Goal: Transaction & Acquisition: Purchase product/service

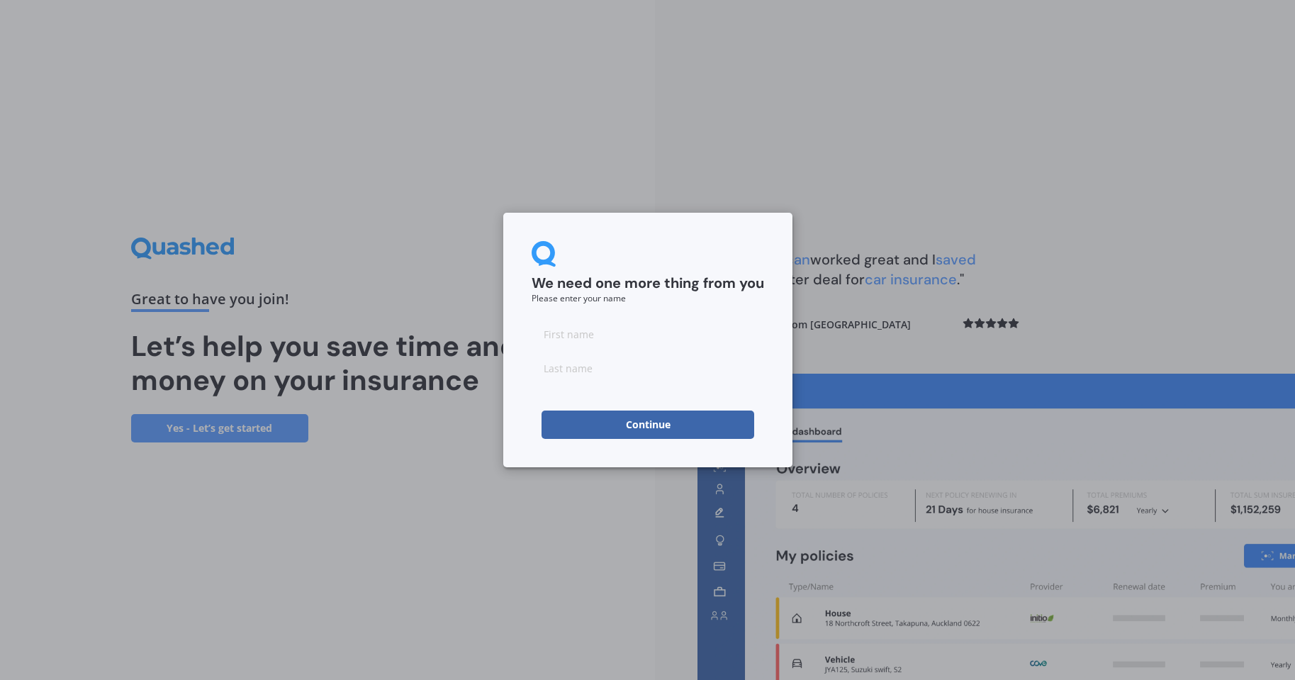
click at [594, 335] on input at bounding box center [648, 334] width 233 height 28
click at [620, 335] on input "text" at bounding box center [648, 334] width 233 height 28
type input "[PERSON_NAME]"
click at [613, 372] on input at bounding box center [648, 368] width 233 height 28
type input "[PERSON_NAME]"
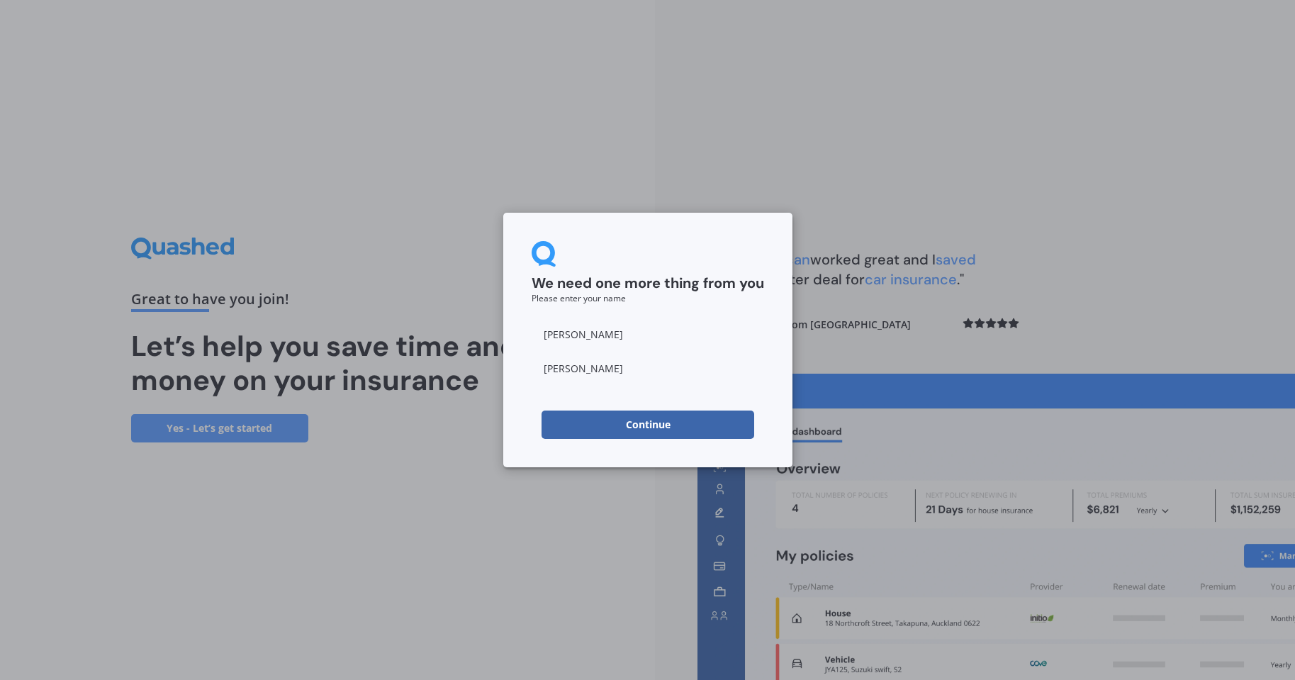
click at [641, 423] on button "Continue" at bounding box center [648, 425] width 213 height 28
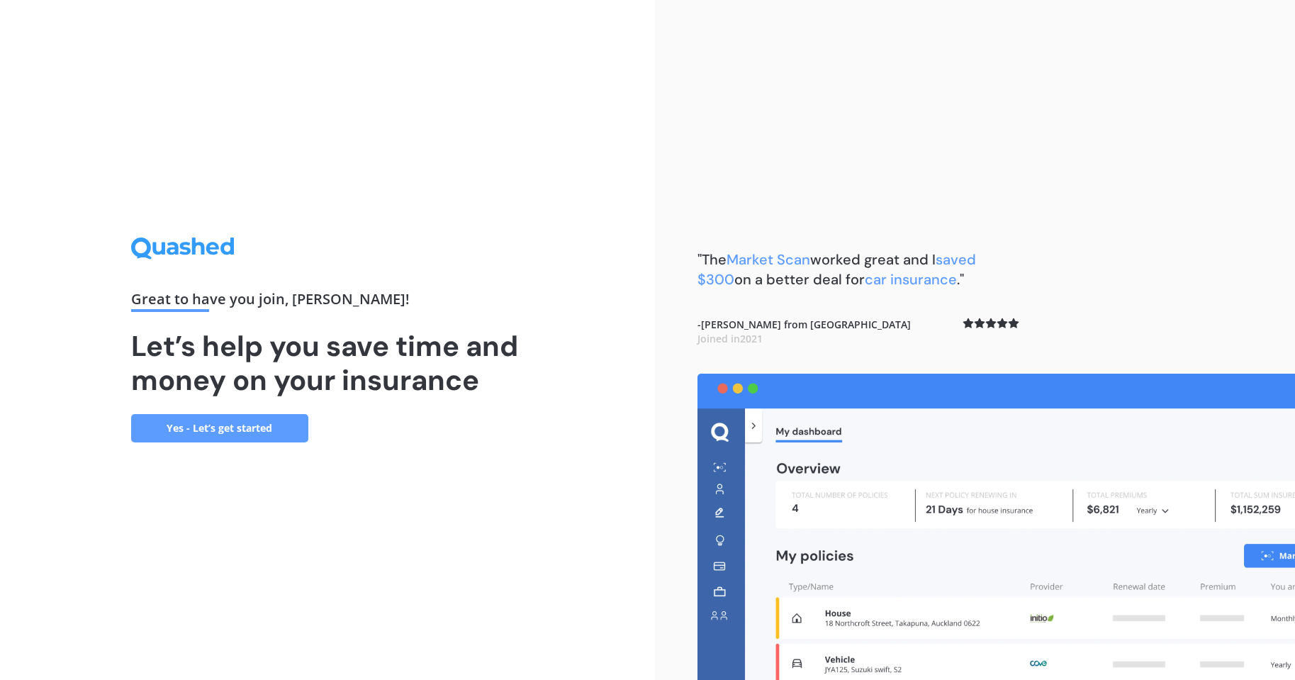
click at [223, 426] on link "Yes - Let’s get started" at bounding box center [219, 428] width 177 height 28
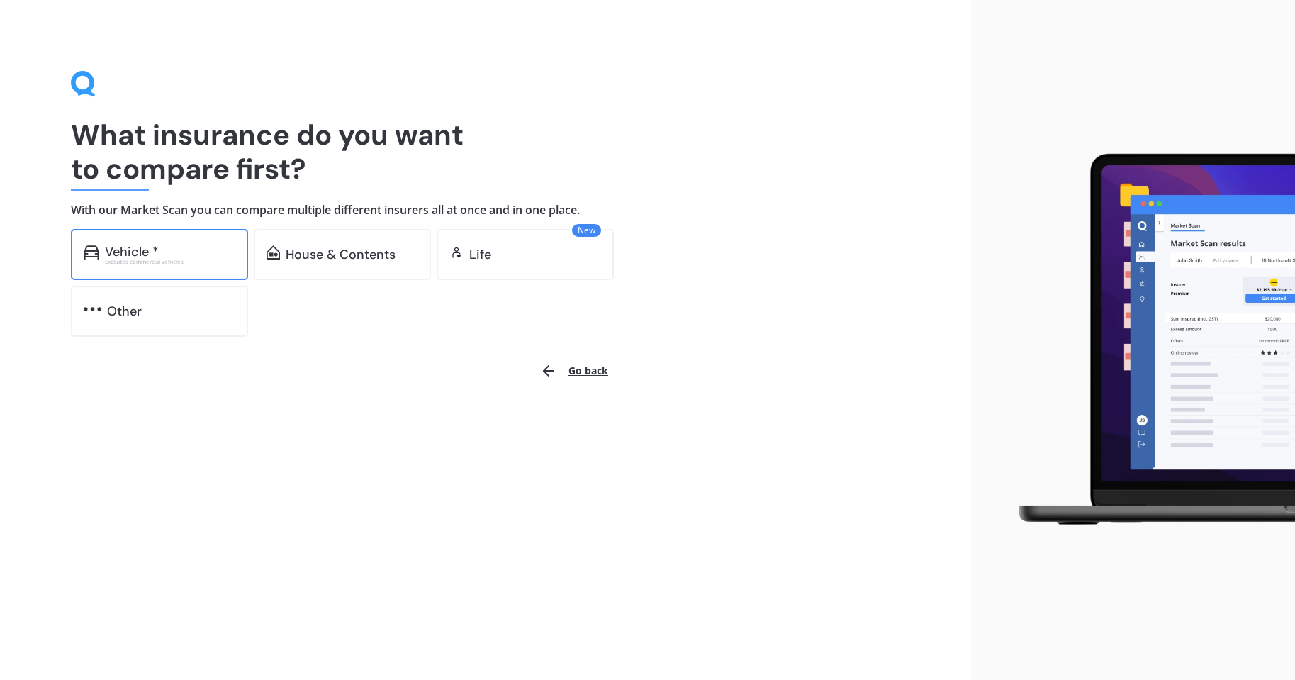
click at [135, 264] on div "Excludes commercial vehicles" at bounding box center [170, 262] width 130 height 6
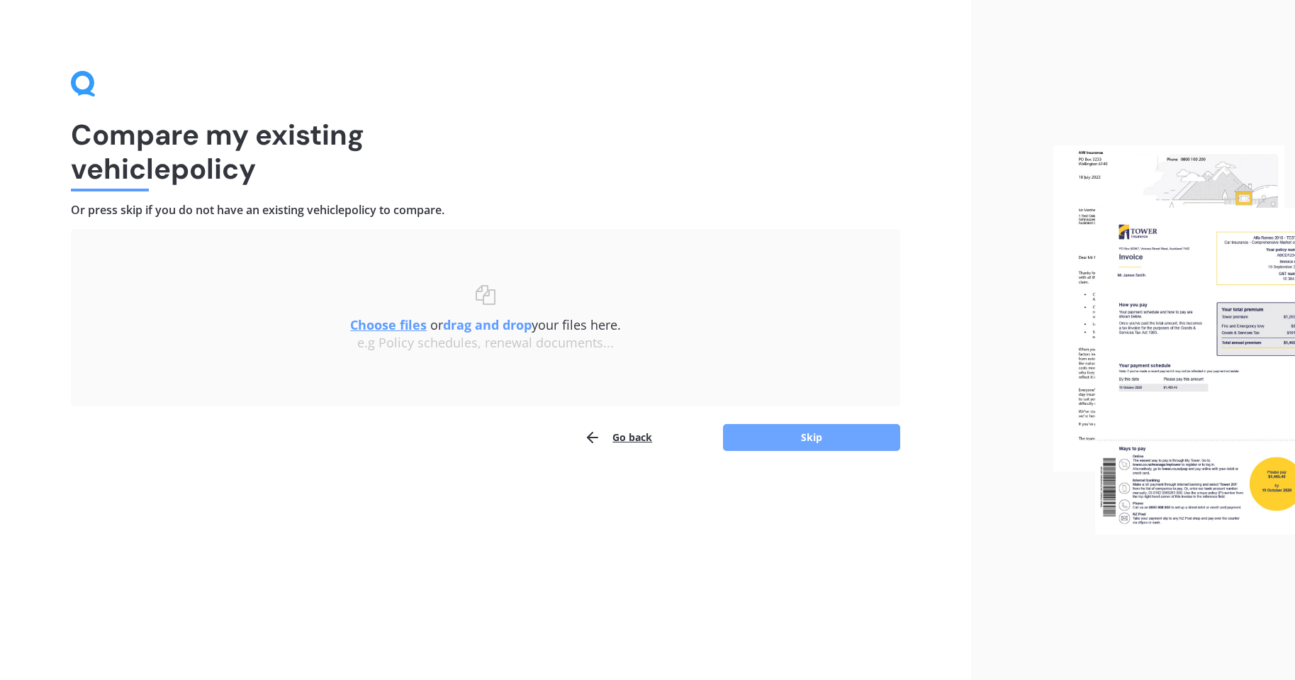
click at [815, 439] on button "Skip" at bounding box center [811, 437] width 177 height 27
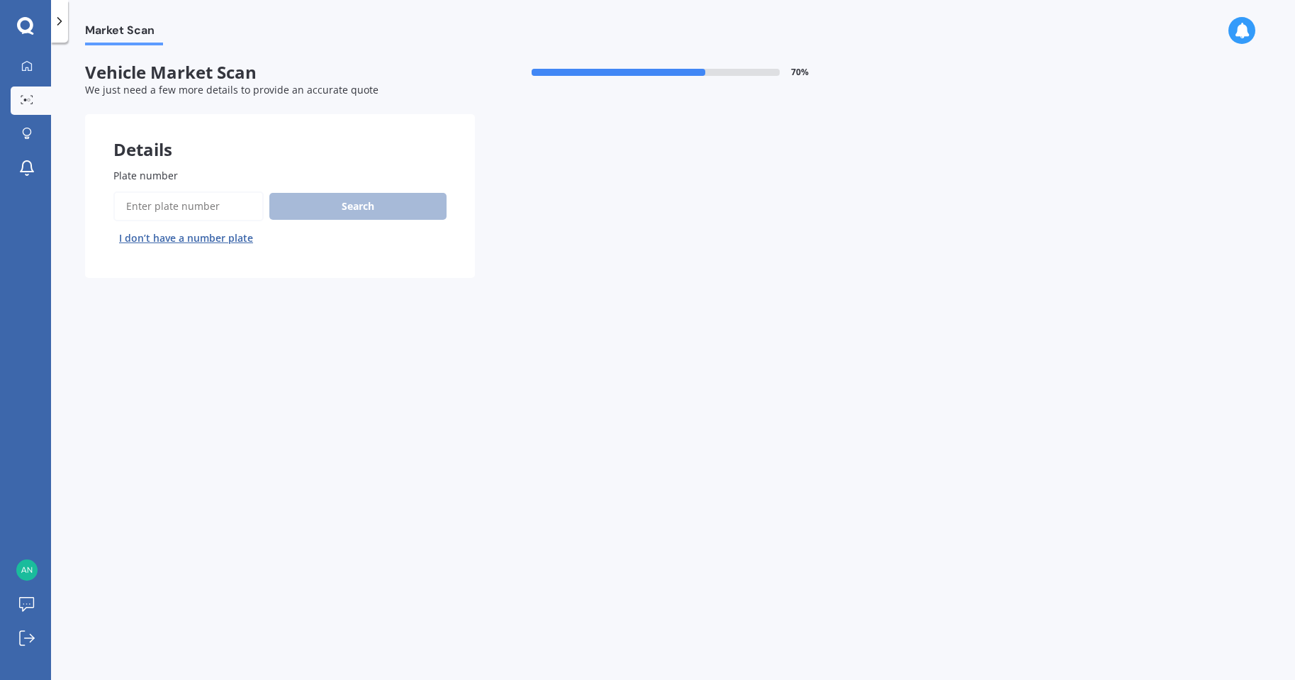
click at [162, 202] on input "Plate number" at bounding box center [188, 206] width 150 height 30
type input "NLS639"
click at [367, 206] on button "Search" at bounding box center [357, 206] width 177 height 27
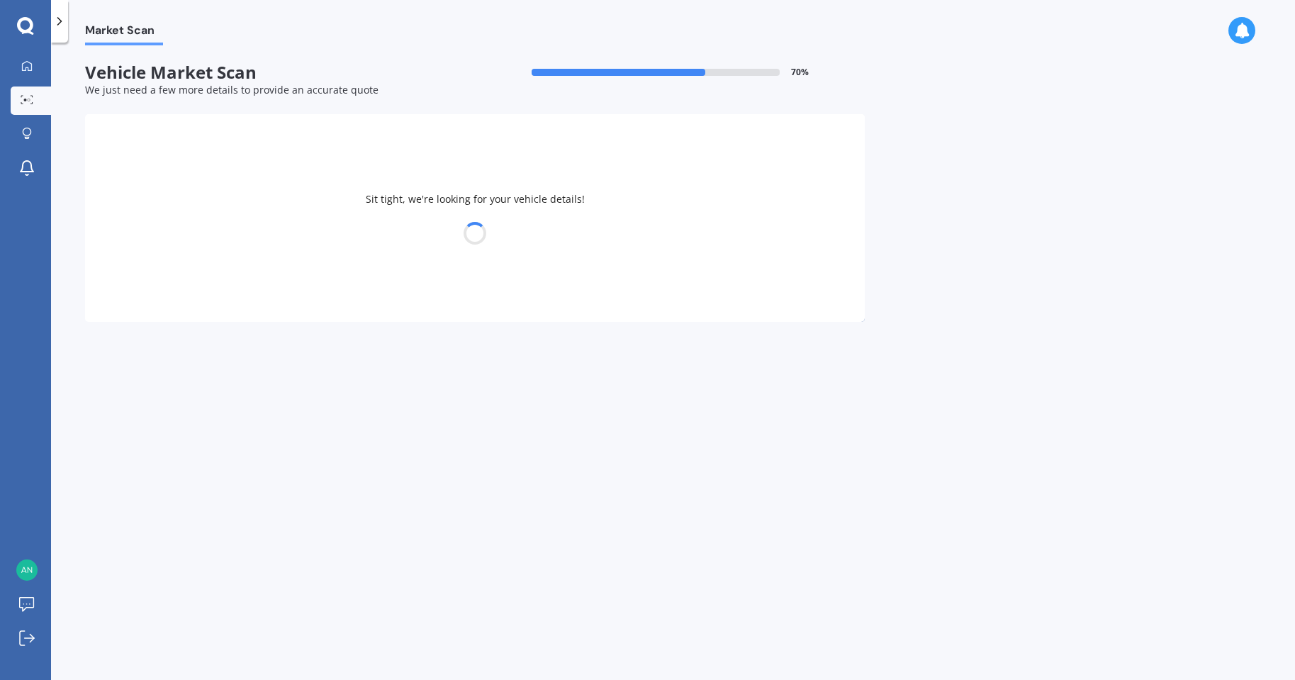
select select "MITSUBISHI"
select select "ASX"
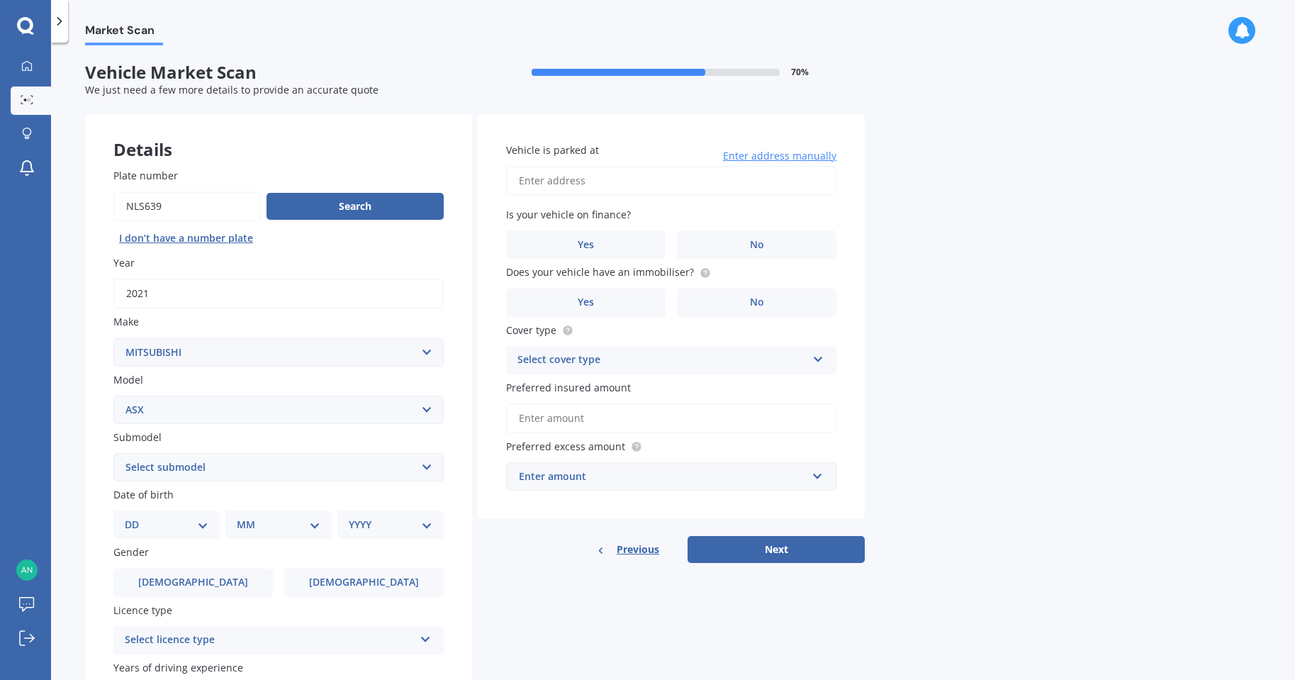
click at [616, 182] on input "Vehicle is parked at" at bounding box center [671, 181] width 330 height 30
type input "[STREET_ADDRESS]"
click at [769, 245] on label "No" at bounding box center [757, 244] width 160 height 28
click at [0, 0] on input "No" at bounding box center [0, 0] width 0 height 0
click at [732, 299] on label "No" at bounding box center [757, 303] width 160 height 28
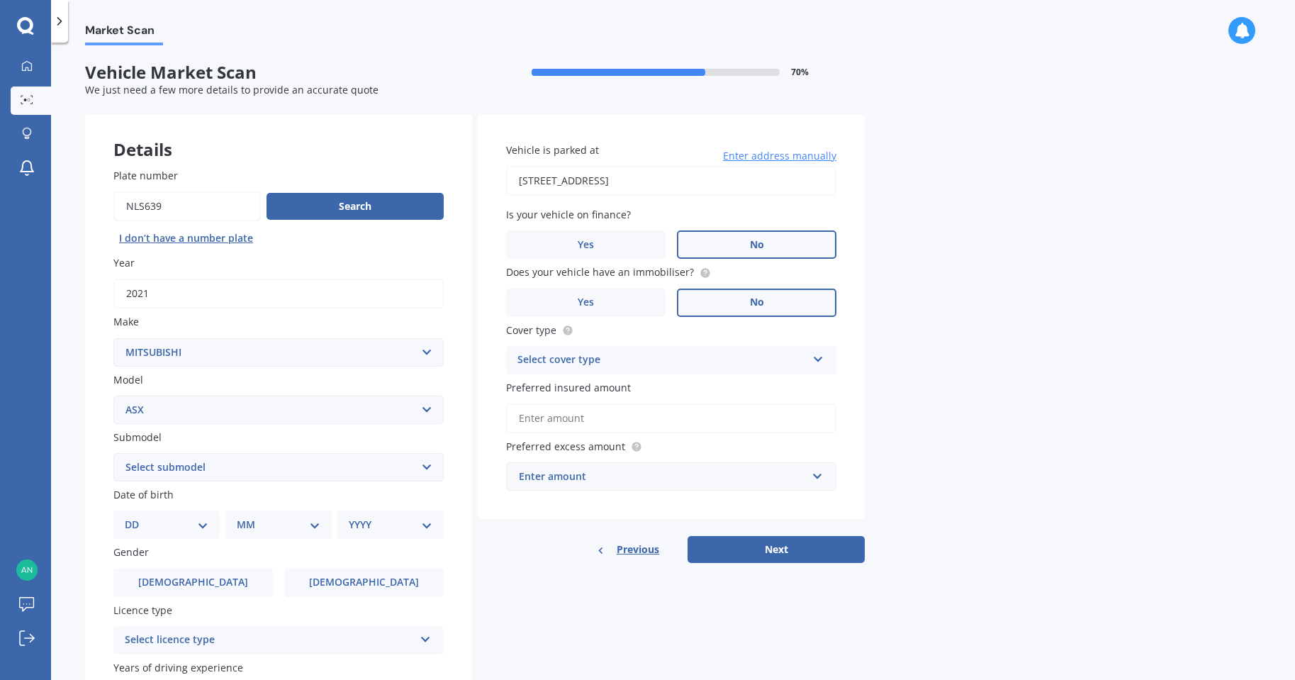
click at [0, 0] on input "No" at bounding box center [0, 0] width 0 height 0
click at [589, 296] on span "Yes" at bounding box center [586, 302] width 17 height 12
click at [0, 0] on input "Yes" at bounding box center [0, 0] width 0 height 0
click at [640, 363] on div "Select cover type" at bounding box center [662, 360] width 289 height 17
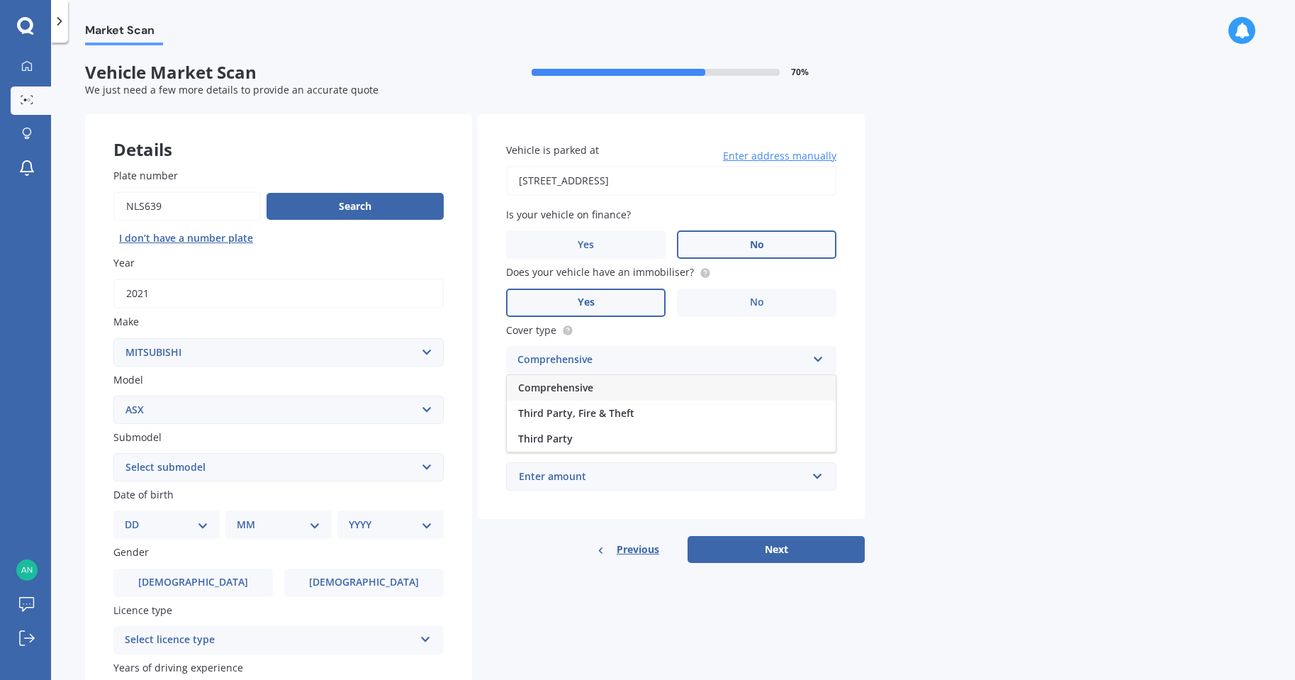
click at [594, 386] on div "Comprehensive" at bounding box center [671, 388] width 329 height 26
click at [584, 421] on input "Preferred insured amount" at bounding box center [671, 418] width 330 height 30
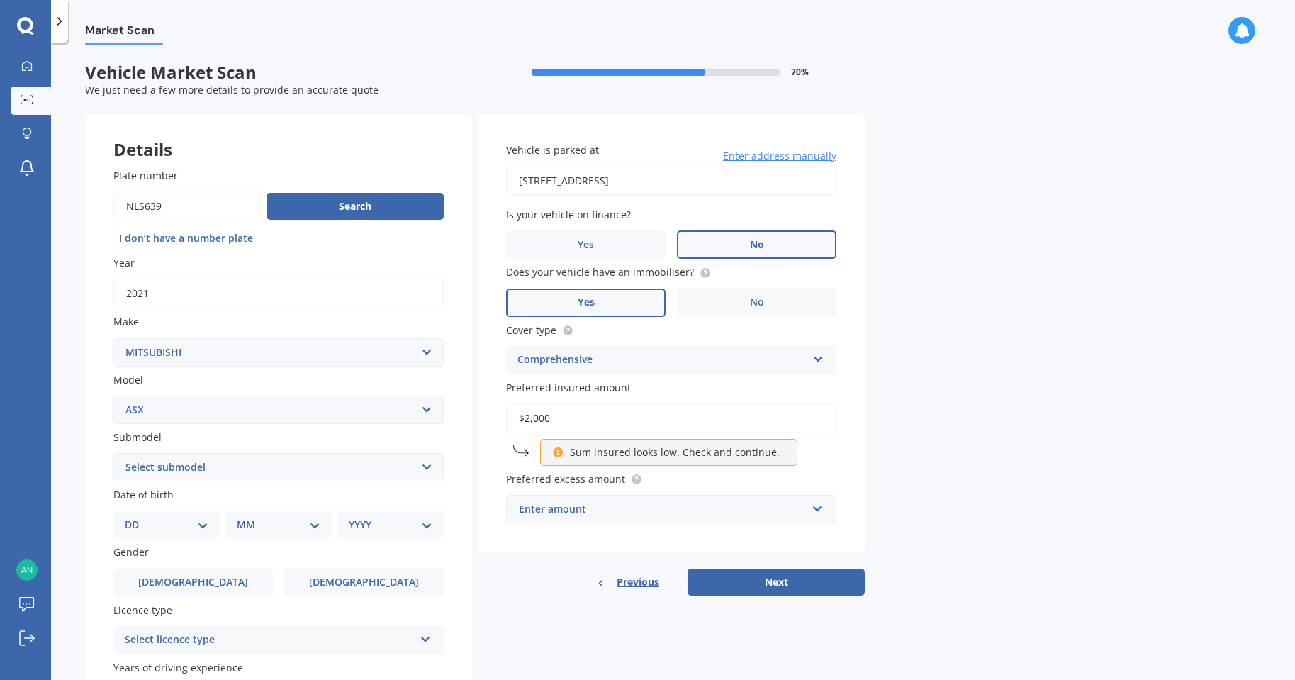
type input "$20,000"
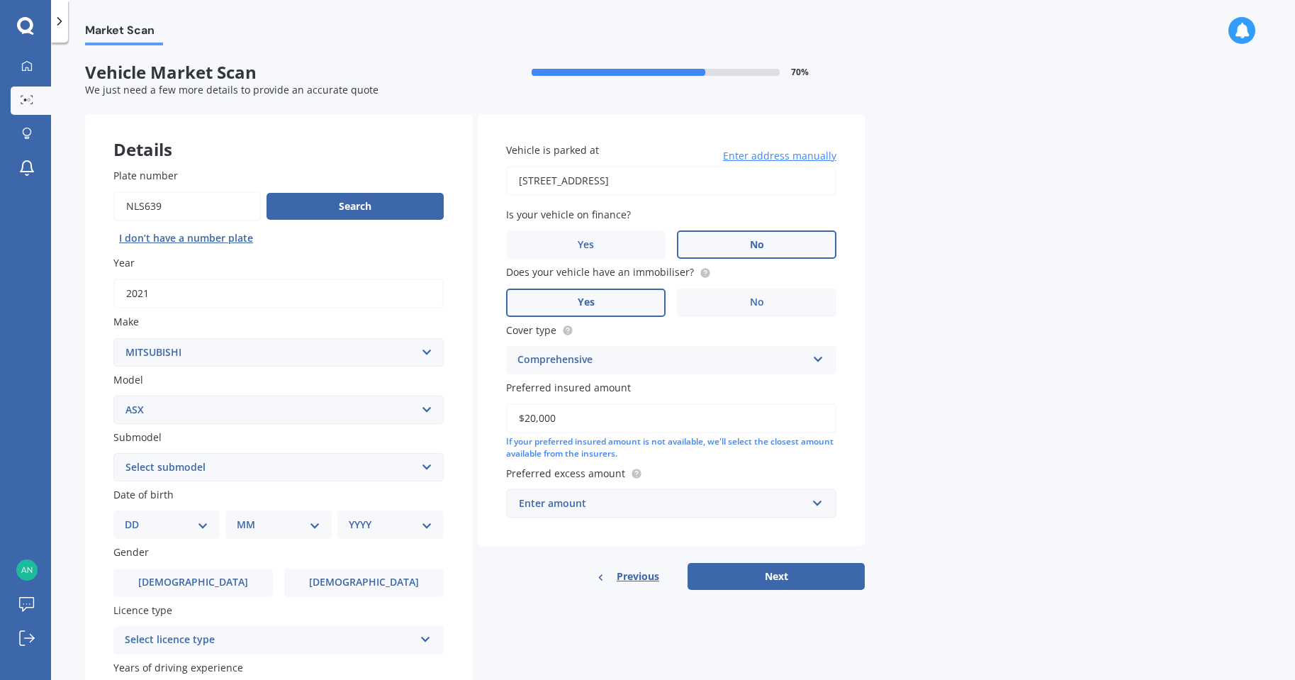
drag, startPoint x: 576, startPoint y: 418, endPoint x: 462, endPoint y: 420, distance: 113.5
click at [464, 420] on div "Details Plate number Search I don’t have a number plate Year [DATE] Make Select…" at bounding box center [475, 456] width 780 height 684
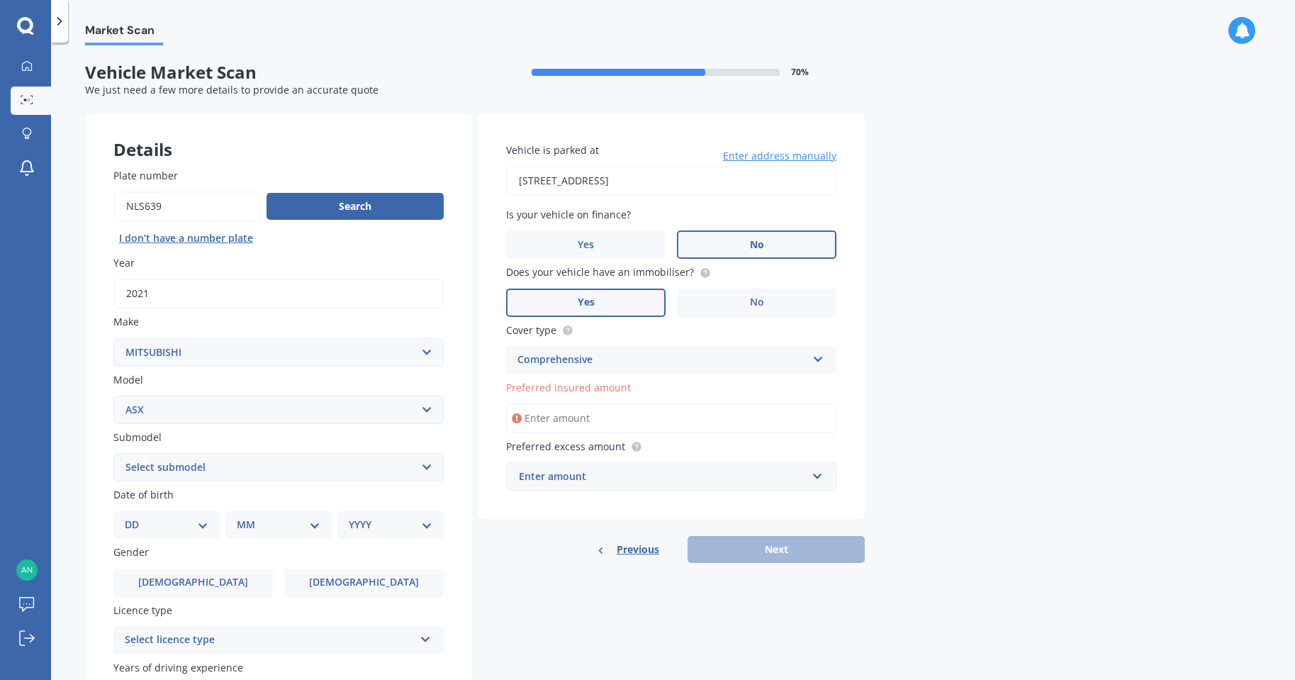
click at [583, 473] on div "Enter amount" at bounding box center [663, 477] width 288 height 16
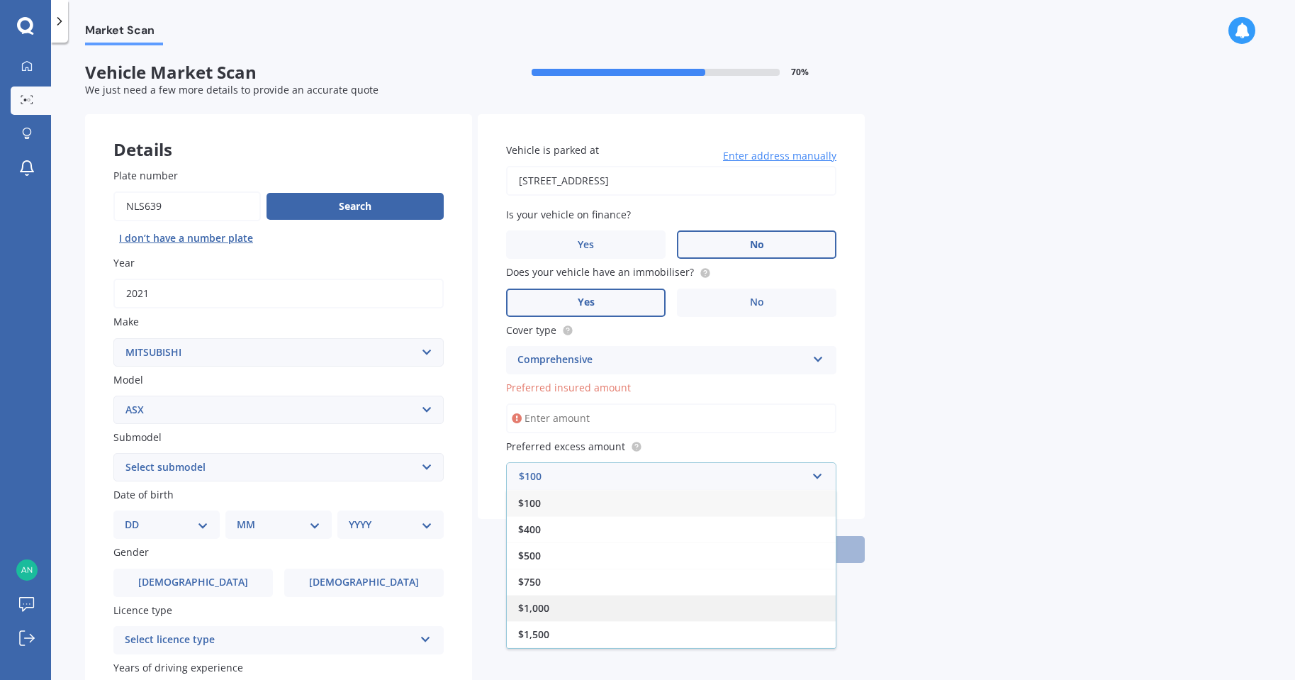
click at [543, 610] on span "$1,000" at bounding box center [533, 607] width 31 height 13
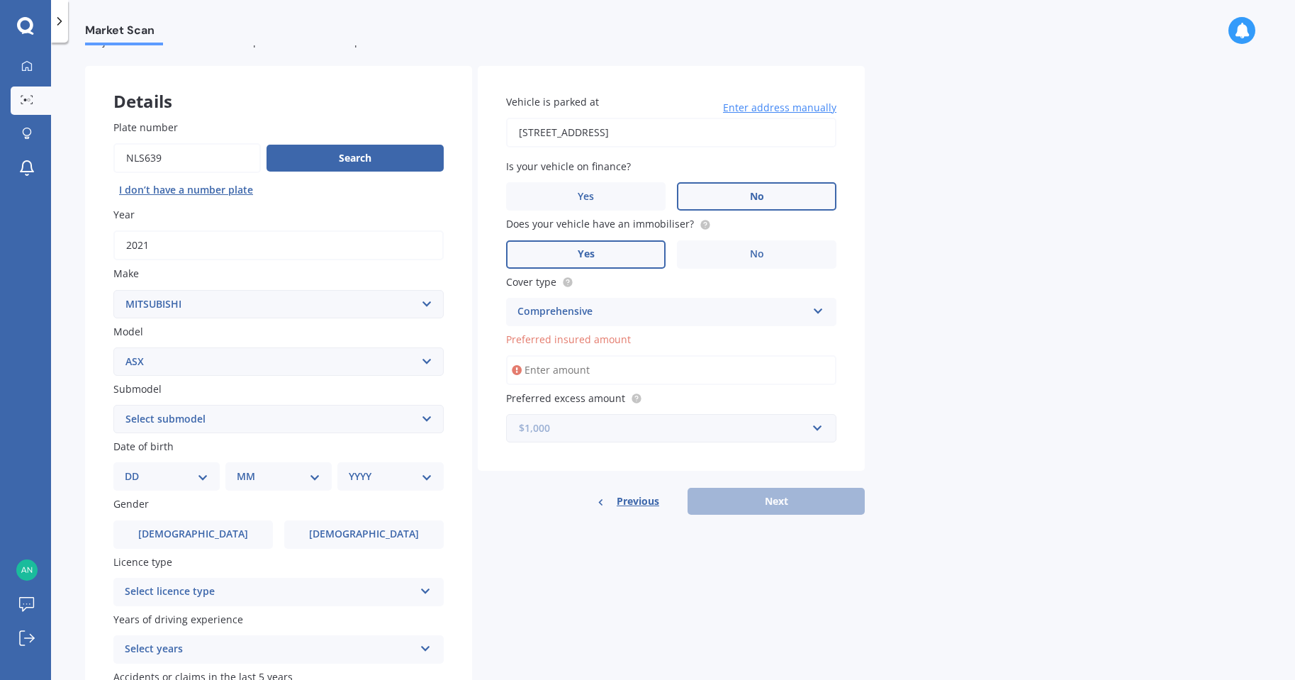
scroll to position [71, 0]
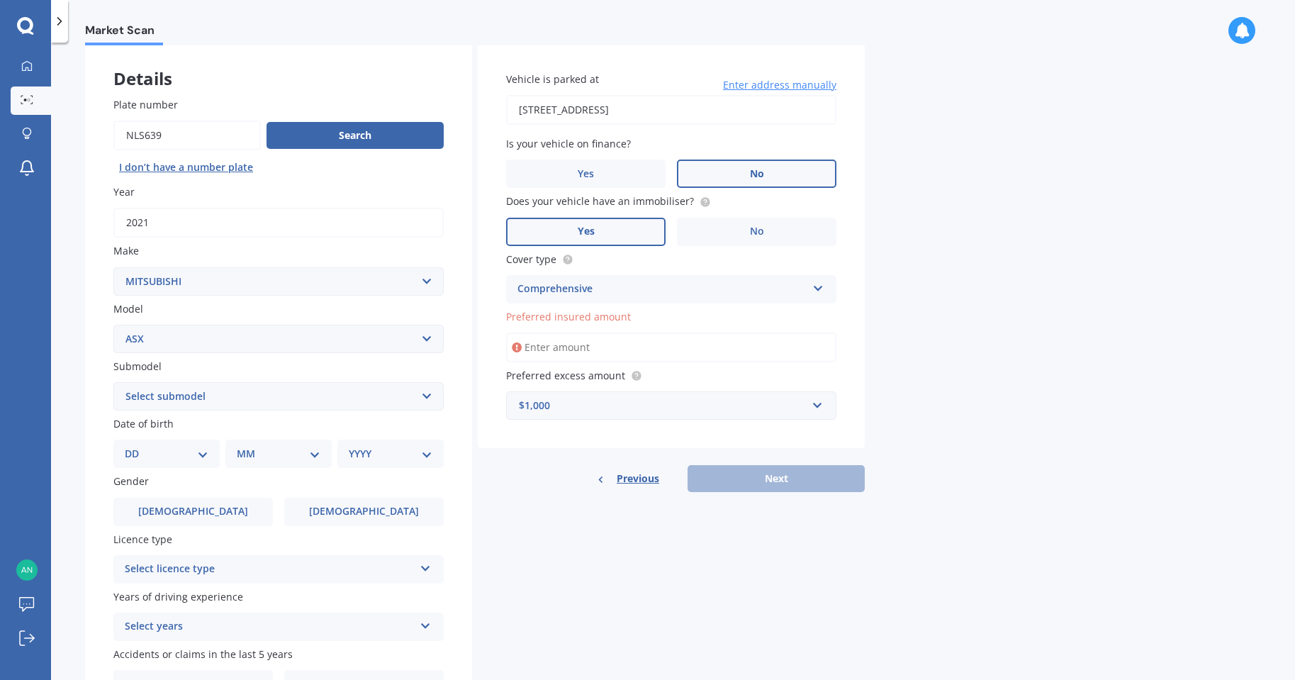
click at [201, 394] on select "Select submodel (All Other) BLK 2.0P/CVT Diesel LS Sport VRX petrol VRX turbo d…" at bounding box center [278, 396] width 330 height 28
click at [230, 391] on select "Select submodel (All Other) BLK 2.0P/CVT Diesel LS Sport VRX petrol VRX turbo d…" at bounding box center [278, 396] width 330 height 28
click at [229, 398] on select "Select submodel (All Other) BLK 2.0P/CVT Diesel LS Sport VRX petrol VRX turbo d…" at bounding box center [278, 396] width 330 height 28
select select "(ALL OTHER)"
click at [113, 382] on select "Select submodel (All Other) BLK 2.0P/CVT Diesel LS Sport VRX petrol VRX turbo d…" at bounding box center [278, 396] width 330 height 28
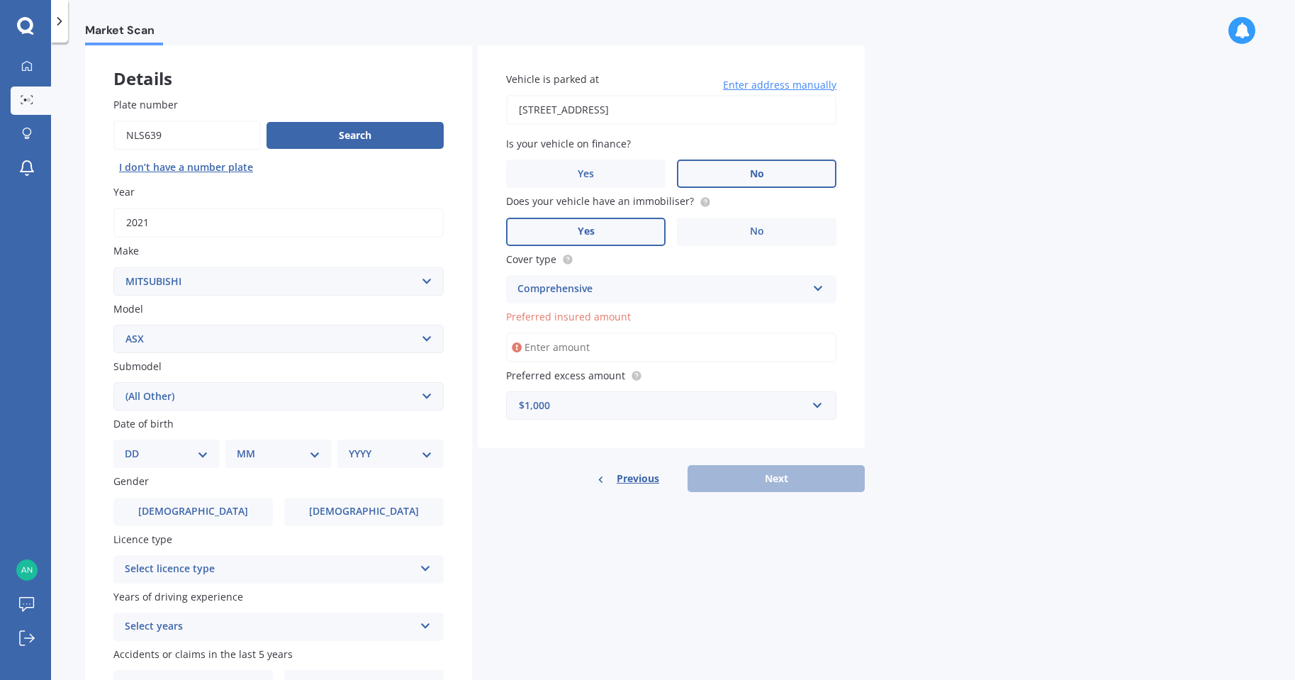
click at [156, 452] on select "DD 01 02 03 04 05 06 07 08 09 10 11 12 13 14 15 16 17 18 19 20 21 22 23 24 25 2…" at bounding box center [167, 454] width 84 height 16
select select "26"
click at [136, 446] on select "DD 01 02 03 04 05 06 07 08 09 10 11 12 13 14 15 16 17 18 19 20 21 22 23 24 25 2…" at bounding box center [167, 454] width 84 height 16
click at [292, 447] on select "MM 01 02 03 04 05 06 07 08 09 10 11 12" at bounding box center [281, 454] width 78 height 16
select select "03"
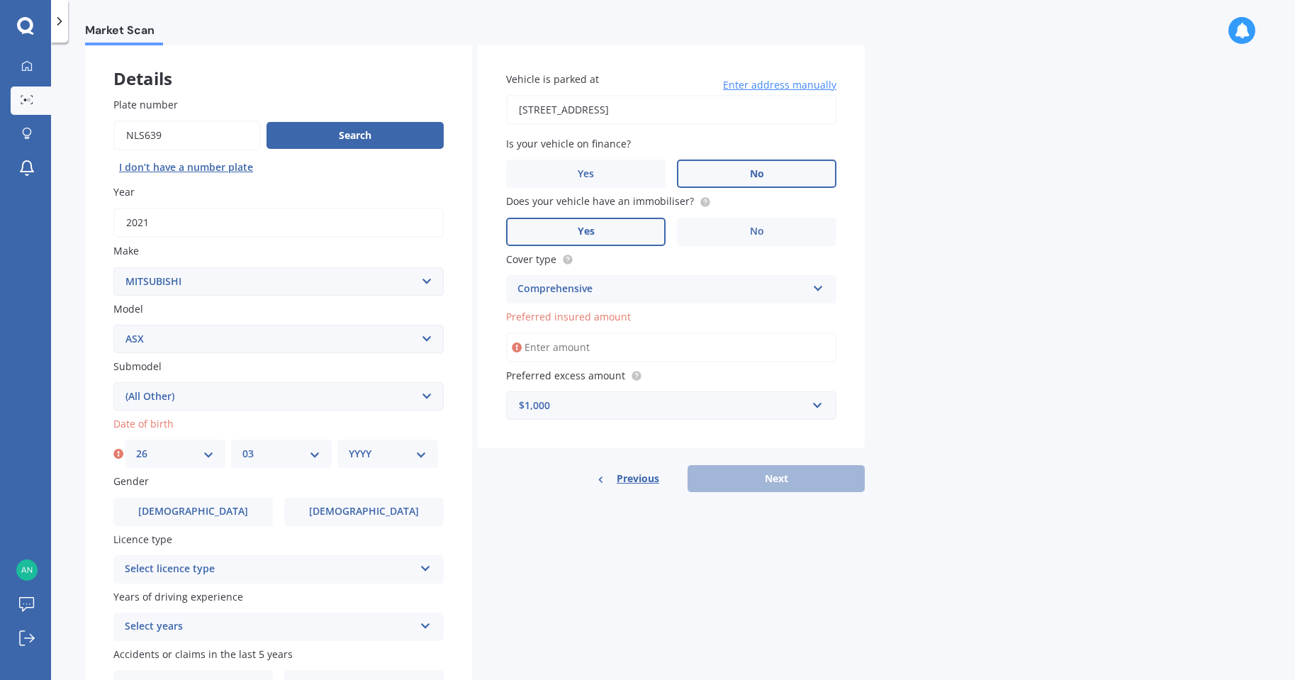
click at [242, 446] on select "MM 01 02 03 04 05 06 07 08 09 10 11 12" at bounding box center [281, 454] width 78 height 16
click at [383, 457] on select "YYYY 2025 2024 2023 2022 2021 2020 2019 2018 2017 2016 2015 2014 2013 2012 2011…" at bounding box center [388, 454] width 78 height 16
select select "1970"
click at [349, 446] on select "YYYY 2025 2024 2023 2022 2021 2020 2019 2018 2017 2016 2015 2014 2013 2012 2011…" at bounding box center [388, 454] width 78 height 16
click at [214, 509] on label "[DEMOGRAPHIC_DATA]" at bounding box center [193, 512] width 160 height 28
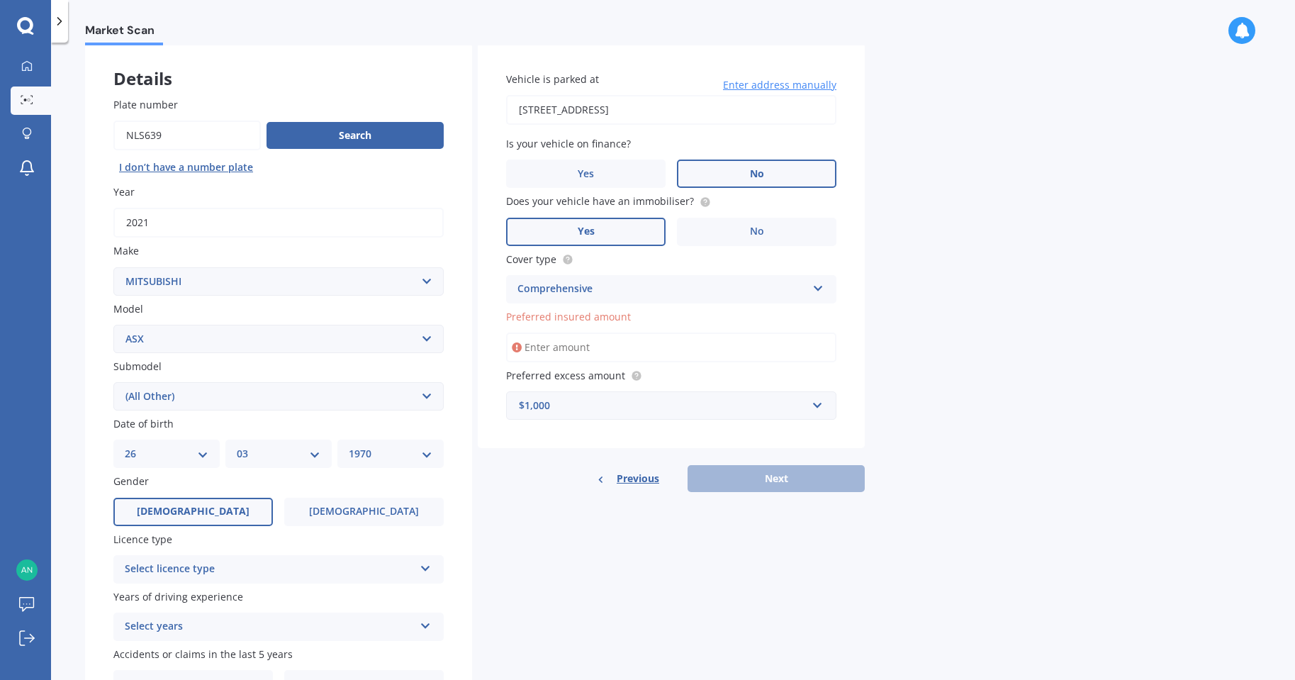
click at [0, 0] on input "[DEMOGRAPHIC_DATA]" at bounding box center [0, 0] width 0 height 0
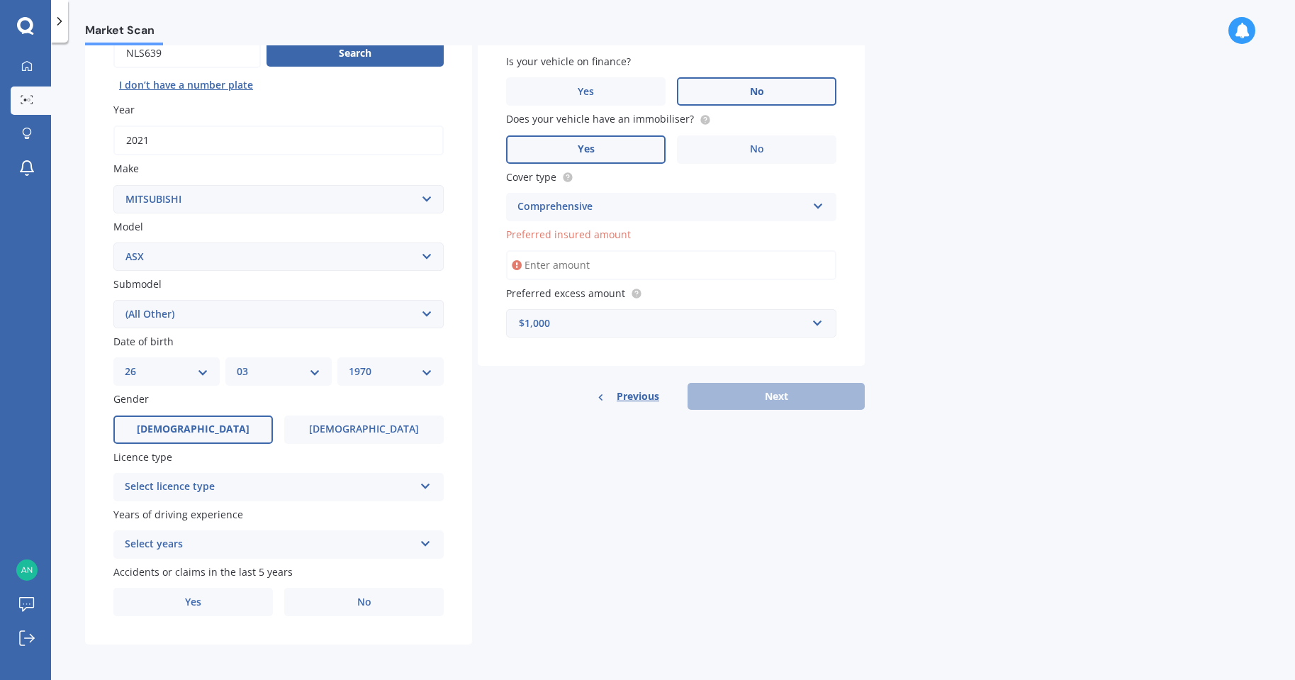
scroll to position [155, 0]
click at [247, 480] on div "Select licence type" at bounding box center [269, 485] width 289 height 17
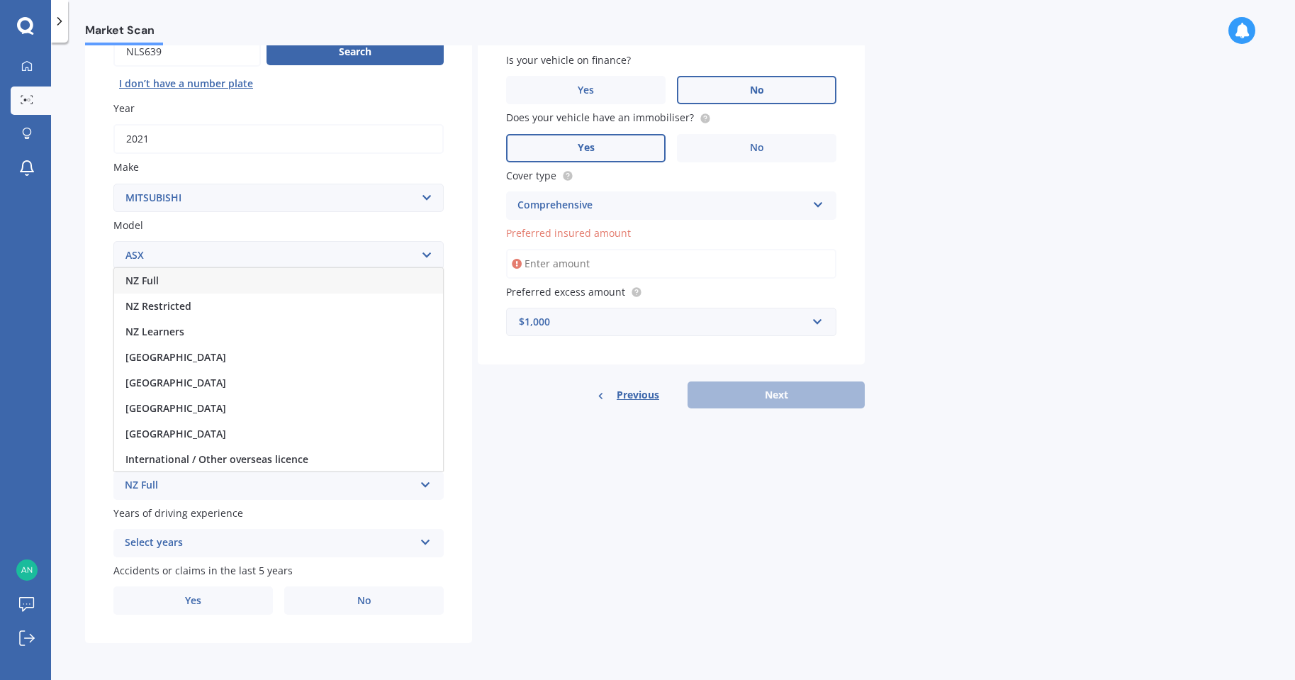
click at [161, 279] on div "NZ Full" at bounding box center [278, 281] width 329 height 26
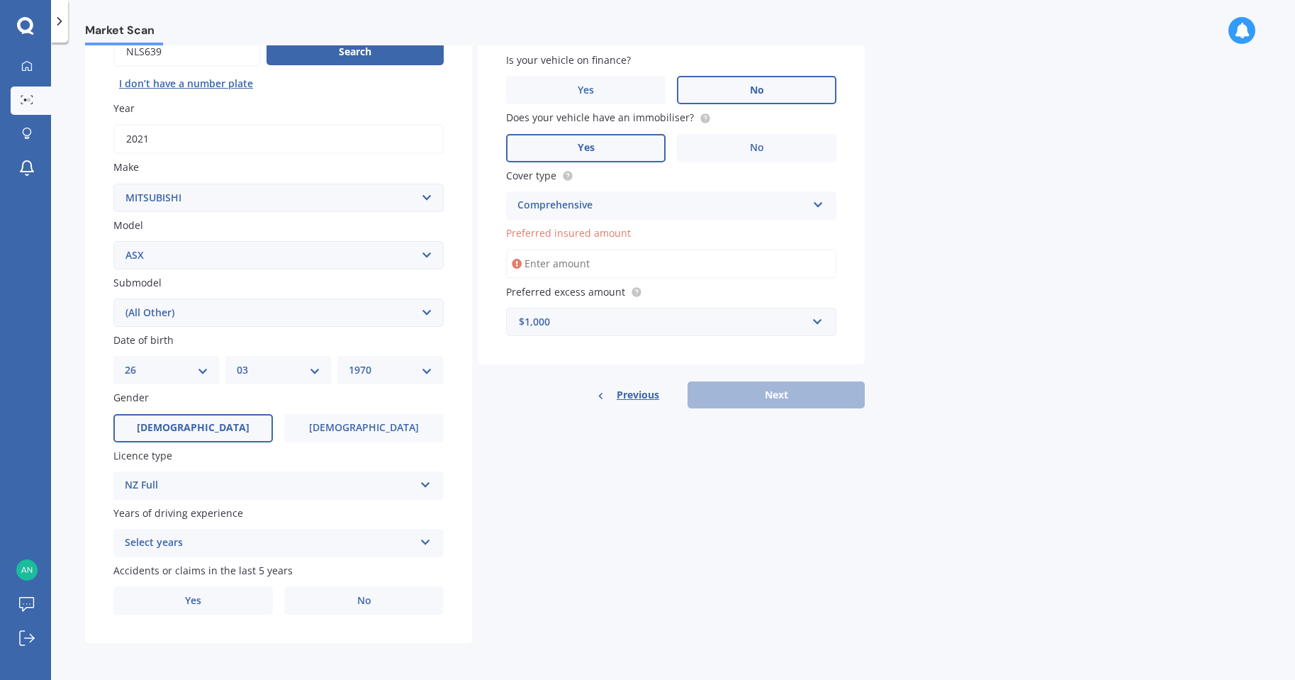
click at [255, 545] on div "Select years" at bounding box center [269, 543] width 289 height 17
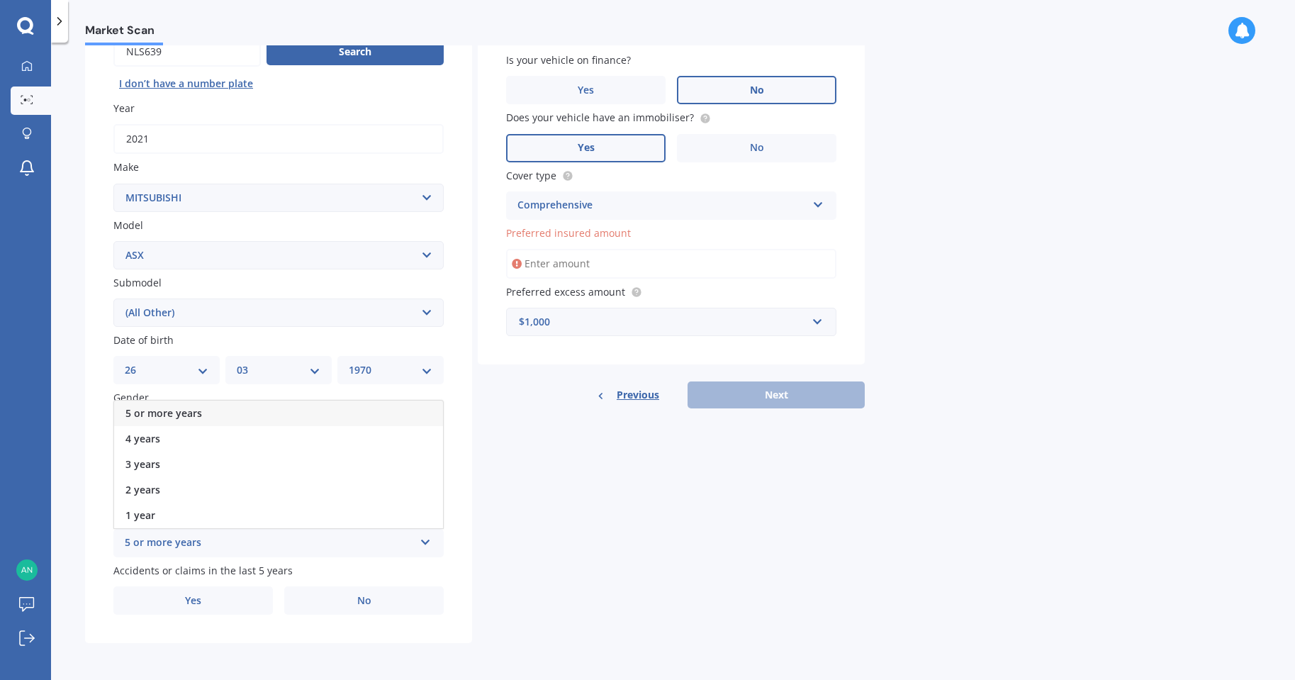
click at [160, 412] on span "5 or more years" at bounding box center [164, 412] width 77 height 13
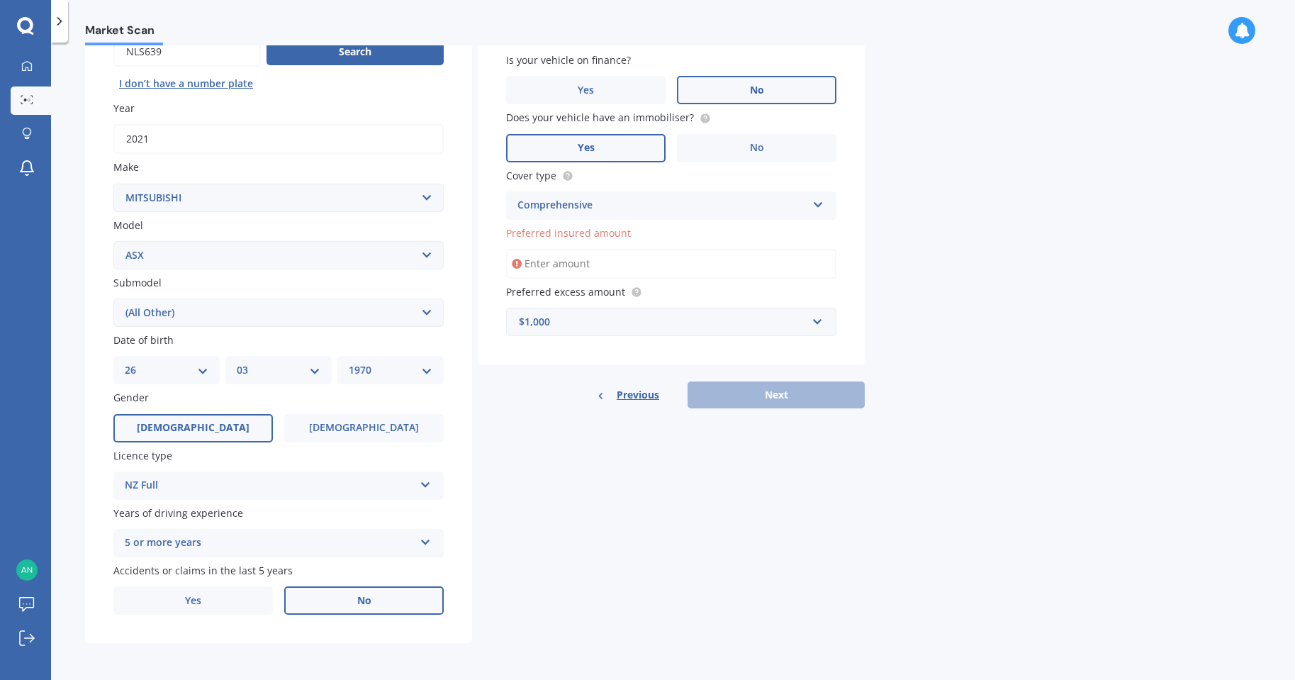
click at [368, 596] on span "No" at bounding box center [364, 601] width 14 height 12
click at [0, 0] on input "No" at bounding box center [0, 0] width 0 height 0
click at [349, 601] on label "No" at bounding box center [364, 600] width 160 height 28
click at [0, 0] on input "No" at bounding box center [0, 0] width 0 height 0
click at [754, 394] on div "Previous Next" at bounding box center [671, 394] width 387 height 27
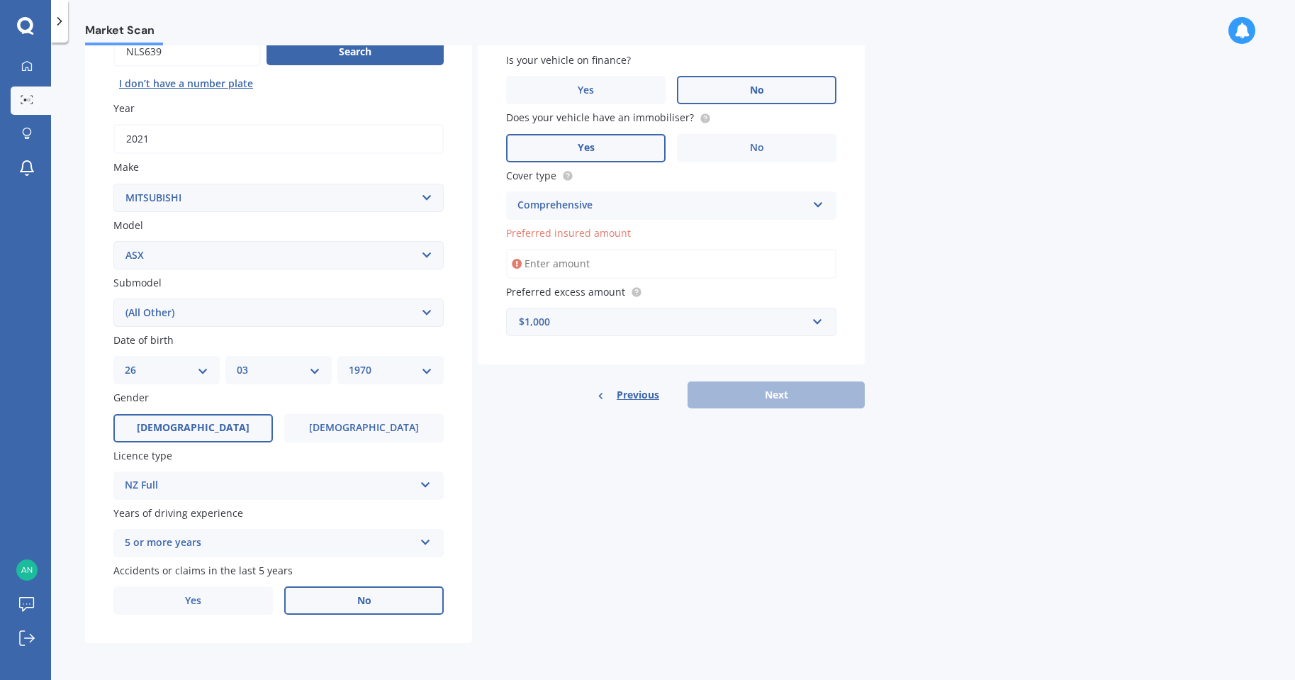
click at [537, 259] on input "Preferred insured amount" at bounding box center [671, 264] width 330 height 30
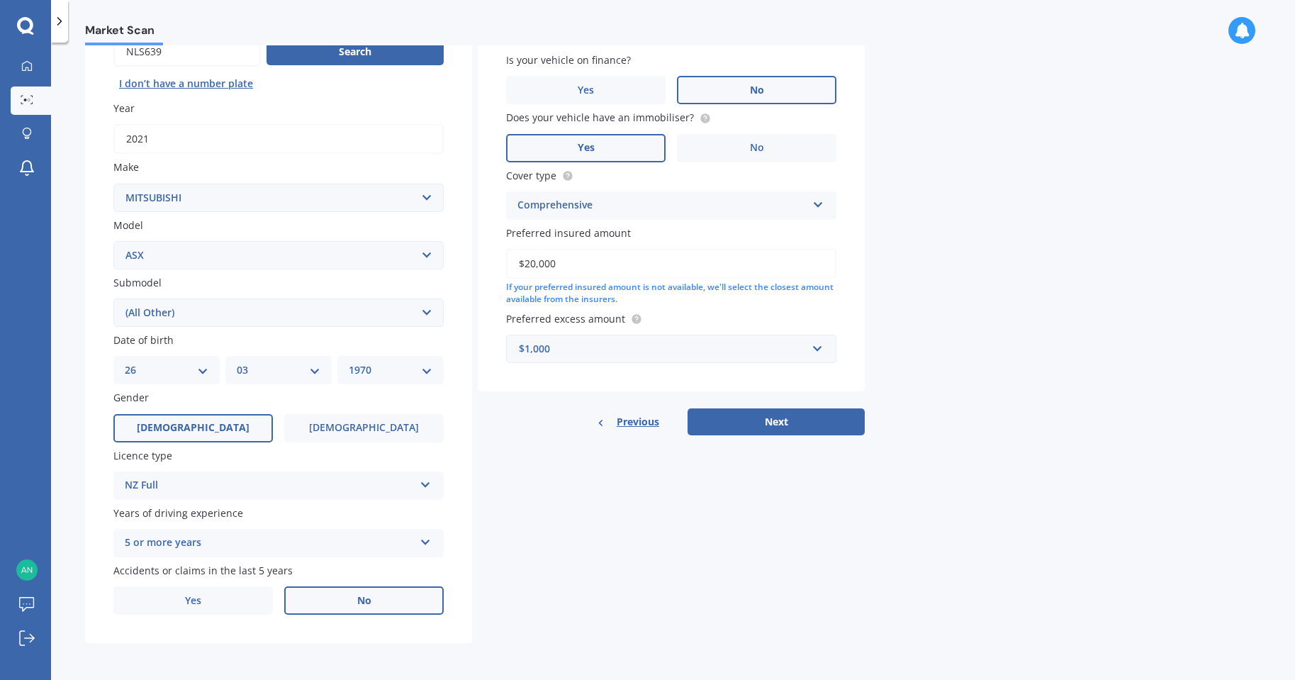
type input "$20,000"
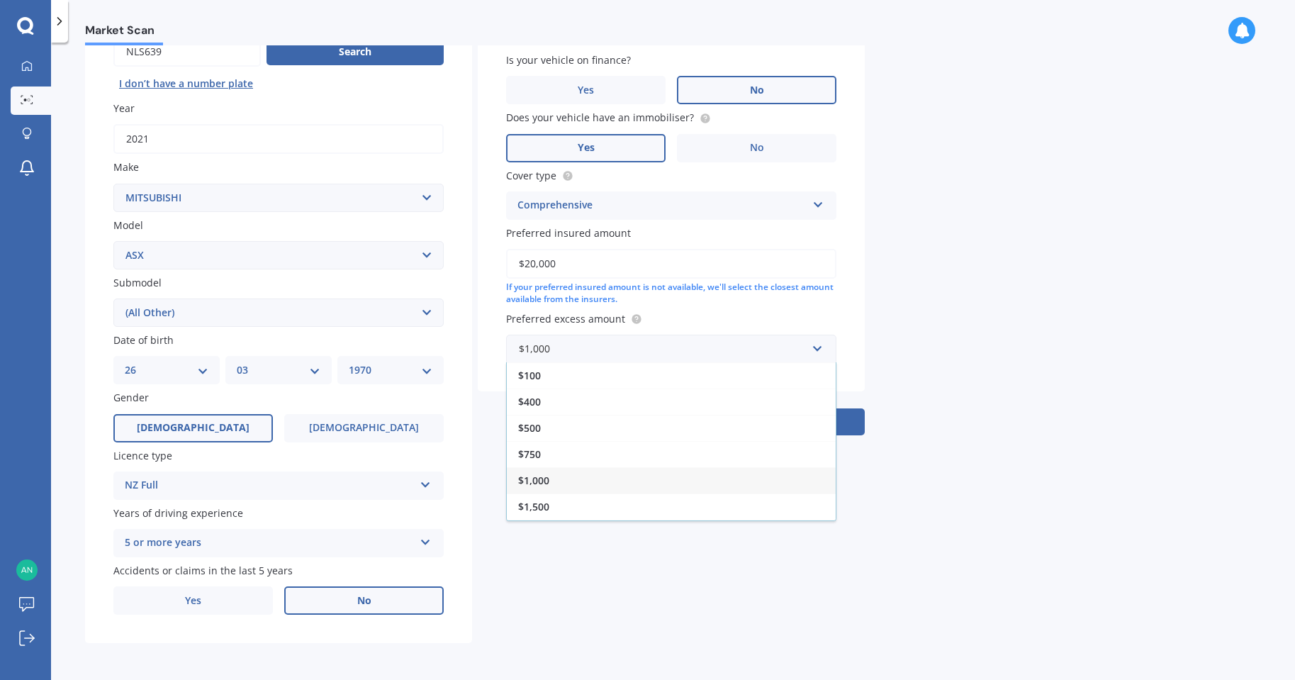
click at [924, 484] on div "Market Scan Vehicle Market Scan 70 % We just need a few more details to provide…" at bounding box center [673, 363] width 1244 height 637
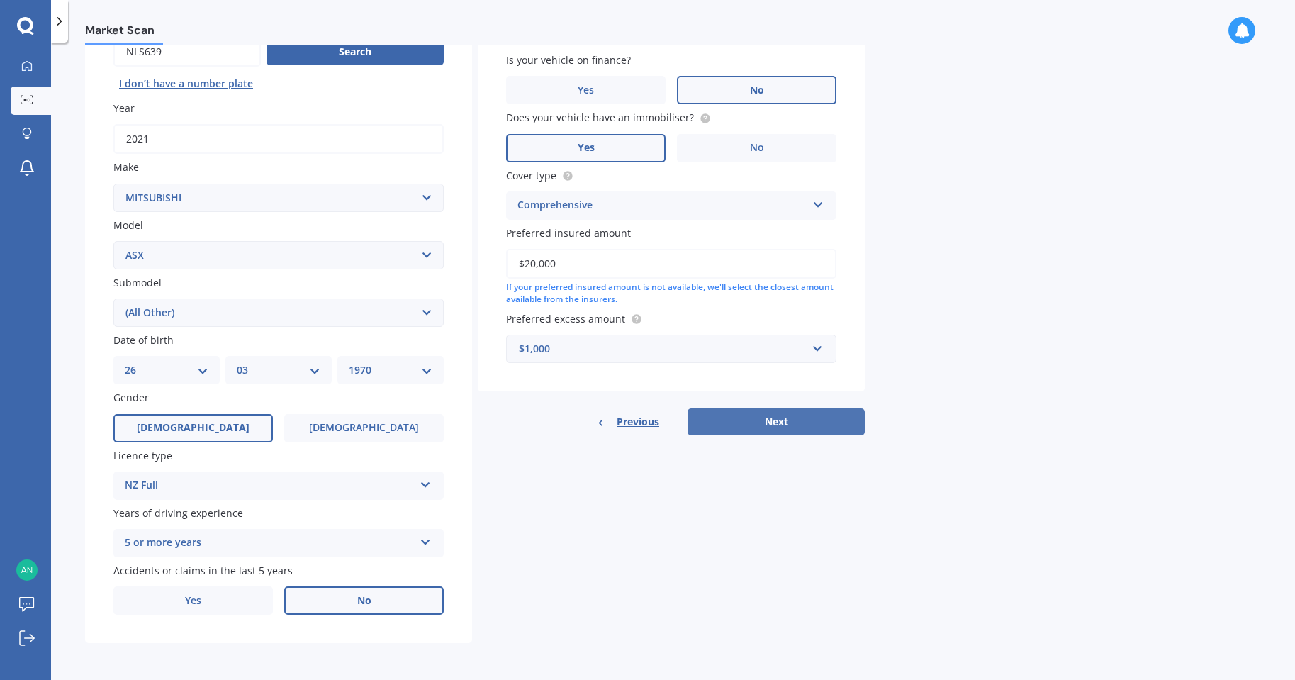
click at [833, 422] on button "Next" at bounding box center [776, 421] width 177 height 27
select select "26"
select select "03"
select select "1970"
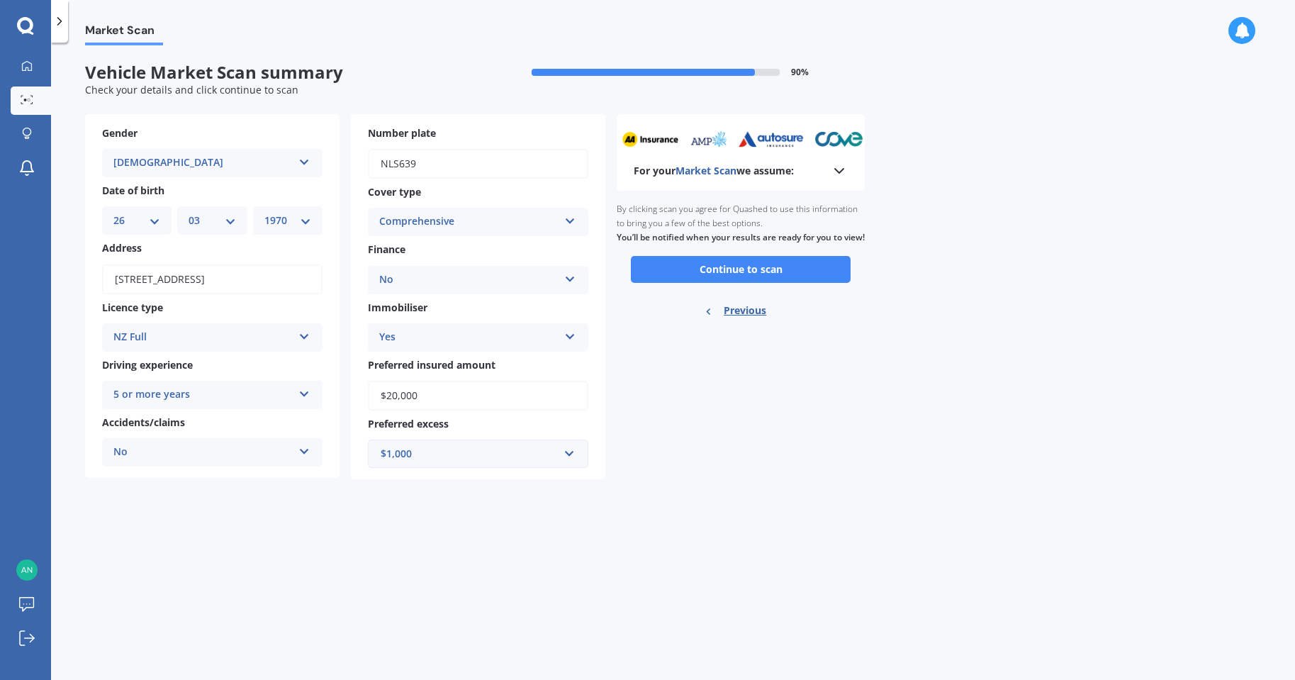
scroll to position [0, 0]
click at [743, 283] on button "Continue to scan" at bounding box center [741, 269] width 220 height 27
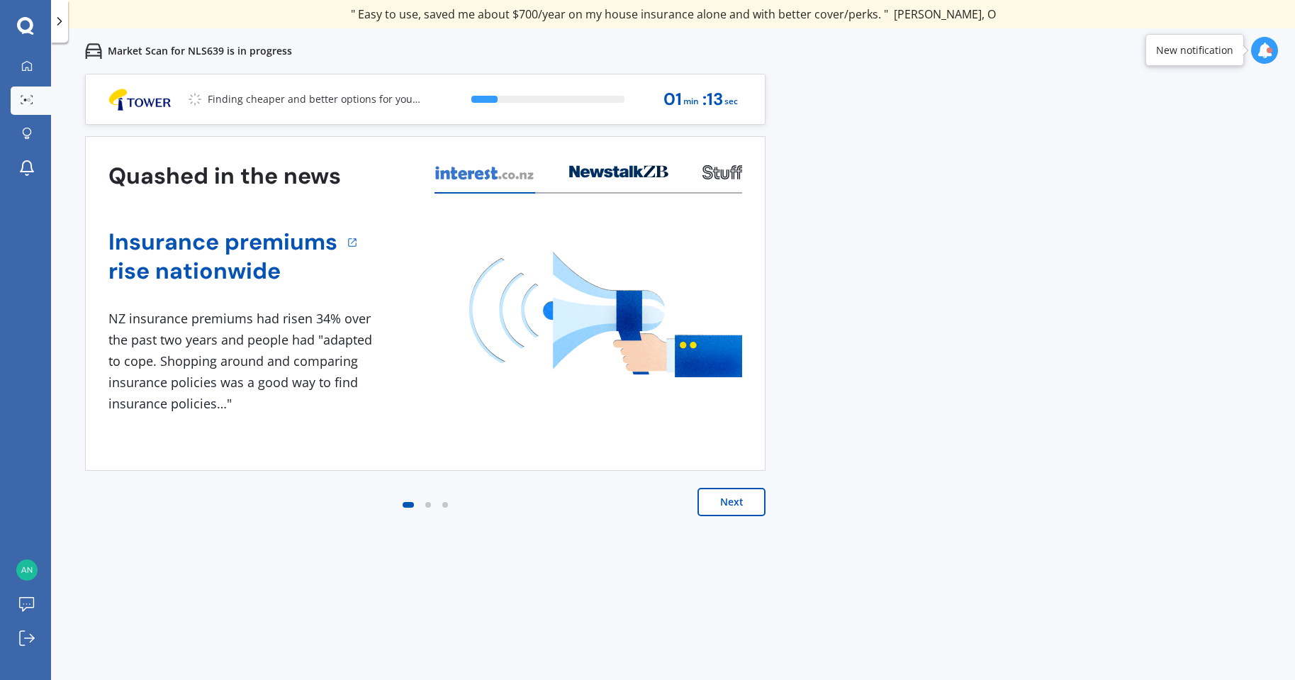
click at [723, 501] on button "Next" at bounding box center [732, 502] width 68 height 28
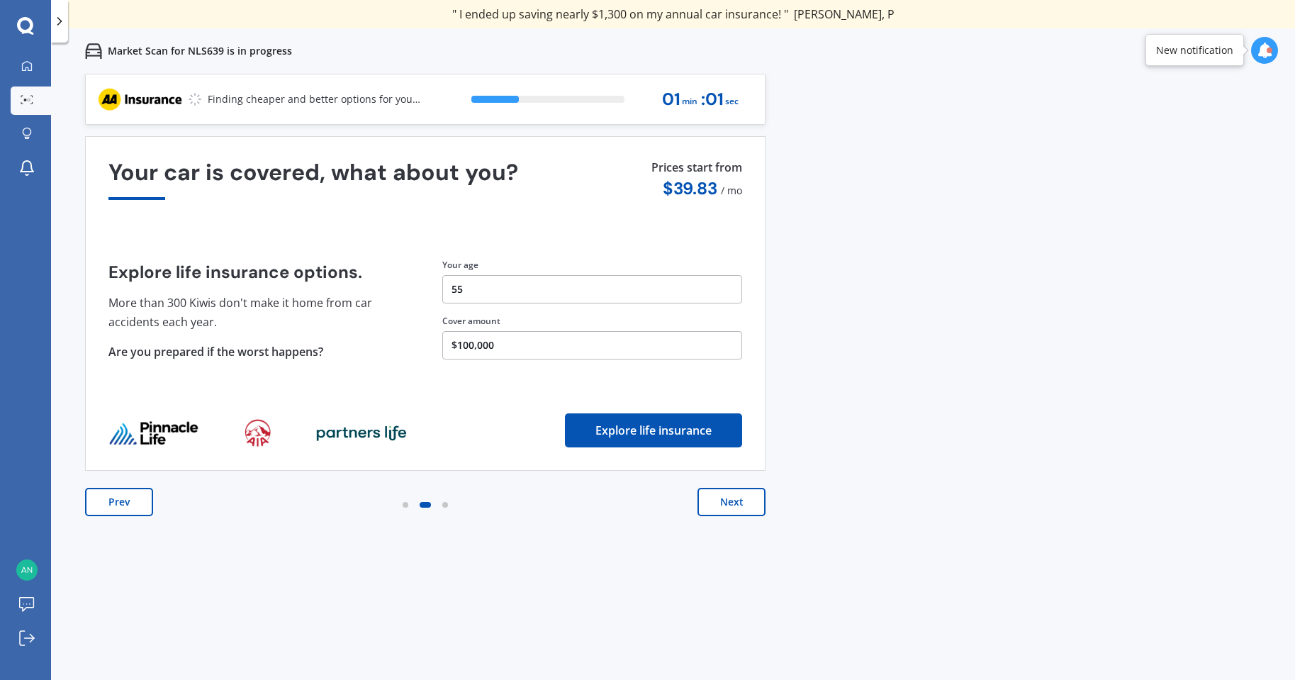
click at [732, 504] on button "Next" at bounding box center [732, 502] width 68 height 28
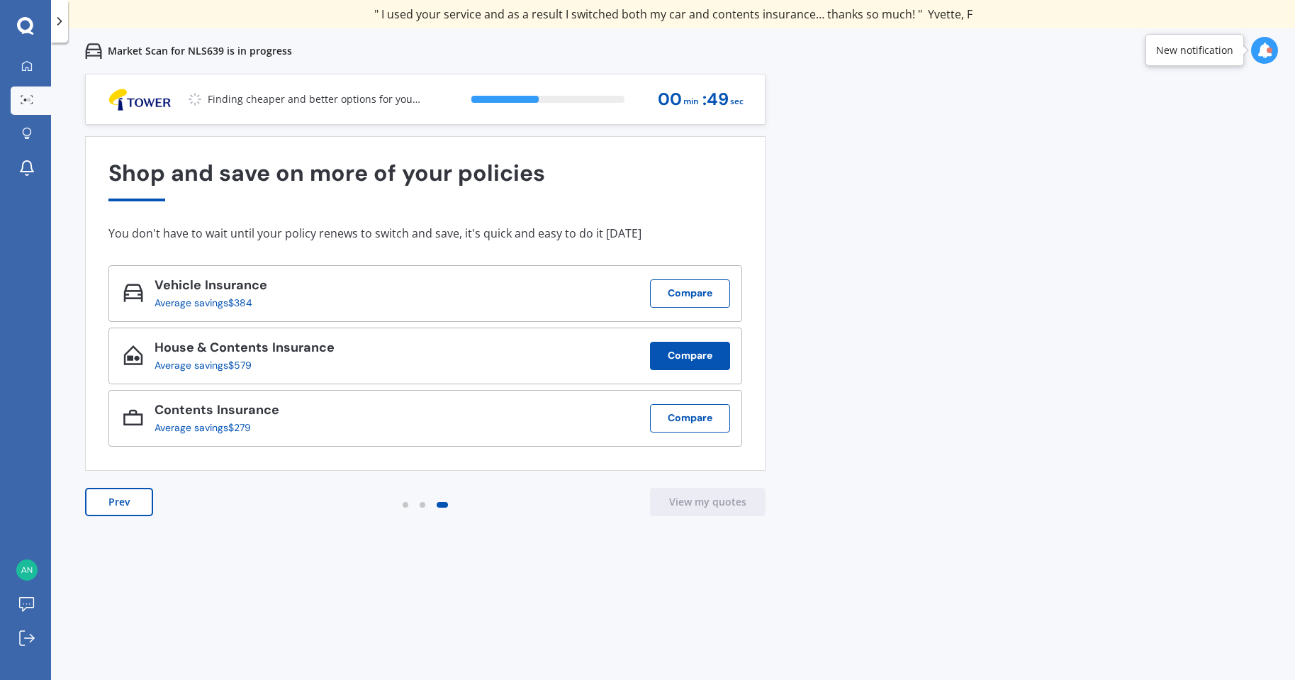
click at [691, 354] on button "Compare" at bounding box center [690, 356] width 80 height 28
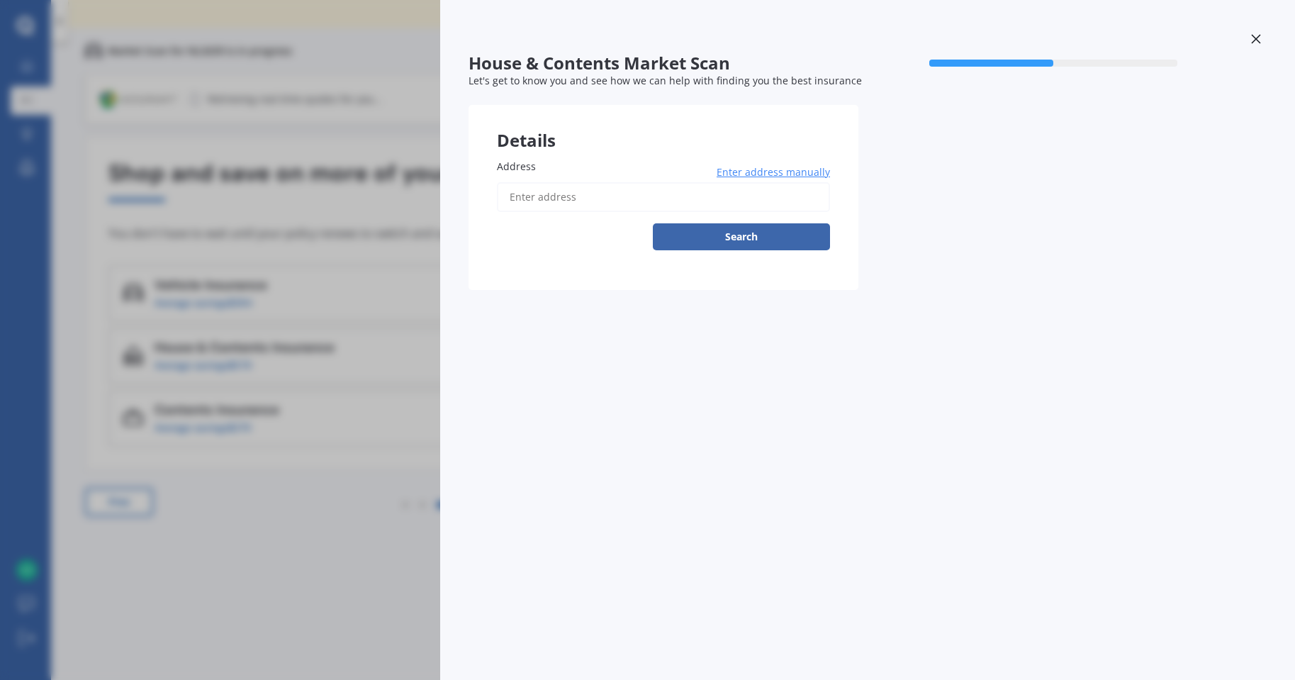
click at [554, 199] on input "Address" at bounding box center [663, 197] width 333 height 30
type input "[STREET_ADDRESS]"
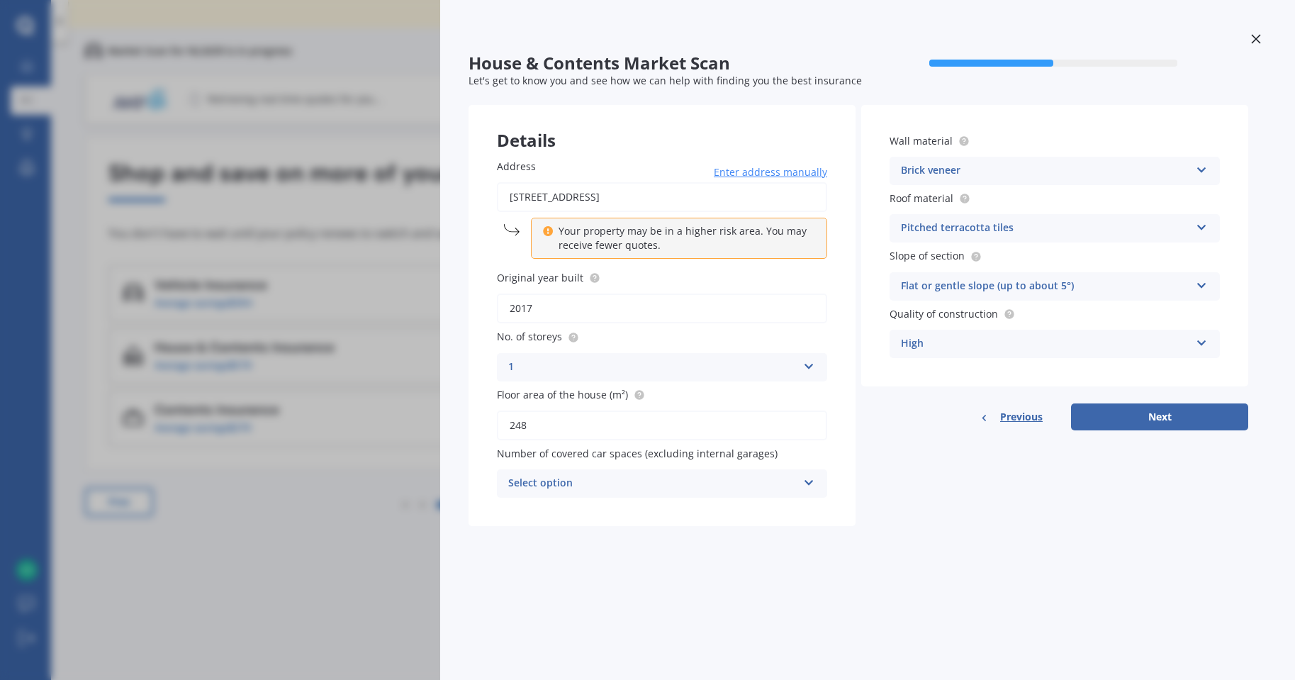
click at [620, 485] on div "Select option" at bounding box center [652, 483] width 289 height 17
click at [576, 477] on div "0" at bounding box center [652, 483] width 289 height 17
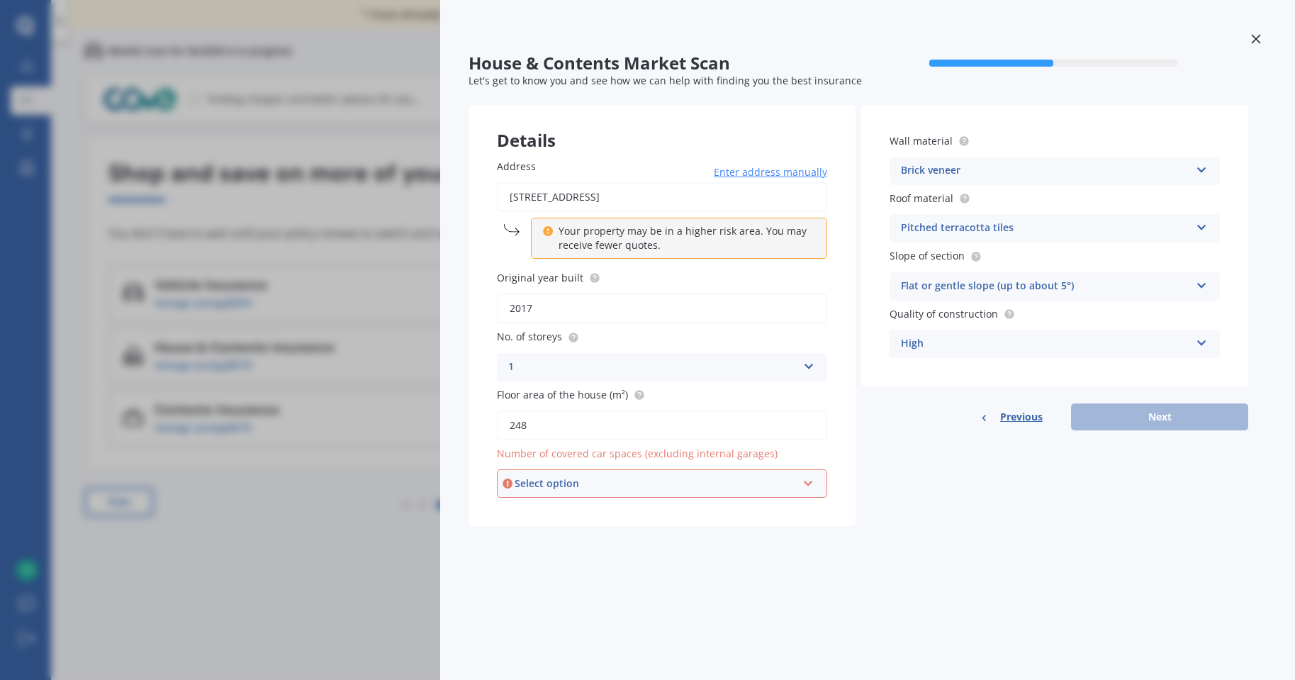
click at [720, 484] on div "Select option" at bounding box center [656, 484] width 282 height 16
click at [547, 513] on div "0" at bounding box center [662, 511] width 328 height 26
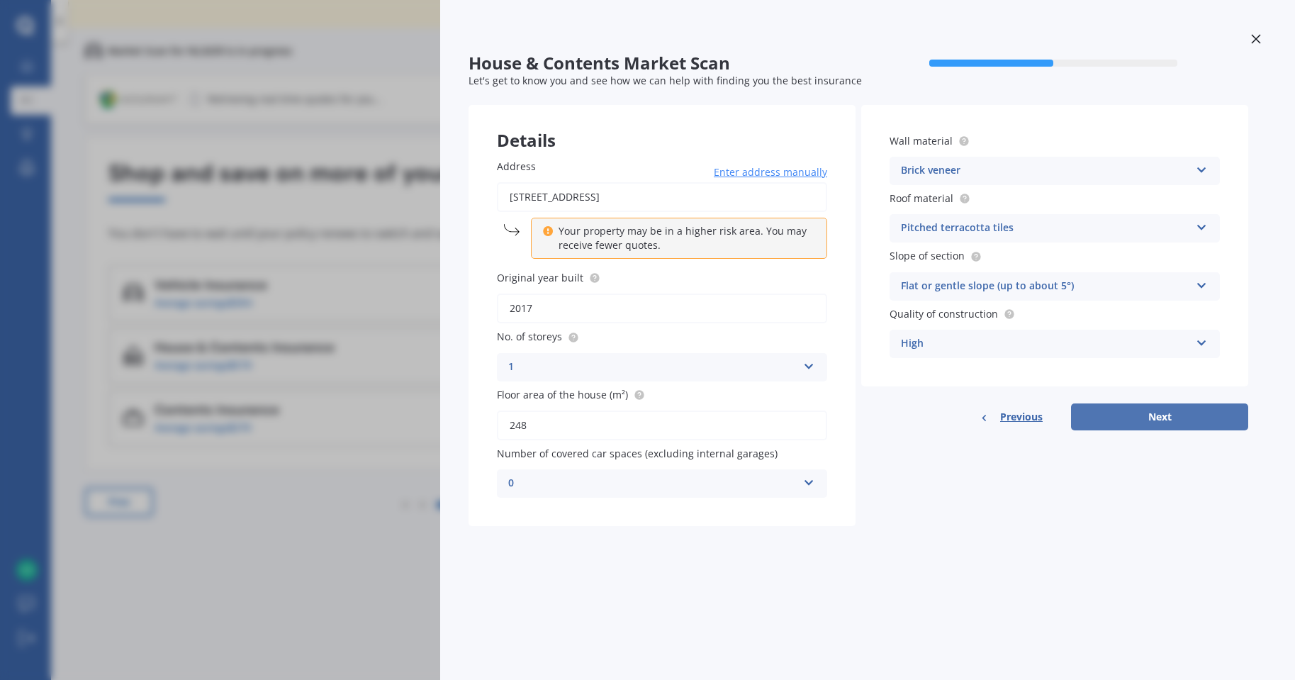
click at [1169, 418] on button "Next" at bounding box center [1159, 416] width 177 height 27
select select "26"
select select "03"
select select "1970"
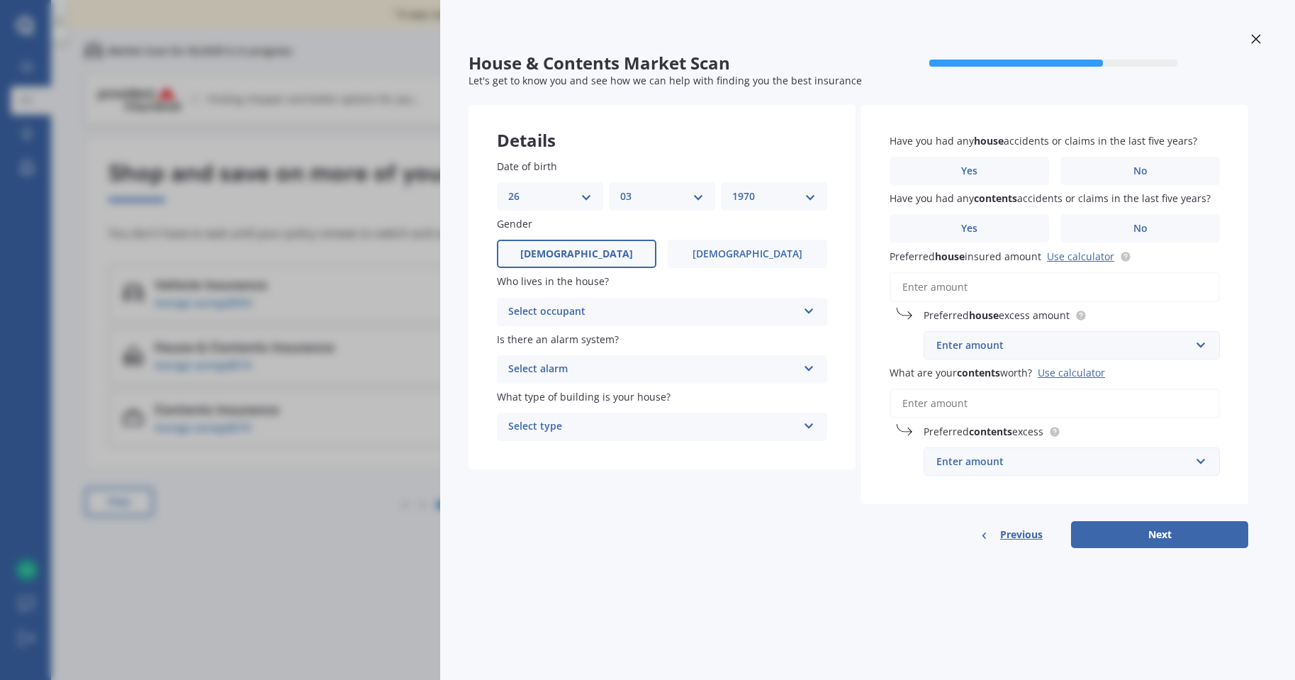
click at [649, 308] on div "Select occupant" at bounding box center [652, 311] width 289 height 17
click at [532, 337] on span "Owner" at bounding box center [525, 339] width 32 height 13
click at [586, 372] on div "Select alarm" at bounding box center [652, 369] width 289 height 17
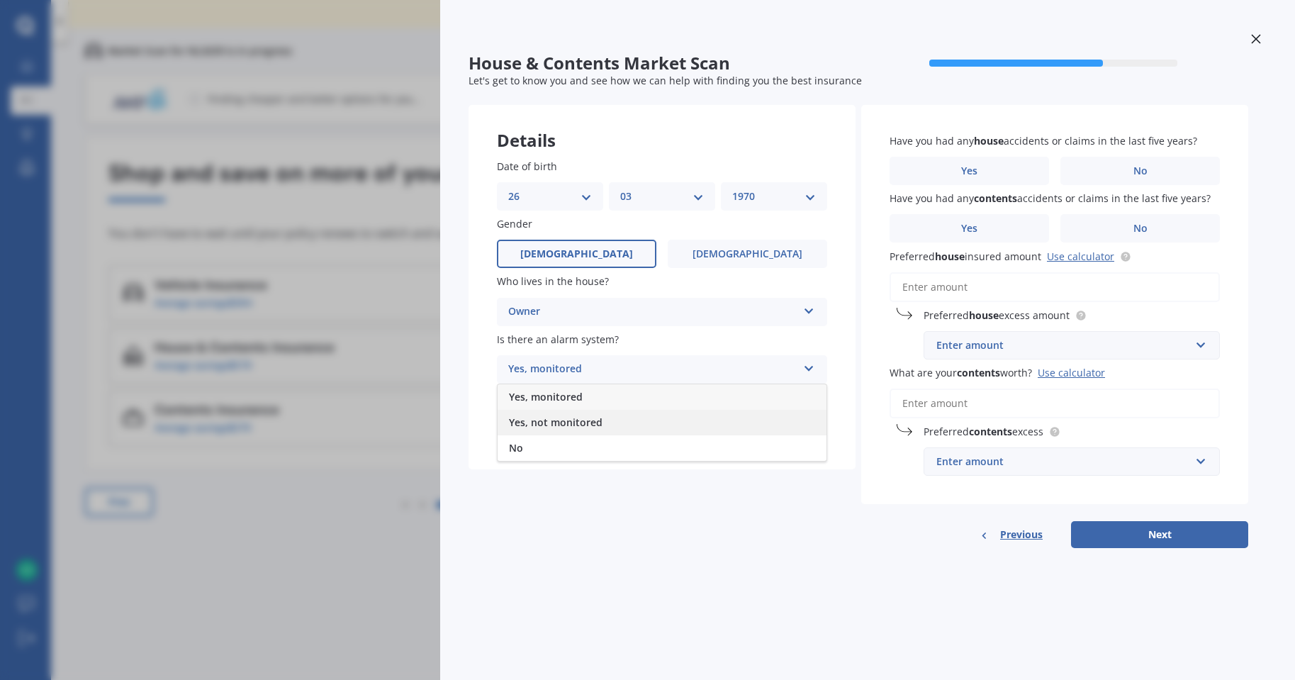
click at [538, 420] on span "Yes, not monitored" at bounding box center [556, 422] width 94 height 13
click at [588, 431] on div "Select type" at bounding box center [652, 426] width 289 height 17
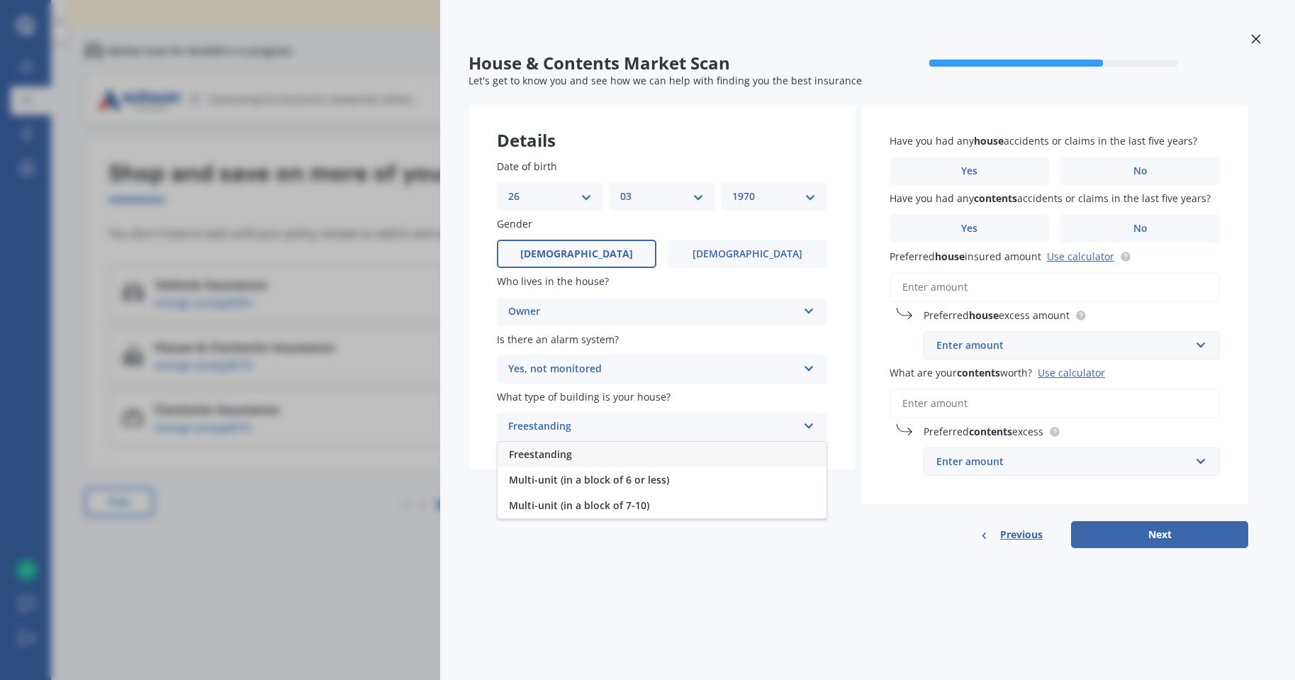
click at [562, 459] on span "Freestanding" at bounding box center [540, 453] width 63 height 13
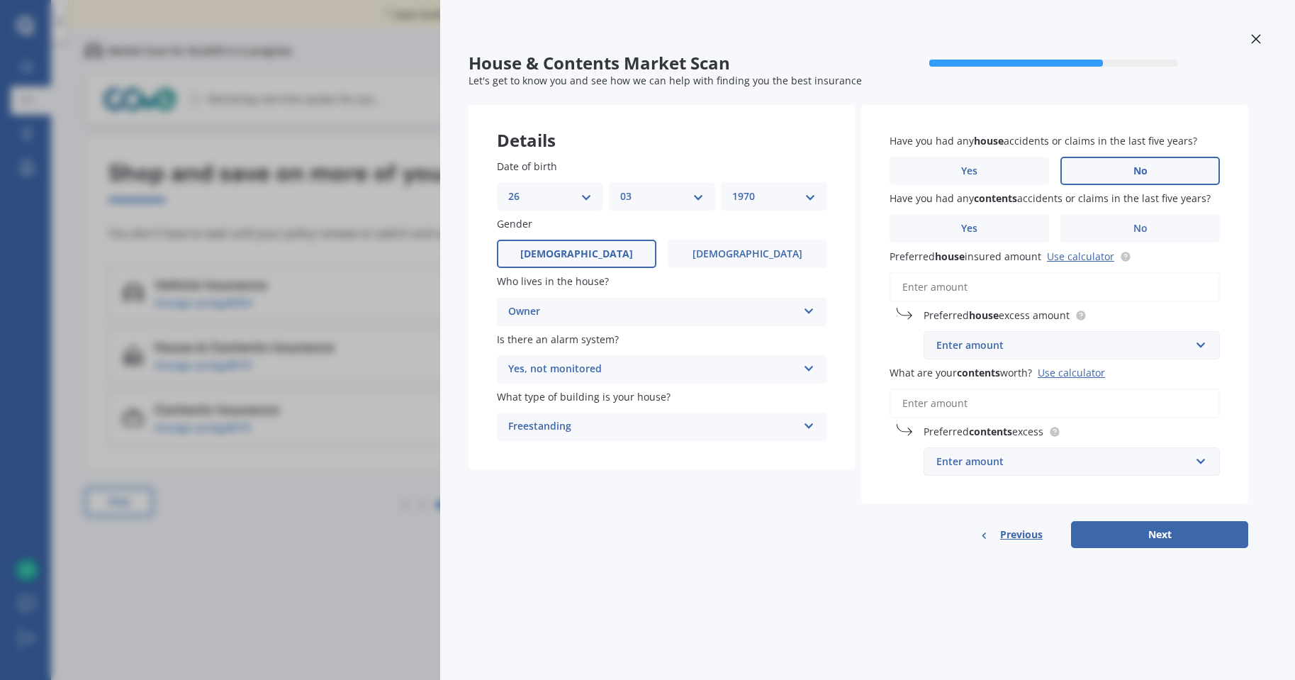
click at [1122, 166] on label "No" at bounding box center [1141, 171] width 160 height 28
click at [0, 0] on input "No" at bounding box center [0, 0] width 0 height 0
click at [1143, 228] on span "No" at bounding box center [1141, 229] width 14 height 12
click at [0, 0] on input "No" at bounding box center [0, 0] width 0 height 0
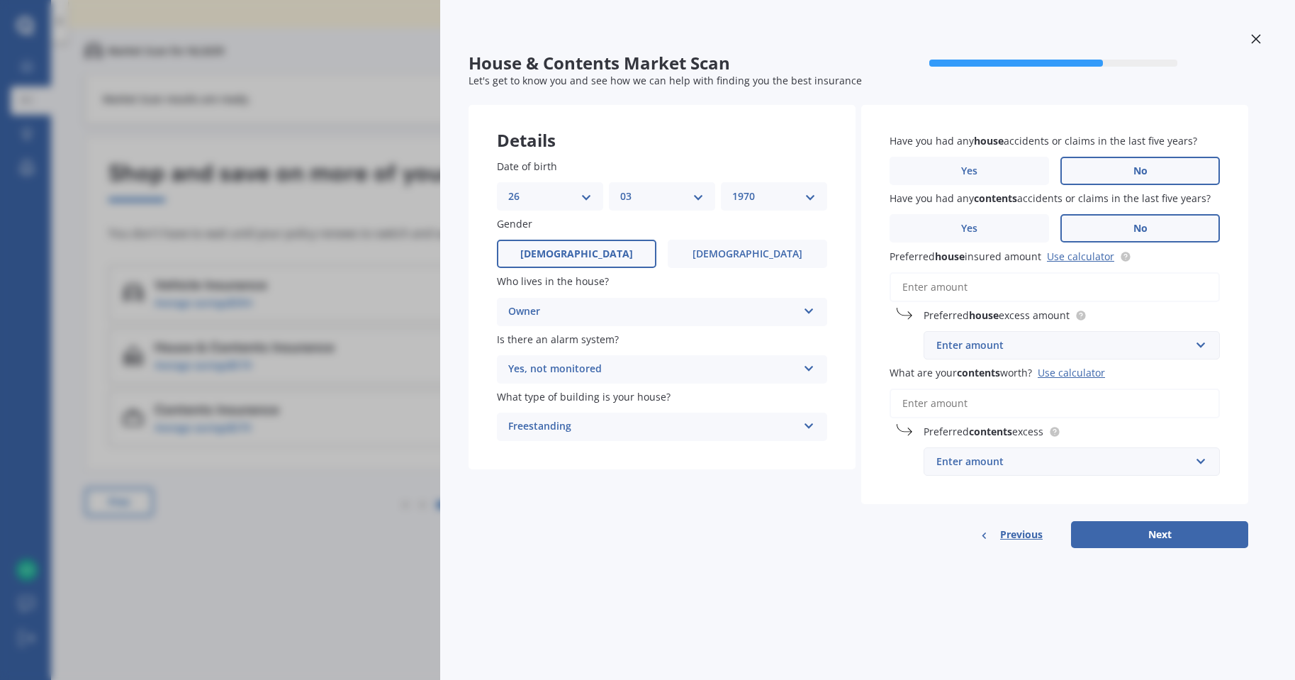
click at [978, 286] on input "Preferred house insured amount Use calculator" at bounding box center [1055, 287] width 330 height 30
click at [1074, 250] on link "Use calculator" at bounding box center [1080, 256] width 67 height 13
click at [986, 287] on input "Preferred house insured amount Use calculator" at bounding box center [1055, 287] width 330 height 30
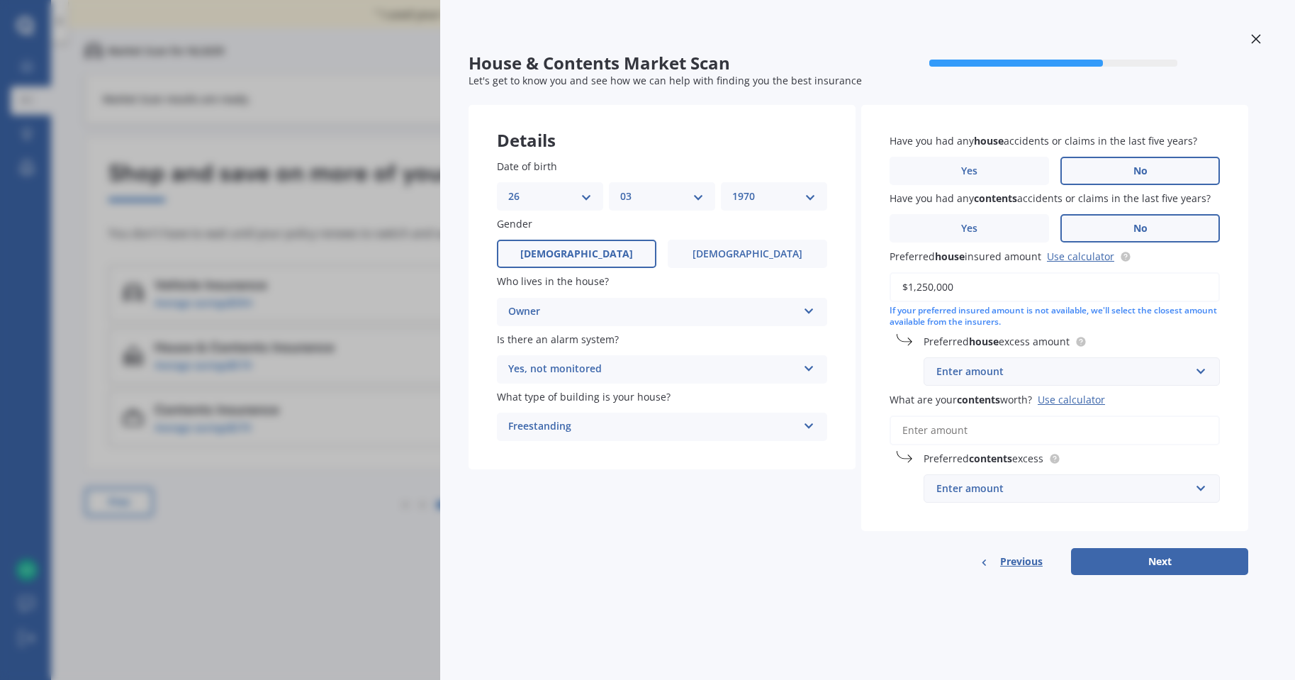
type input "$1,250,000"
click at [1039, 376] on div "Enter amount" at bounding box center [1064, 372] width 254 height 16
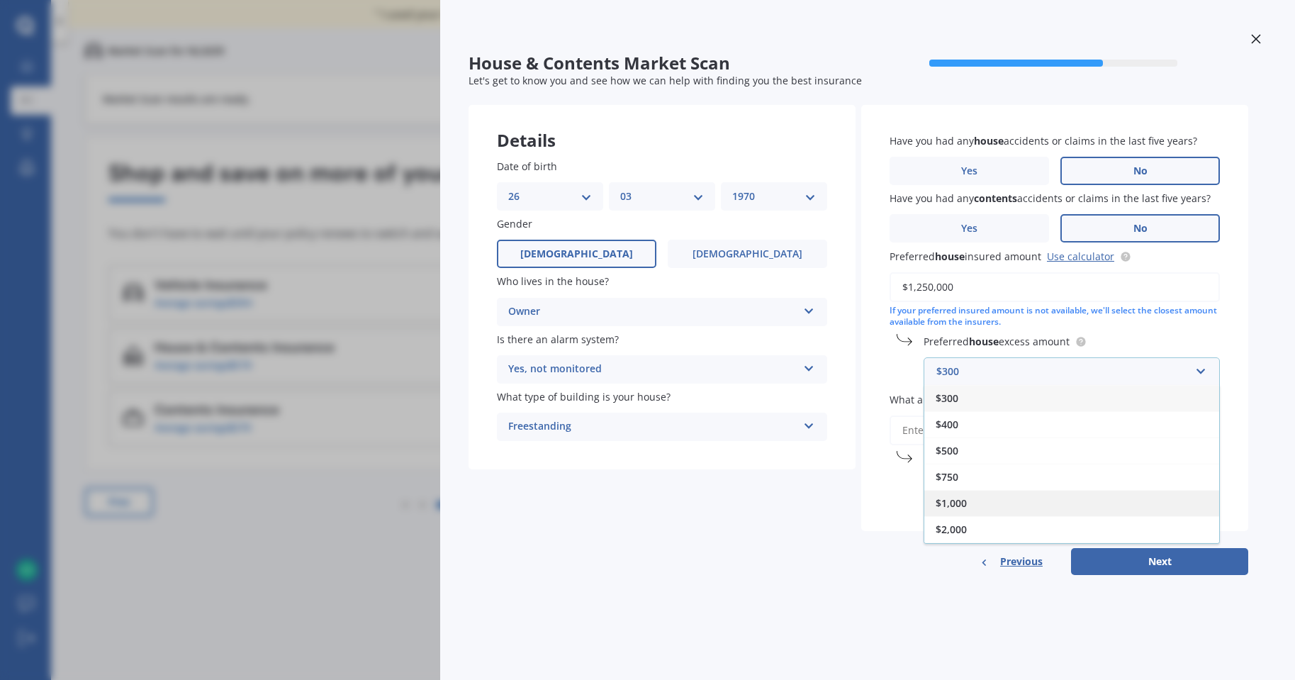
click at [971, 509] on div "$1,000" at bounding box center [1072, 503] width 295 height 26
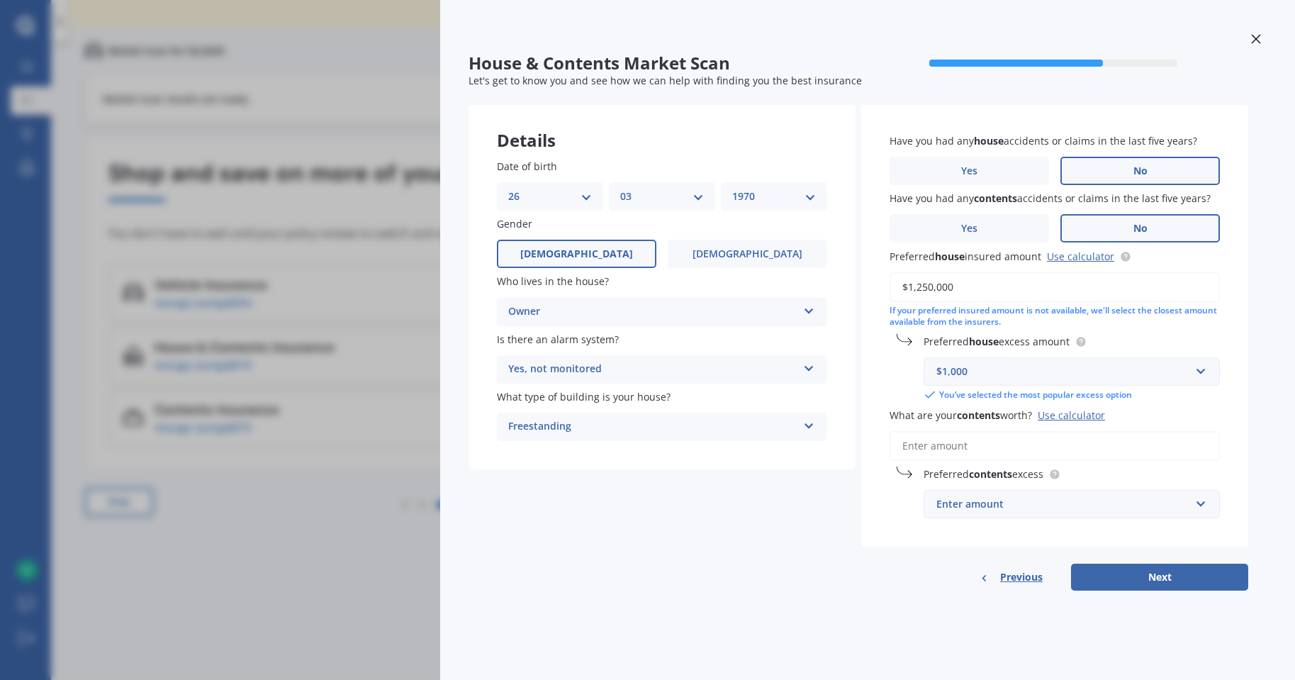
click at [1000, 450] on input "What are your contents worth? Use calculator" at bounding box center [1055, 446] width 330 height 30
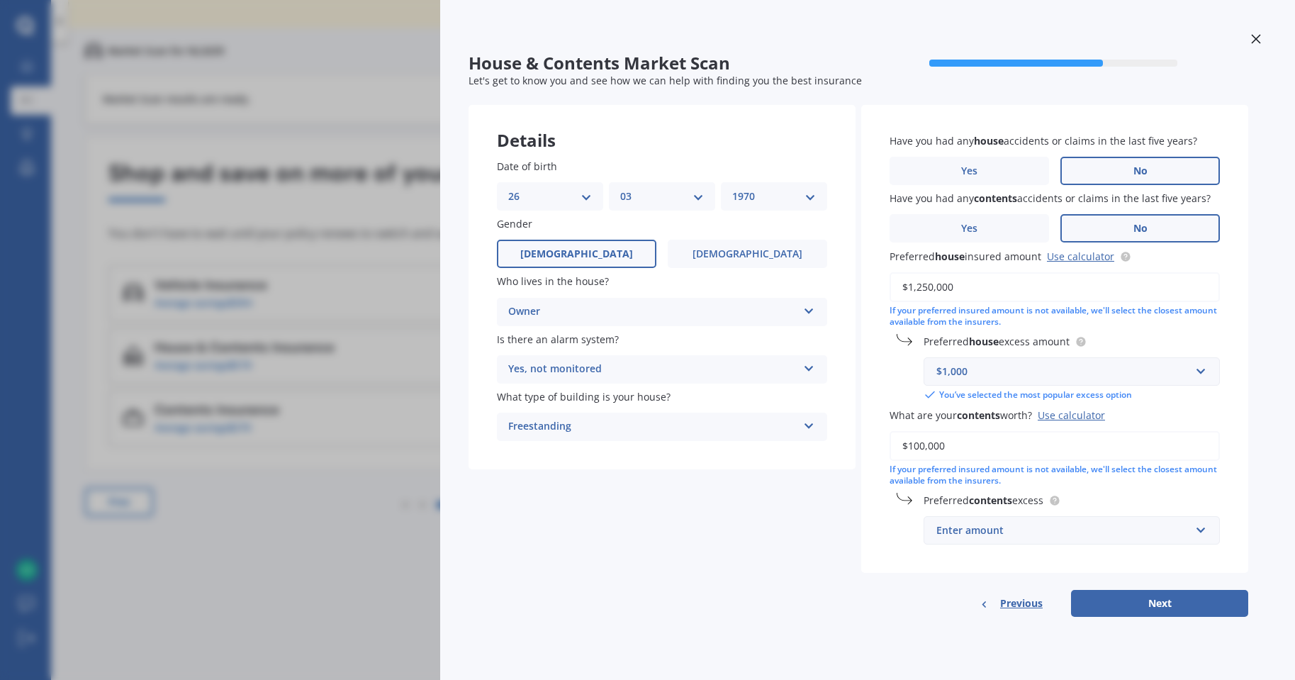
type input "$100,000"
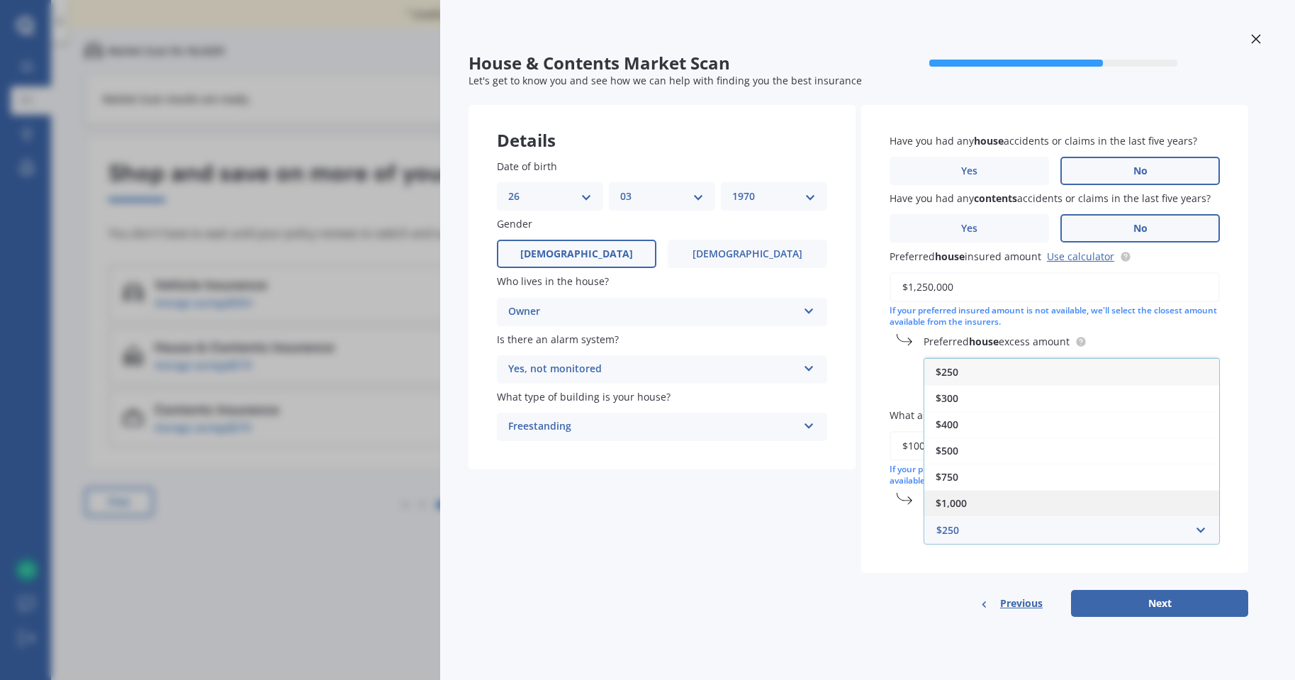
click at [972, 498] on div "$1,000" at bounding box center [1072, 503] width 295 height 26
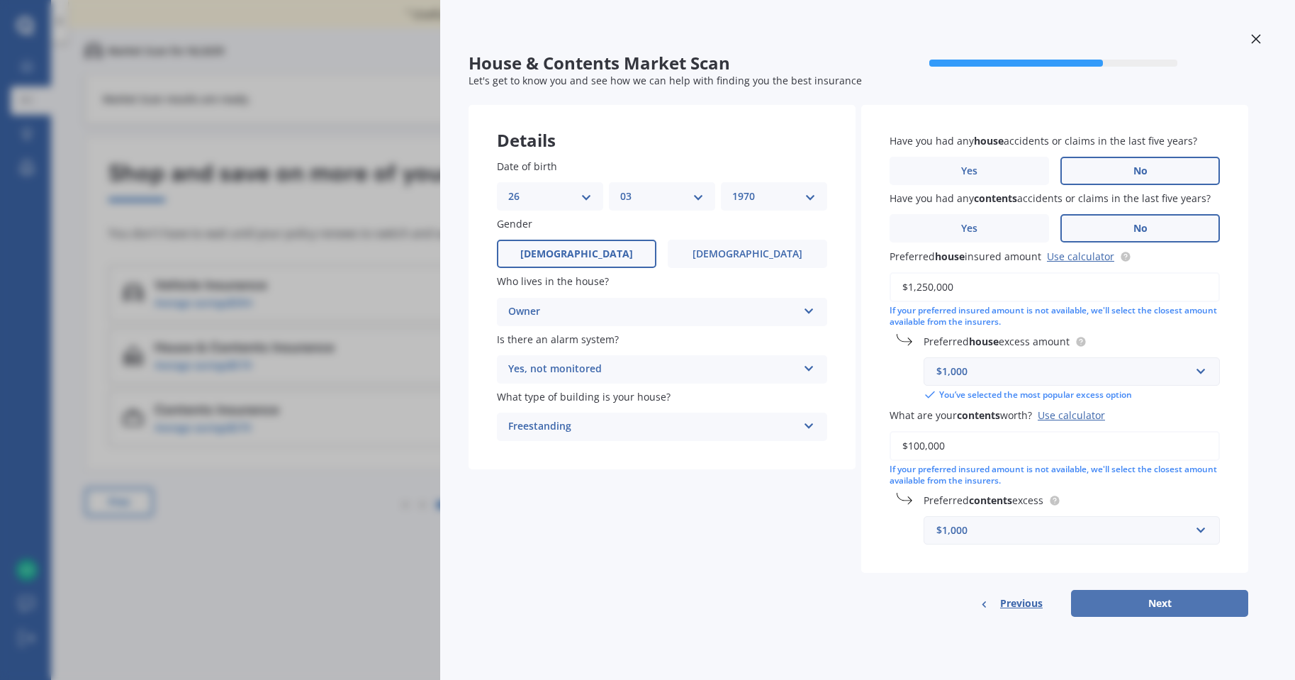
click at [1159, 603] on button "Next" at bounding box center [1159, 603] width 177 height 27
select select "26"
select select "03"
select select "1970"
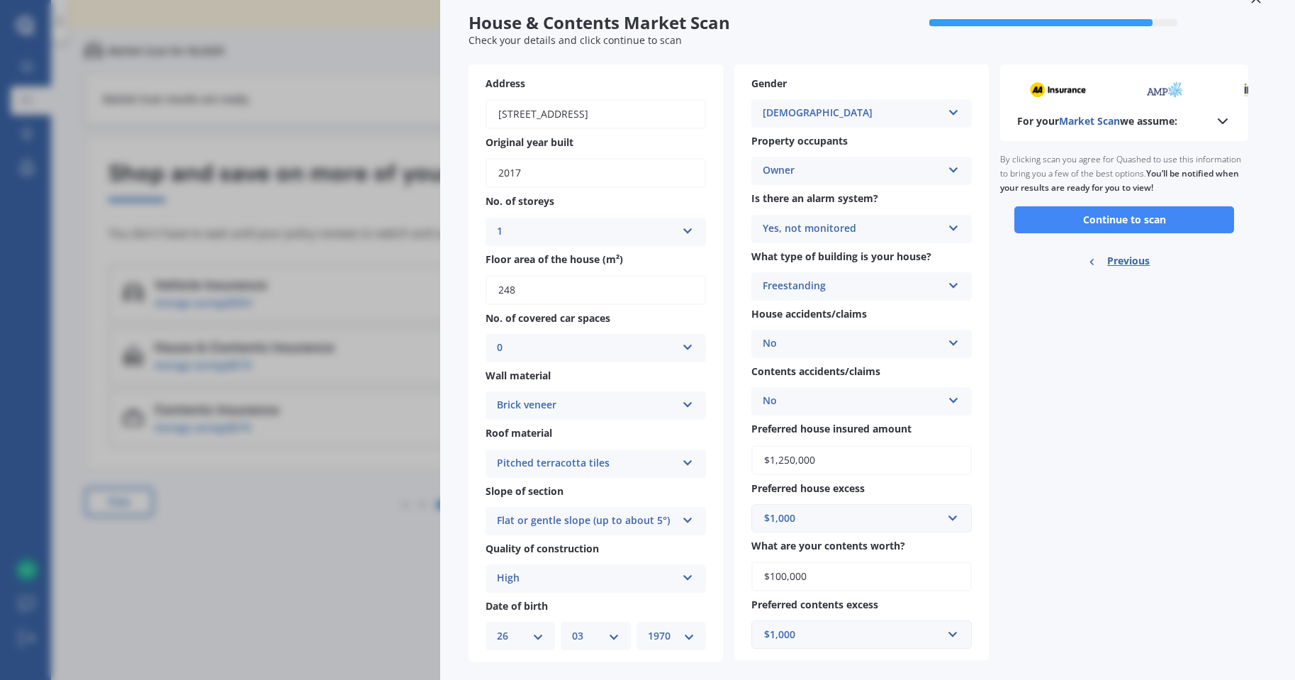
scroll to position [62, 0]
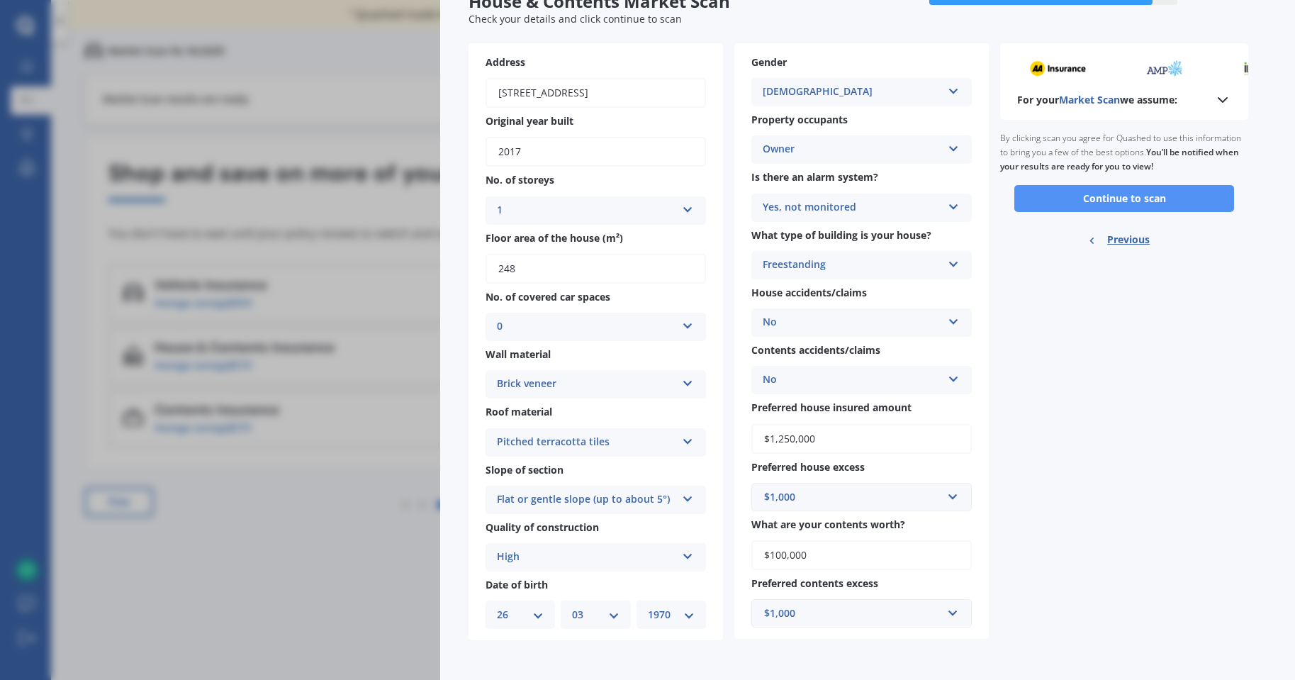
click at [1116, 199] on button "Continue to scan" at bounding box center [1125, 198] width 220 height 27
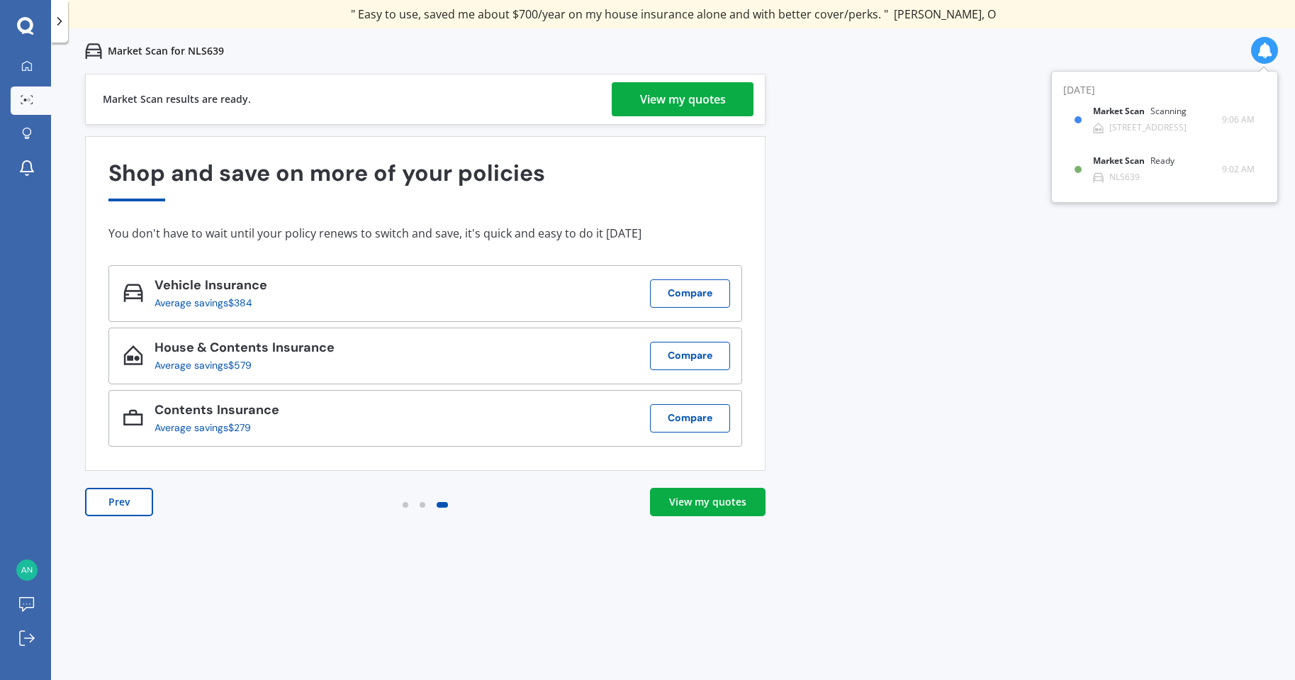
click at [681, 99] on div "View my quotes" at bounding box center [683, 99] width 86 height 34
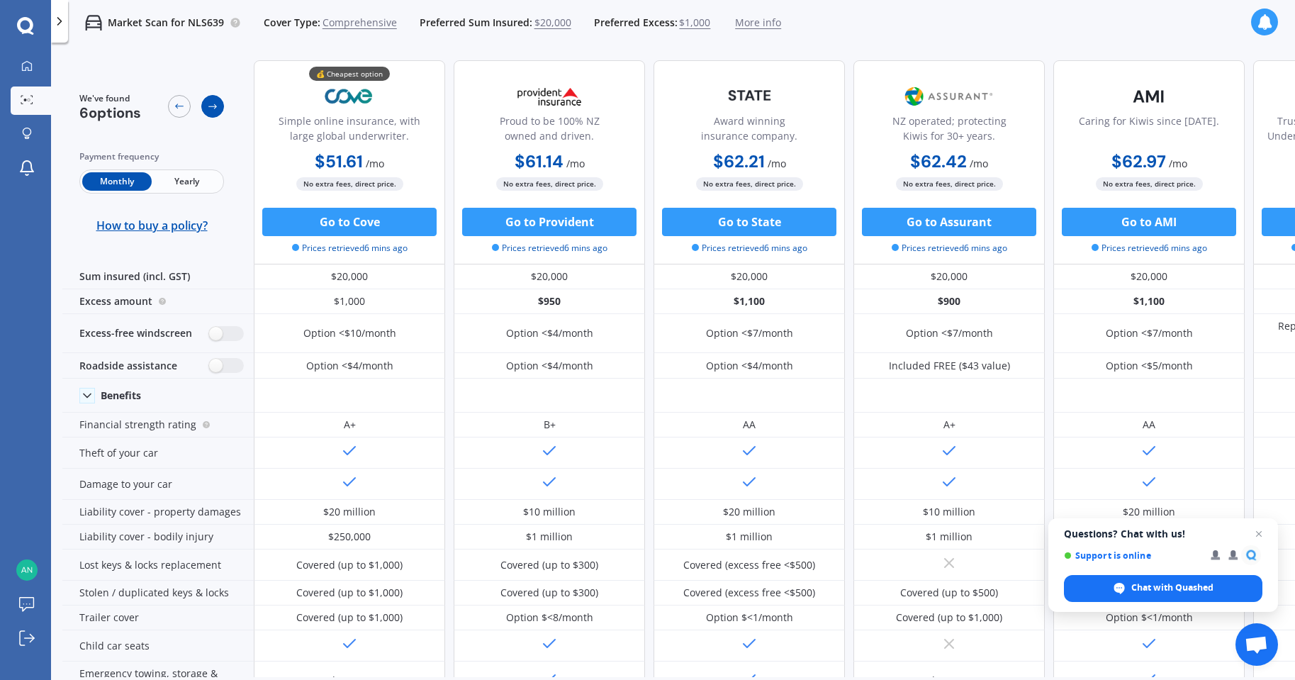
click at [209, 107] on icon at bounding box center [212, 106] width 11 height 11
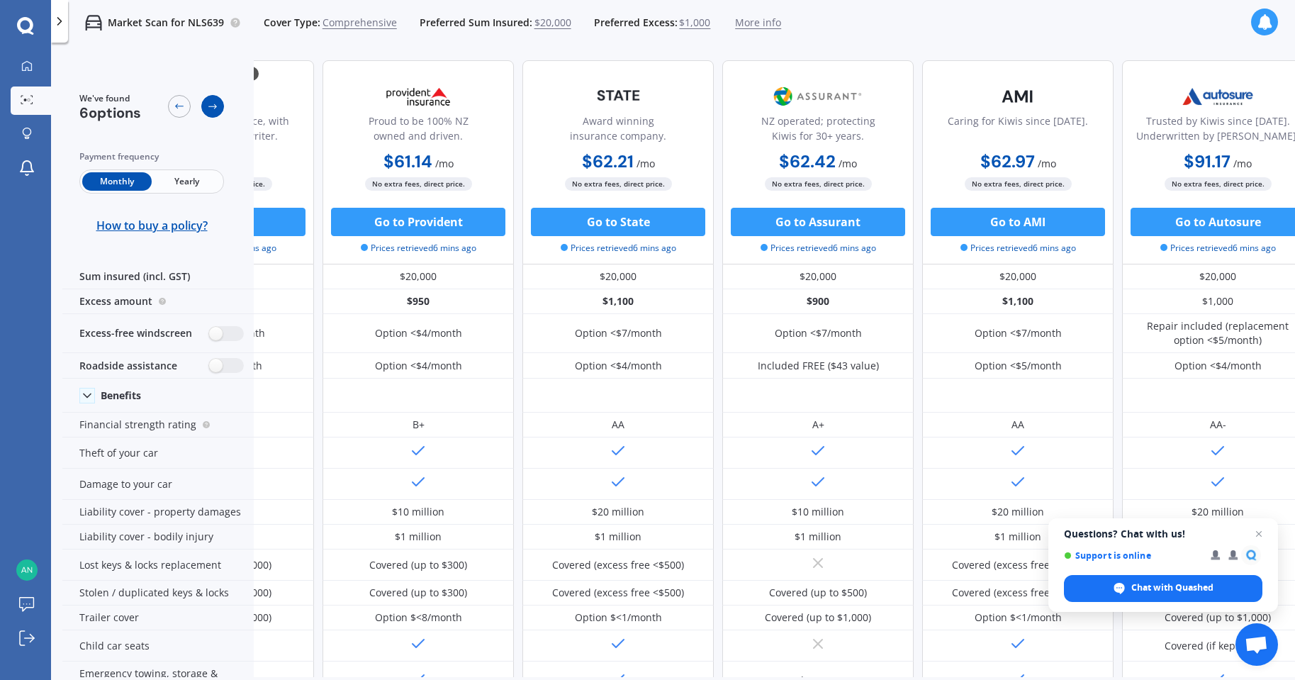
scroll to position [0, 157]
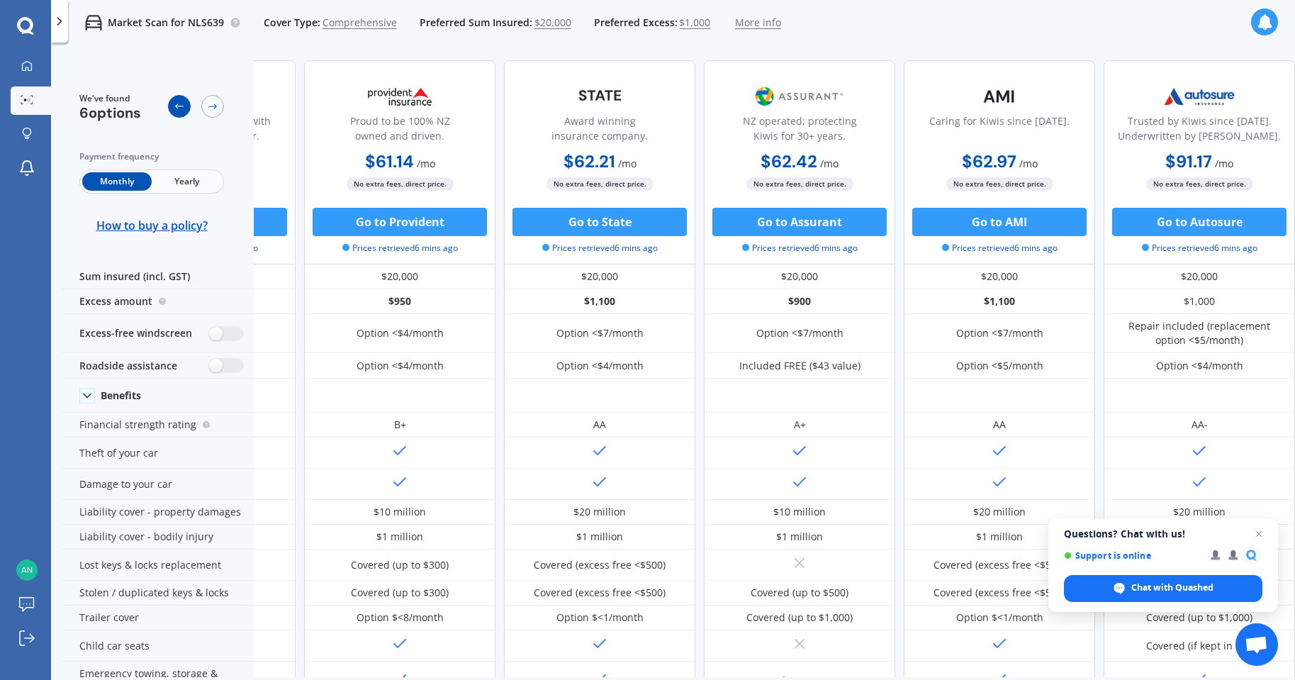
click at [177, 107] on icon at bounding box center [179, 106] width 11 height 11
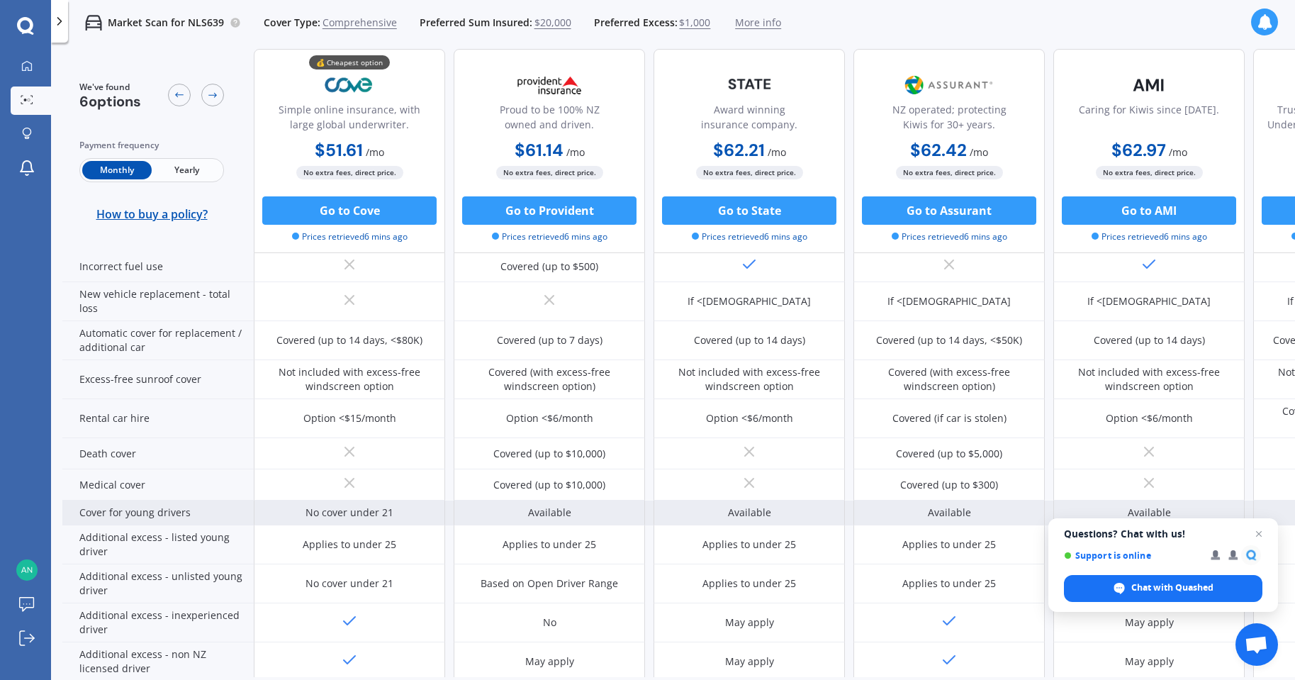
scroll to position [609, 0]
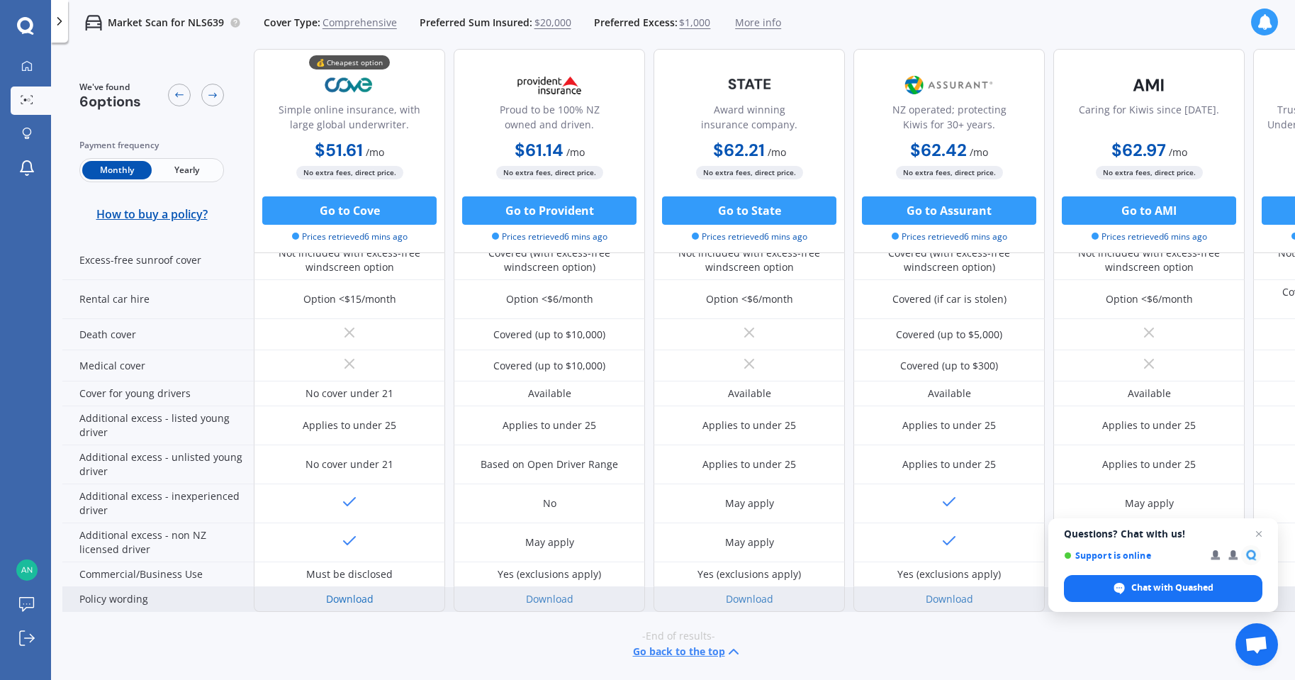
click at [355, 592] on link "Download" at bounding box center [350, 598] width 48 height 13
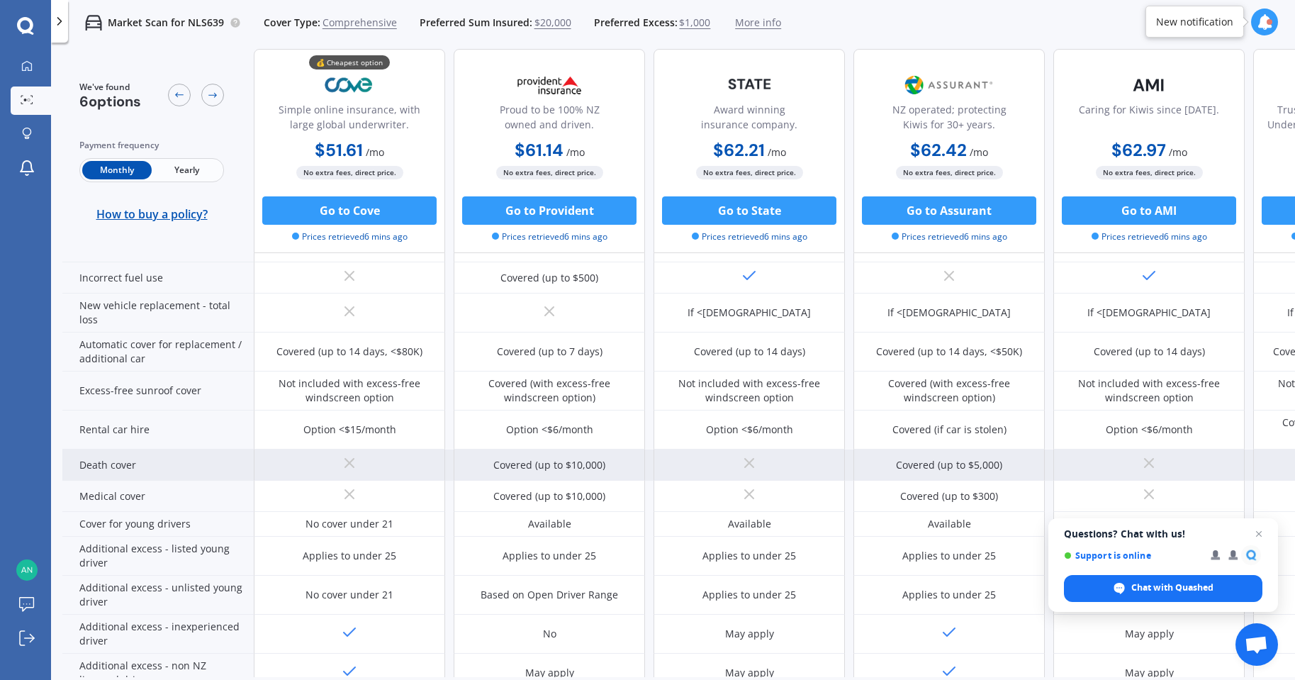
scroll to position [567, 0]
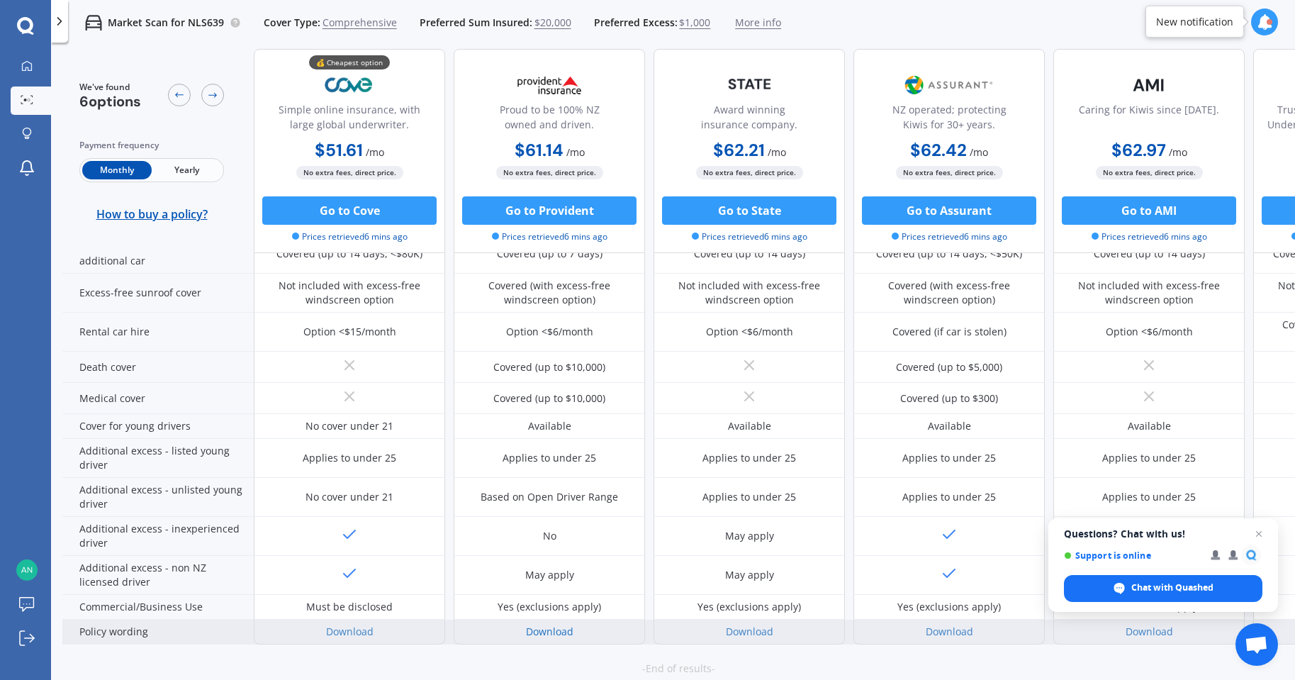
click at [552, 632] on link "Download" at bounding box center [550, 631] width 48 height 13
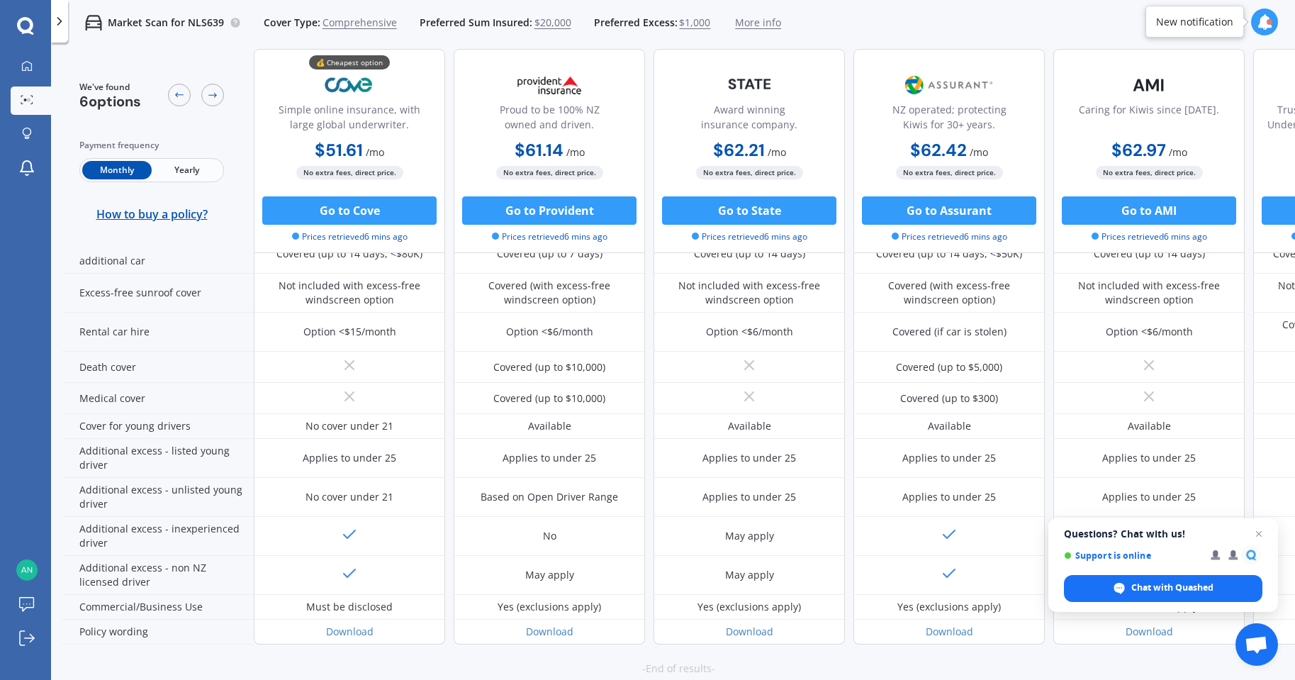
click at [58, 15] on icon at bounding box center [59, 21] width 14 height 14
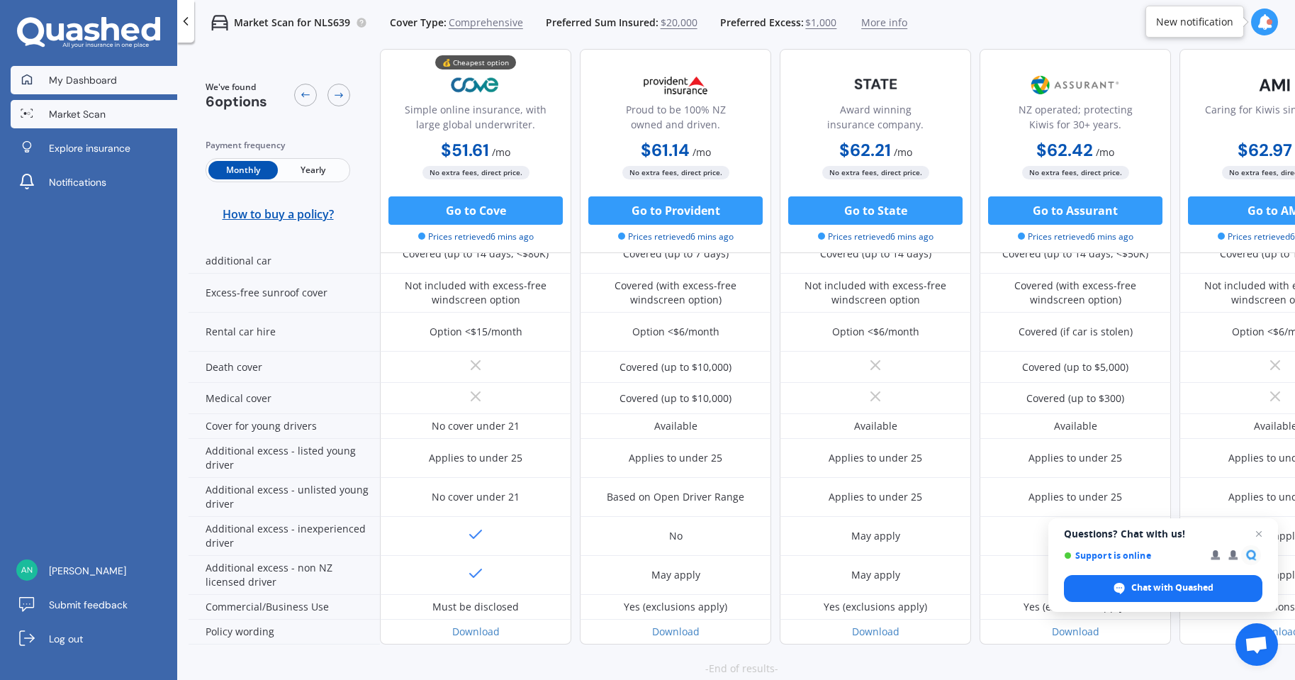
click at [80, 81] on span "My Dashboard" at bounding box center [83, 80] width 68 height 14
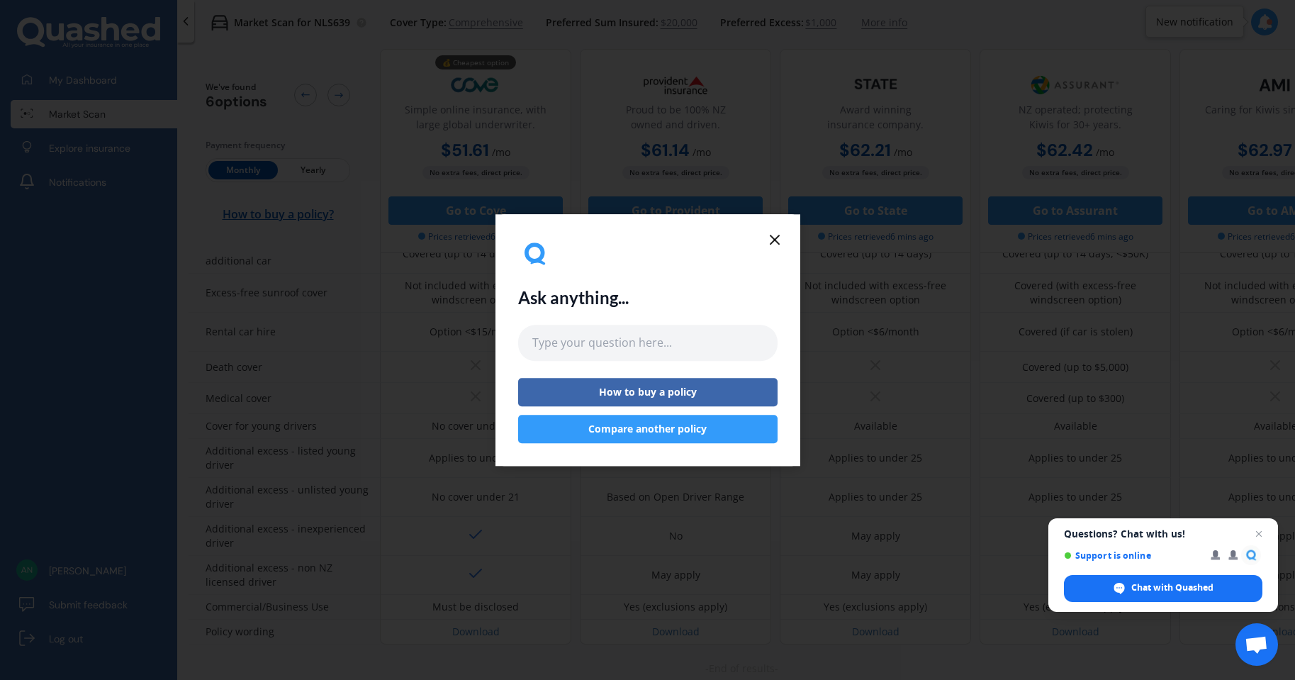
click at [778, 238] on icon at bounding box center [774, 239] width 17 height 17
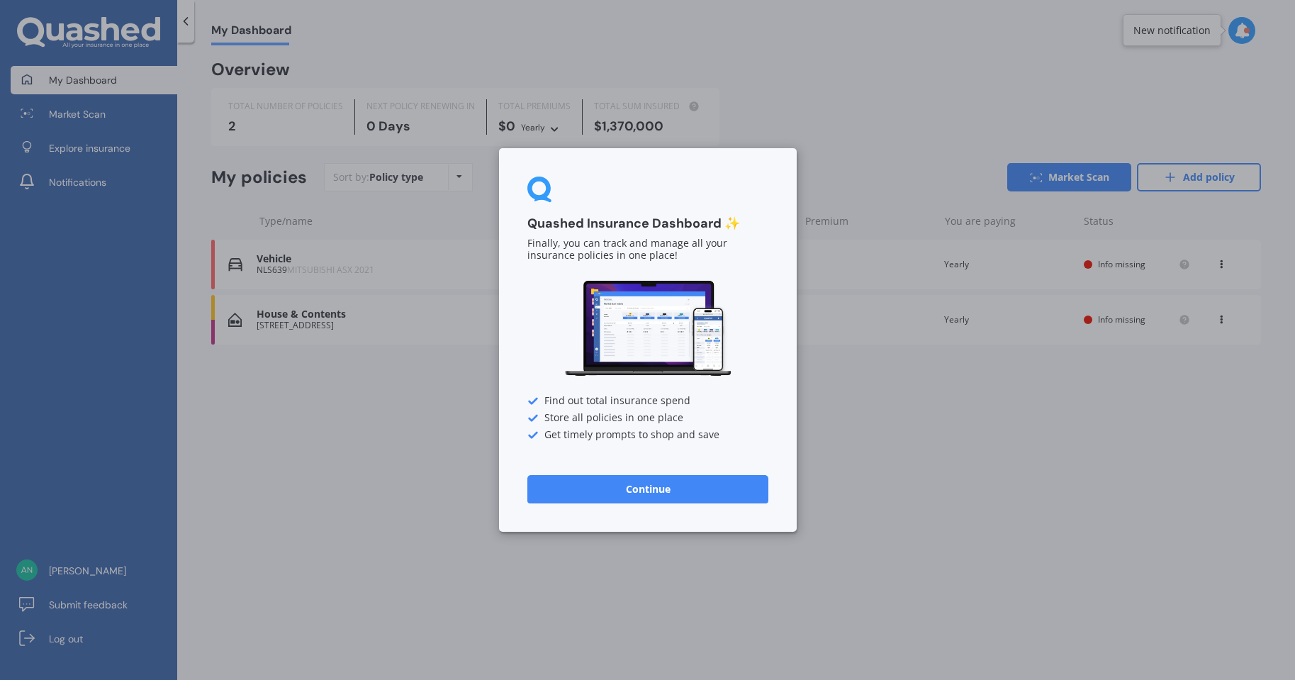
click at [658, 490] on button "Continue" at bounding box center [648, 489] width 241 height 28
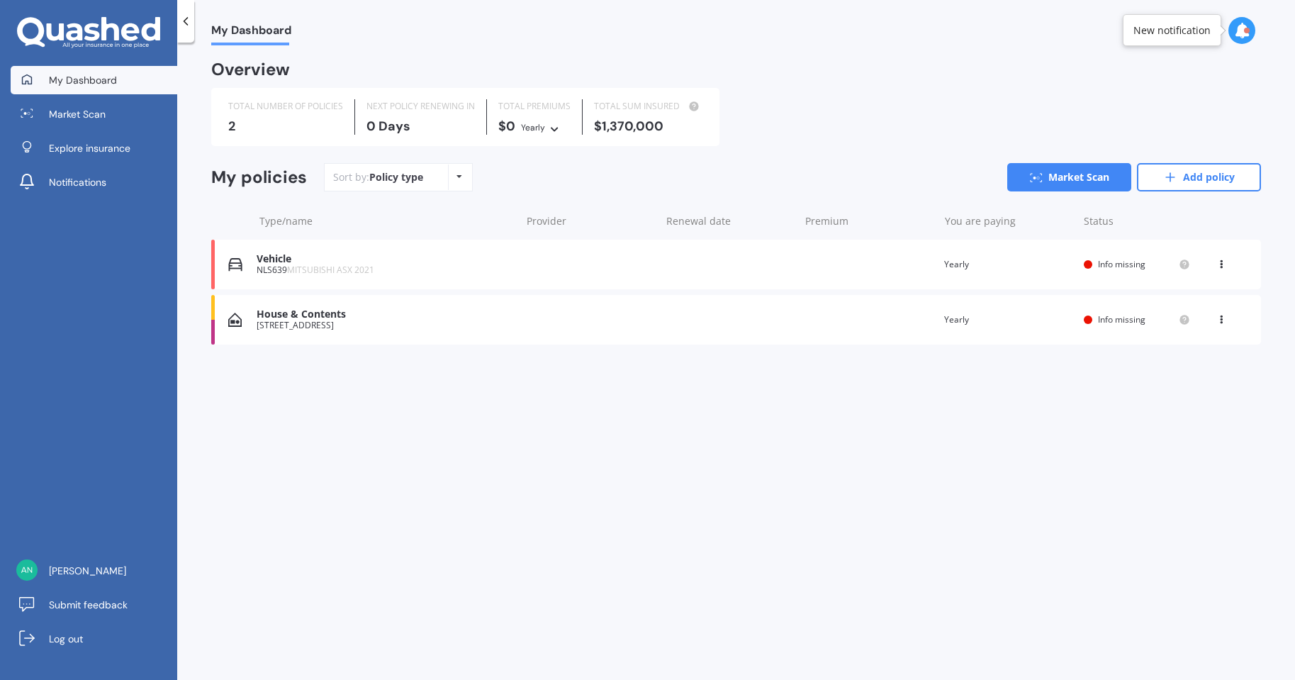
click at [290, 319] on div "House & Contents" at bounding box center [385, 314] width 257 height 12
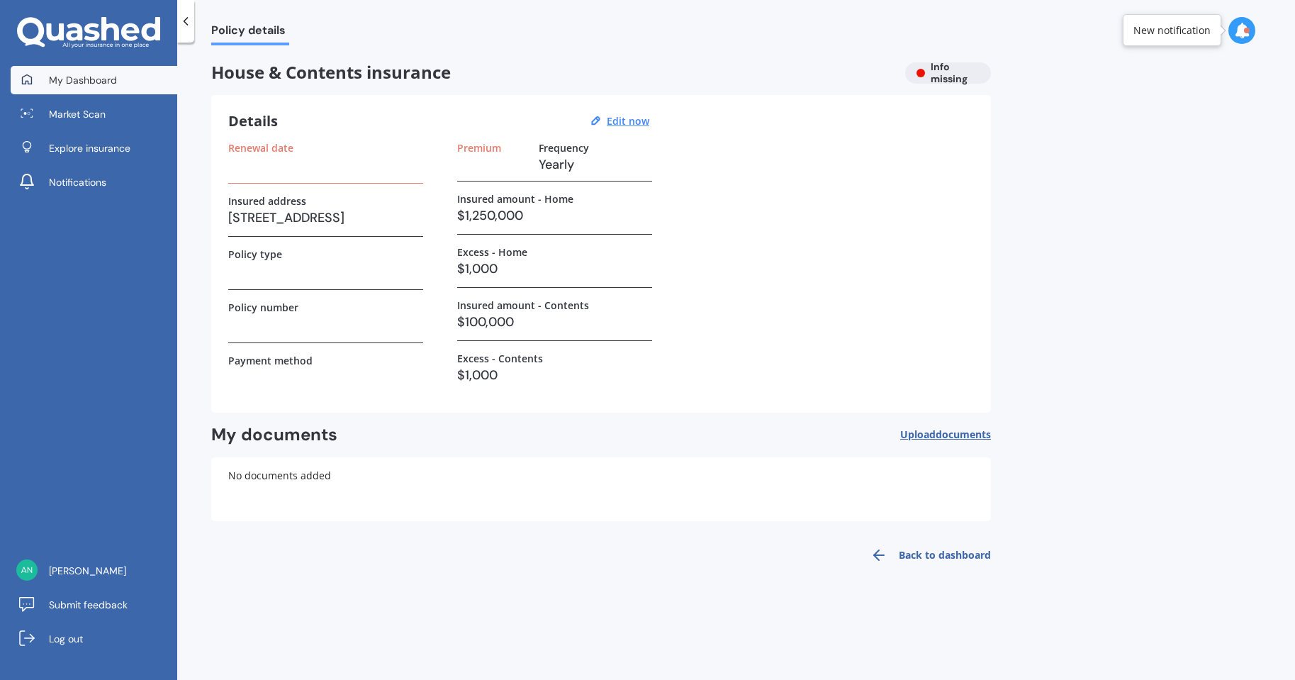
click at [74, 82] on span "My Dashboard" at bounding box center [83, 80] width 68 height 14
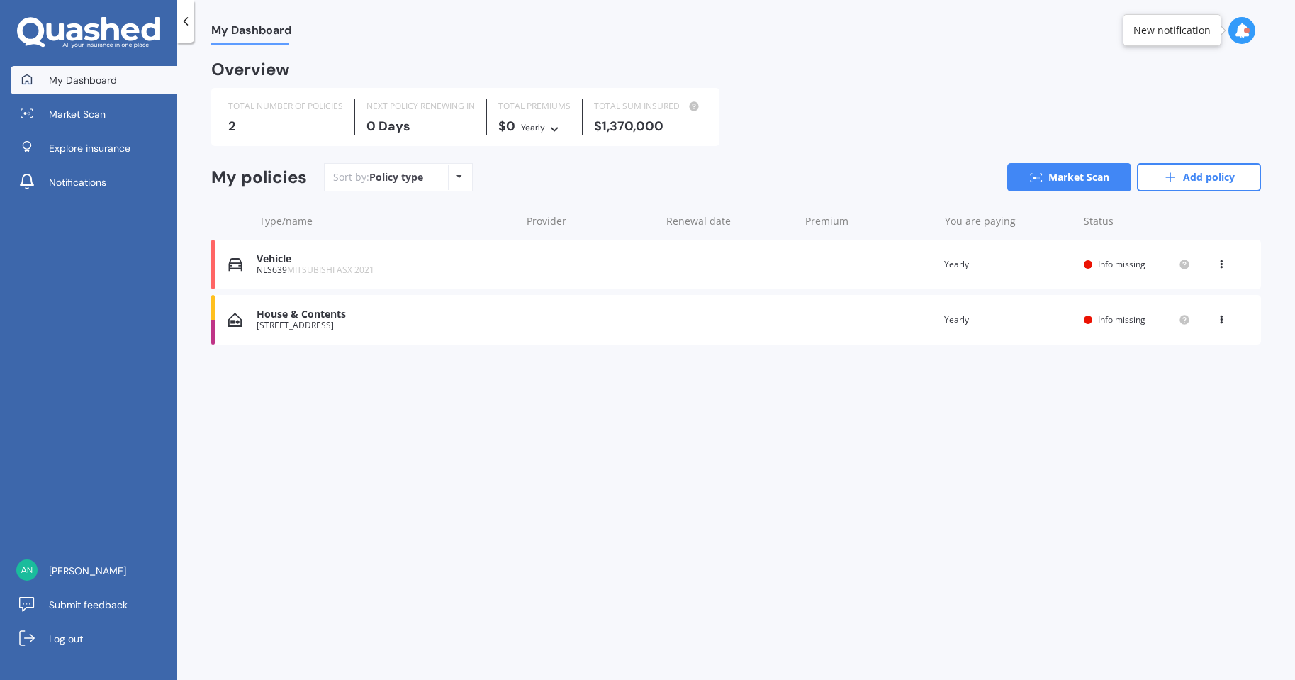
click at [1249, 29] on div at bounding box center [1247, 31] width 6 height 6
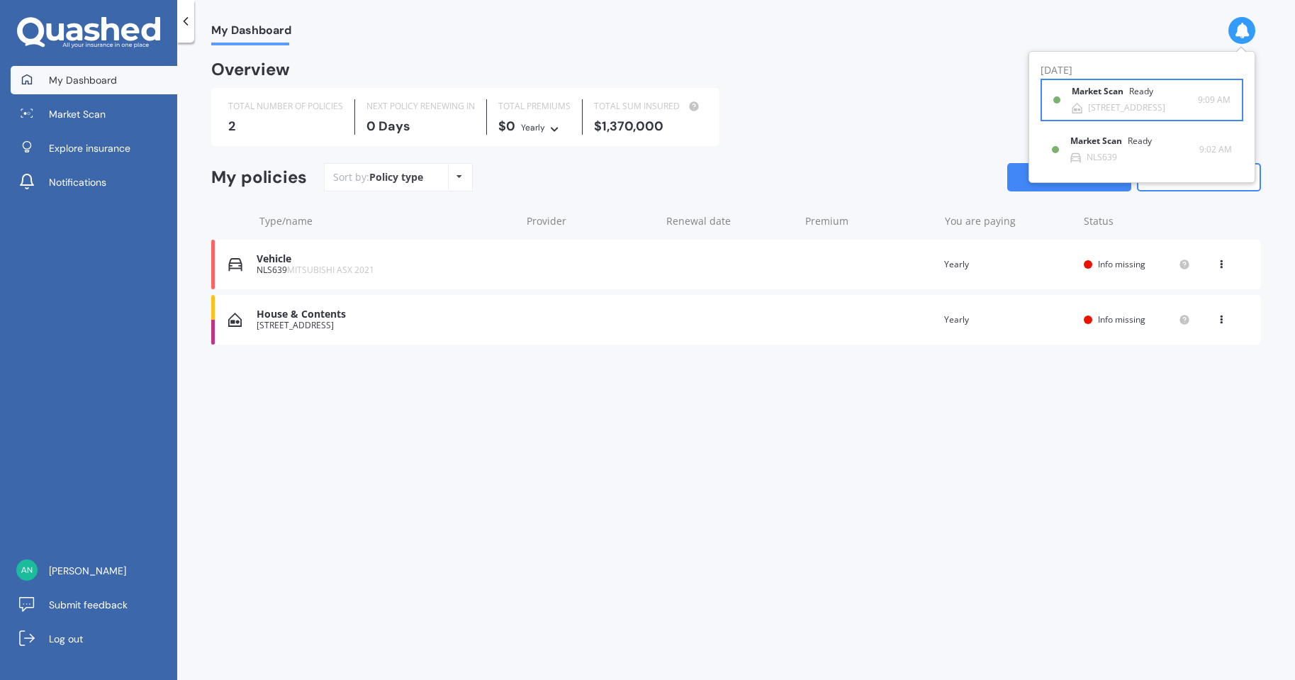
click at [1089, 96] on b "Market Scan" at bounding box center [1100, 92] width 57 height 10
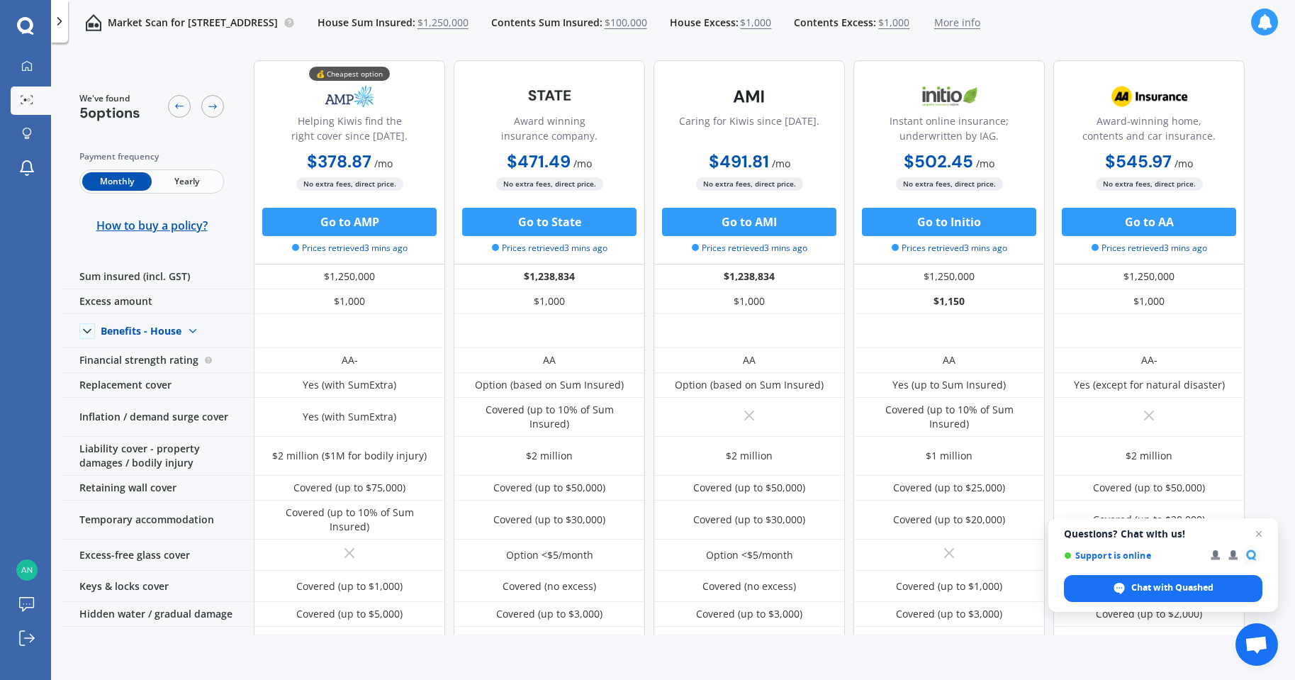
click at [1264, 18] on icon at bounding box center [1265, 22] width 16 height 16
click at [1121, 136] on b "Market Scan" at bounding box center [1123, 133] width 57 height 10
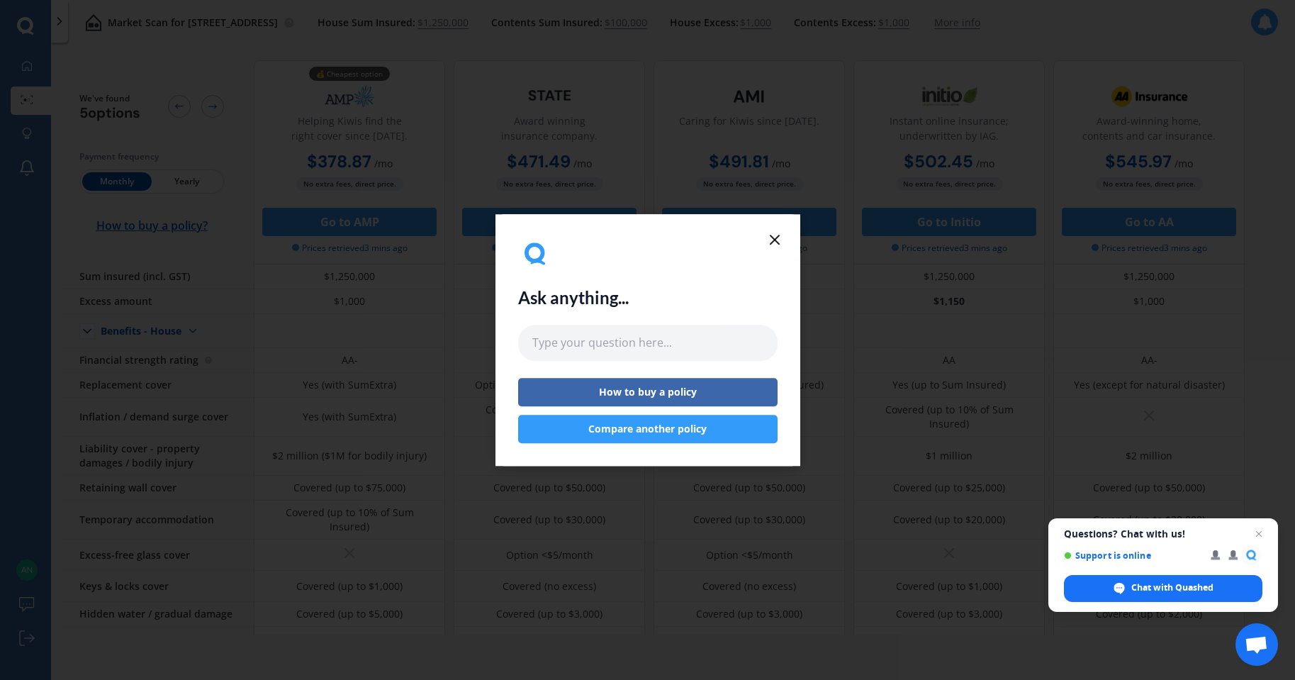
click at [779, 238] on icon at bounding box center [774, 239] width 17 height 17
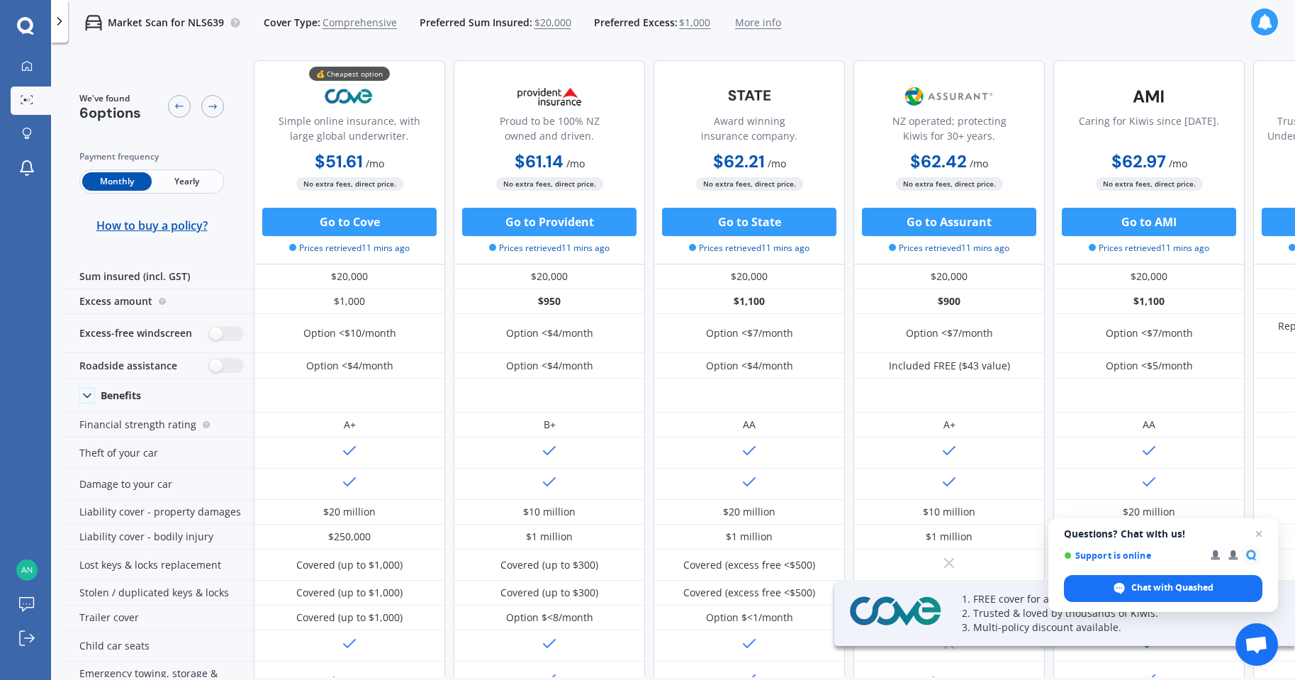
click at [1267, 21] on icon at bounding box center [1265, 22] width 16 height 16
click at [1103, 96] on icon at bounding box center [1100, 99] width 11 height 11
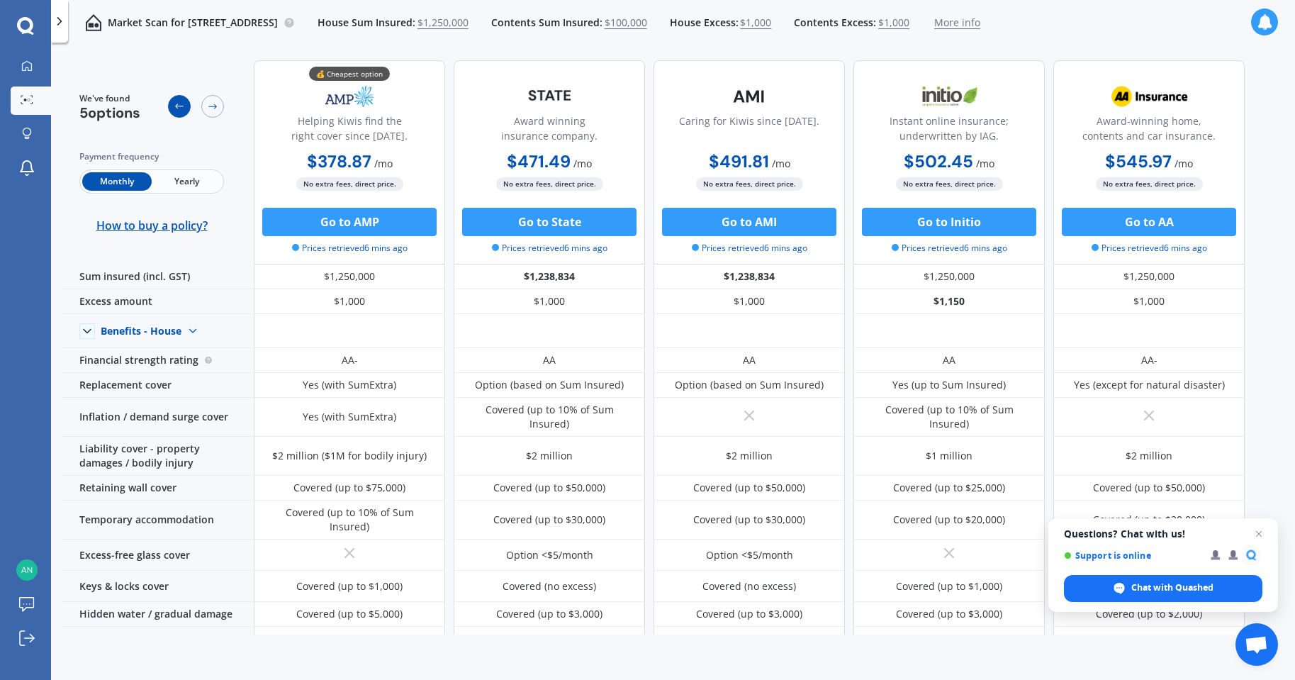
click at [174, 106] on icon at bounding box center [179, 106] width 11 height 11
click at [26, 69] on icon at bounding box center [27, 65] width 10 height 10
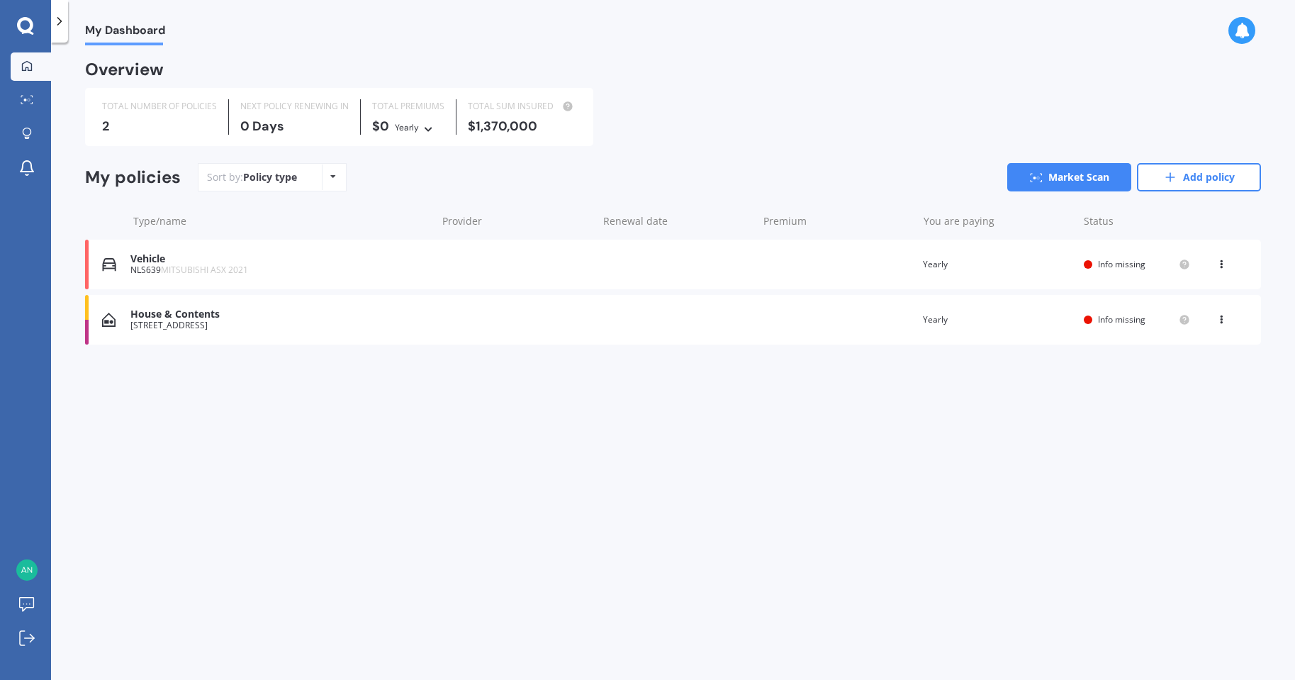
click at [1107, 260] on span "Info missing" at bounding box center [1122, 264] width 48 height 12
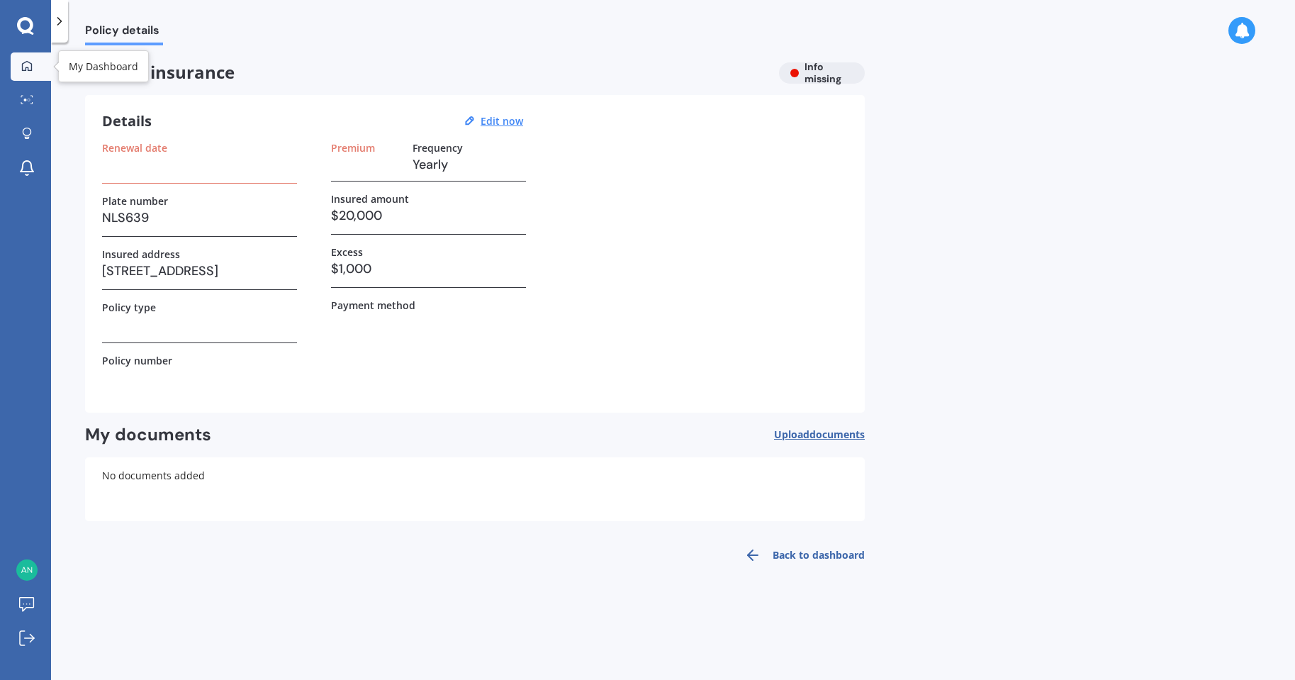
click at [23, 68] on icon at bounding box center [27, 65] width 10 height 10
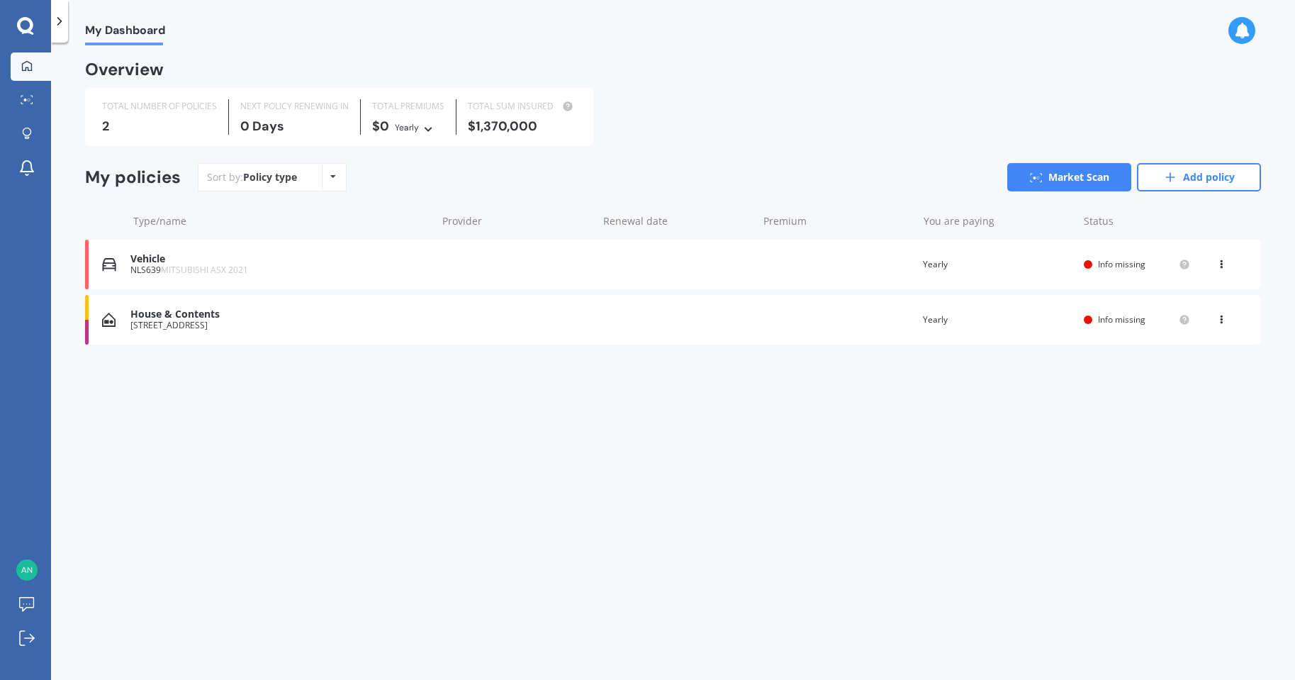
click at [428, 128] on icon at bounding box center [428, 127] width 10 height 9
click at [435, 255] on span "Fortnightly" at bounding box center [431, 253] width 48 height 13
click at [1238, 30] on icon at bounding box center [1242, 31] width 16 height 16
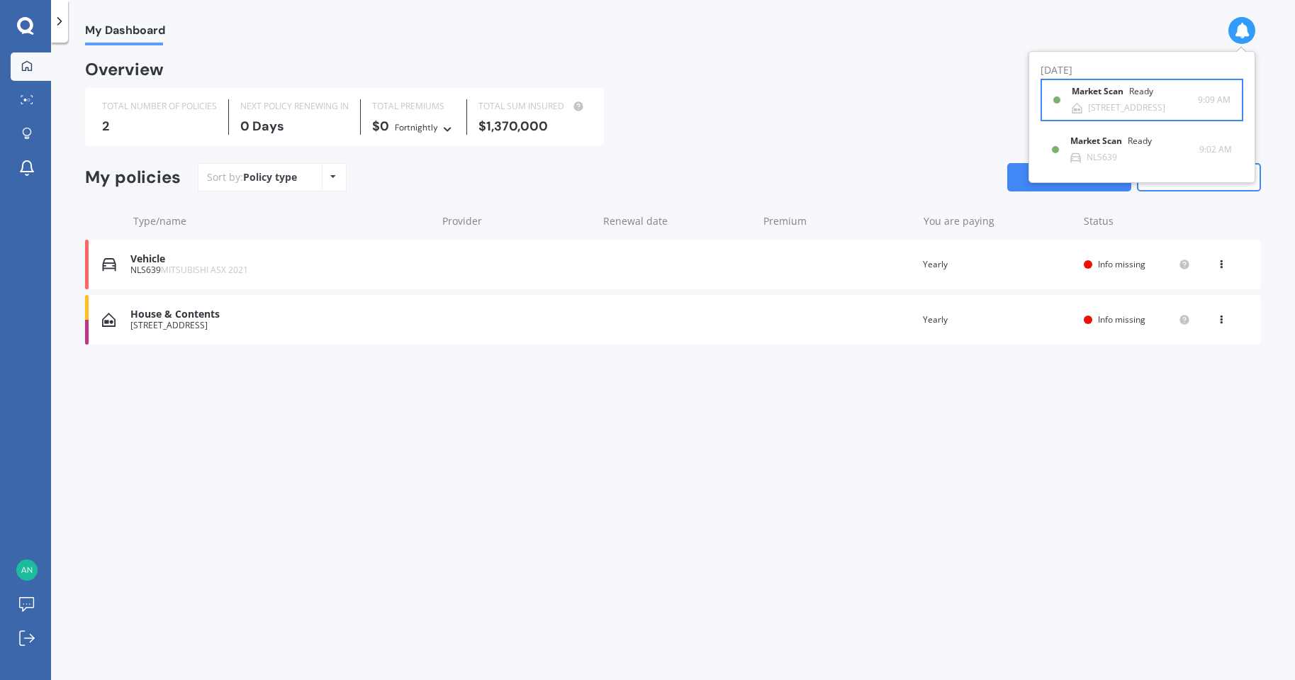
click at [1103, 96] on b "Market Scan" at bounding box center [1100, 92] width 57 height 10
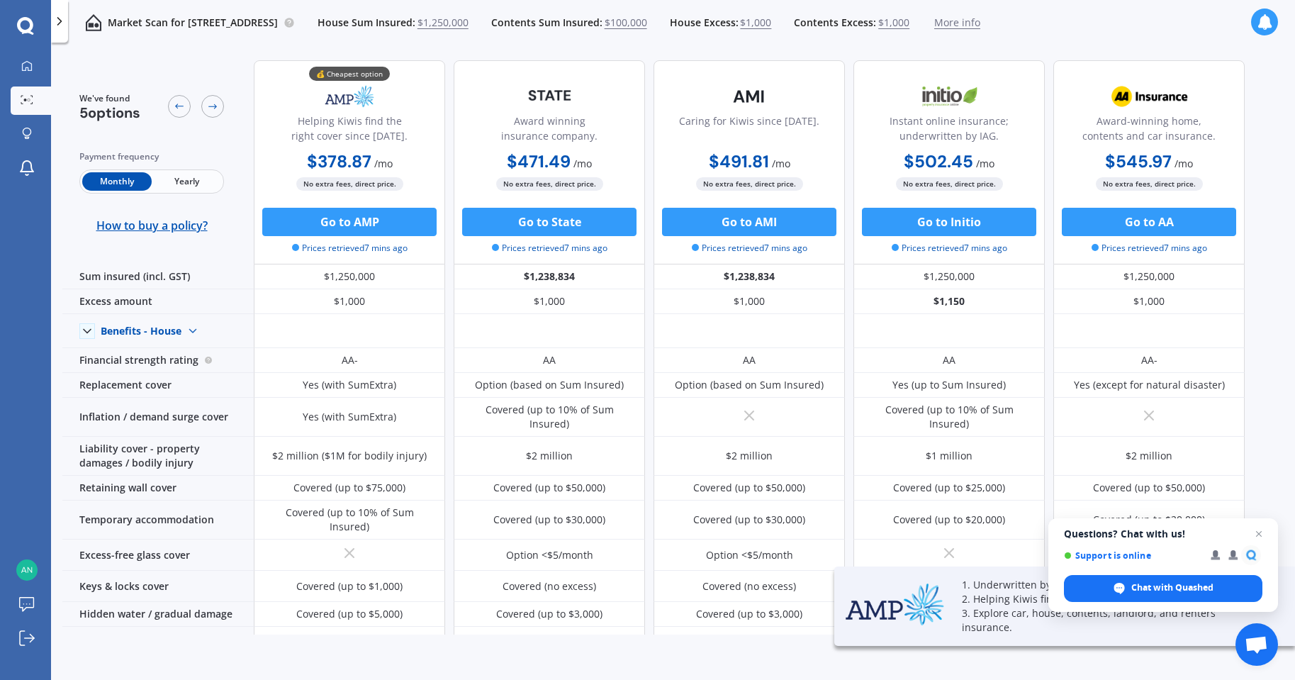
click at [365, 159] on b "$378.87" at bounding box center [339, 161] width 65 height 22
click at [362, 159] on b "$378.87" at bounding box center [339, 161] width 65 height 22
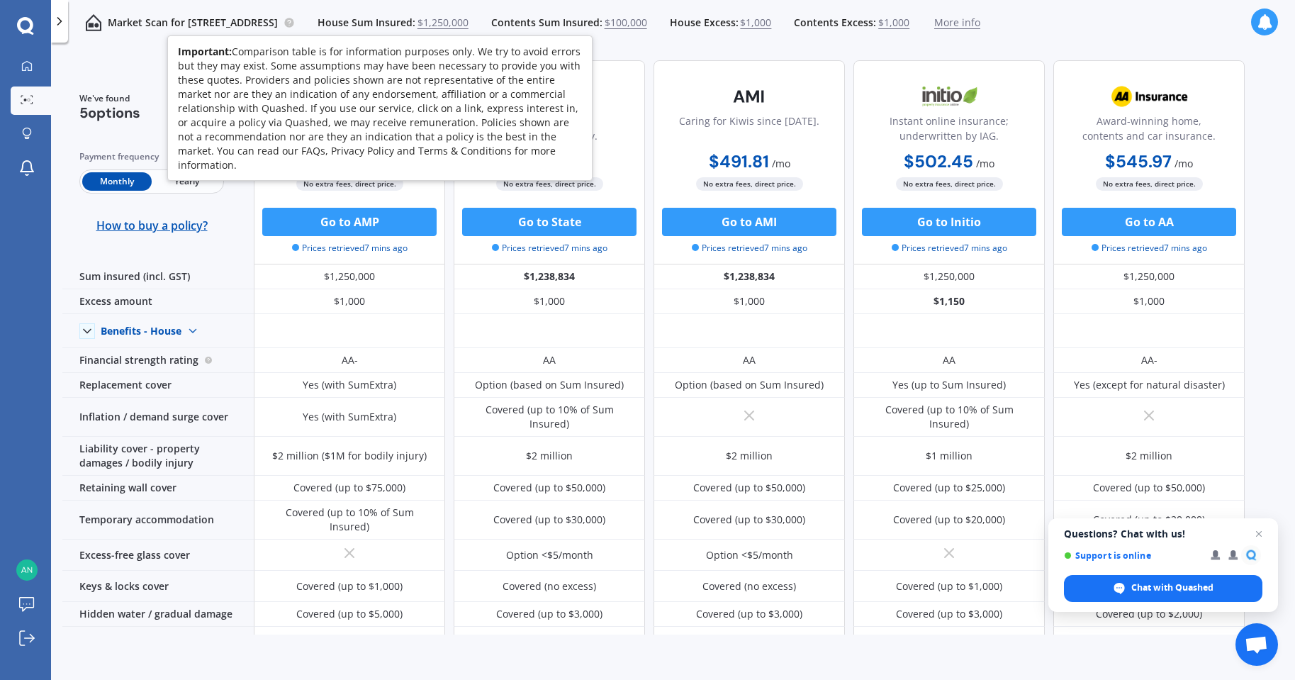
click at [291, 21] on icon at bounding box center [289, 22] width 3 height 3
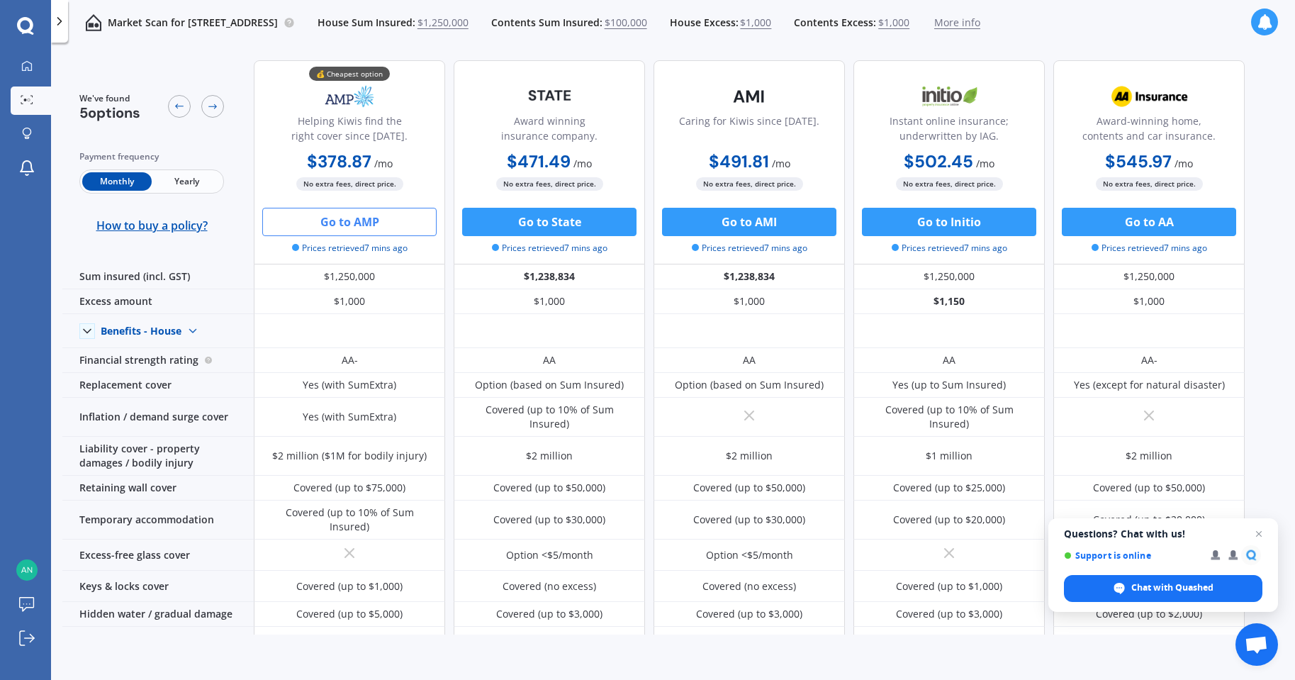
click at [342, 220] on button "Go to AMP" at bounding box center [349, 222] width 174 height 28
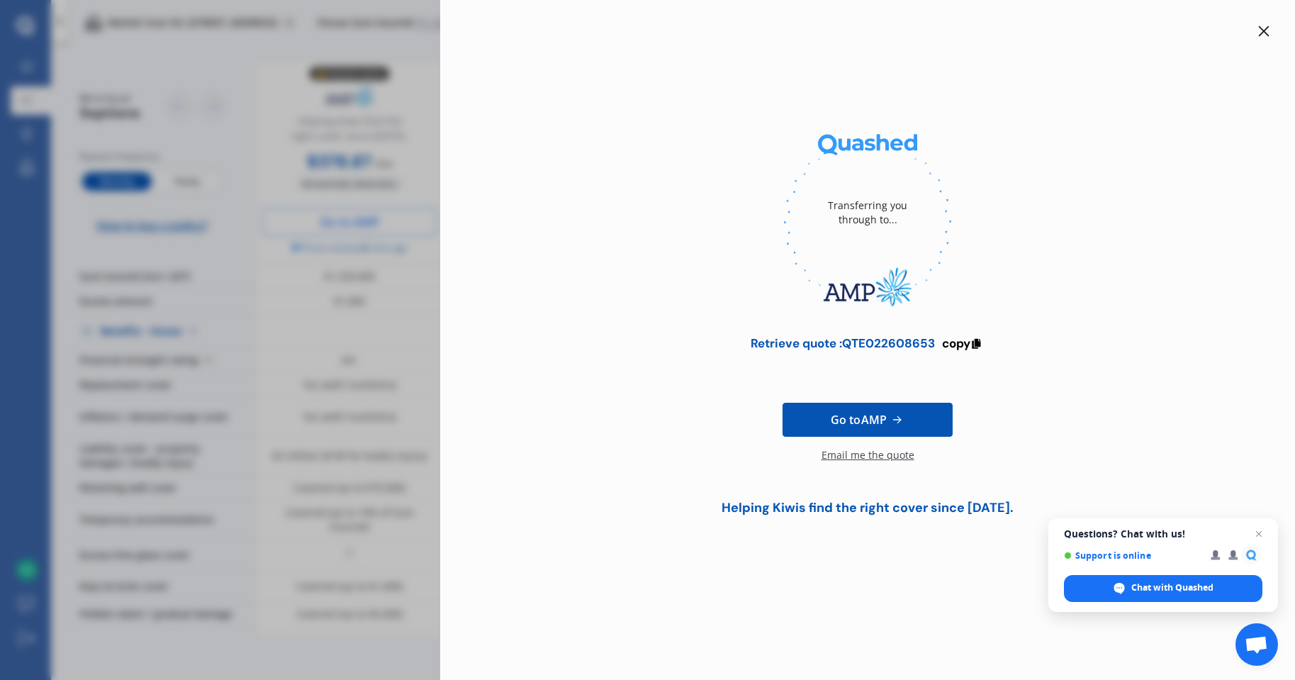
click at [1268, 31] on icon at bounding box center [1264, 31] width 11 height 11
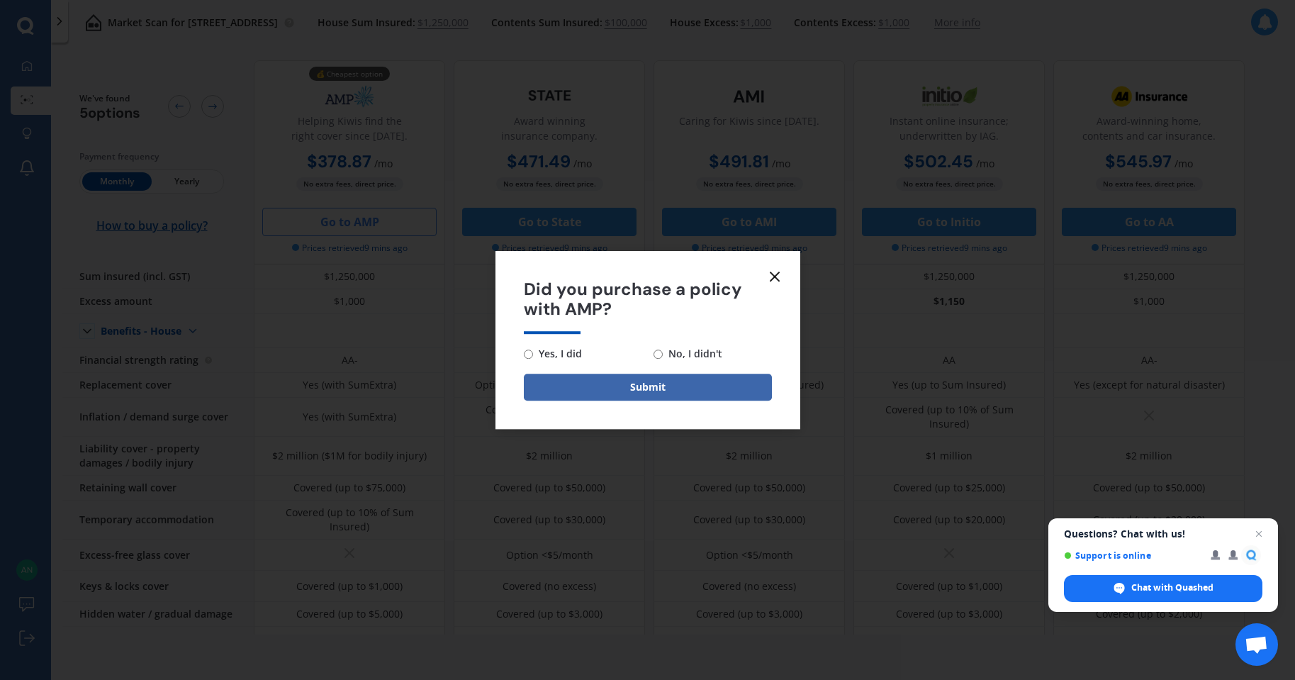
click at [776, 275] on line at bounding box center [775, 276] width 9 height 9
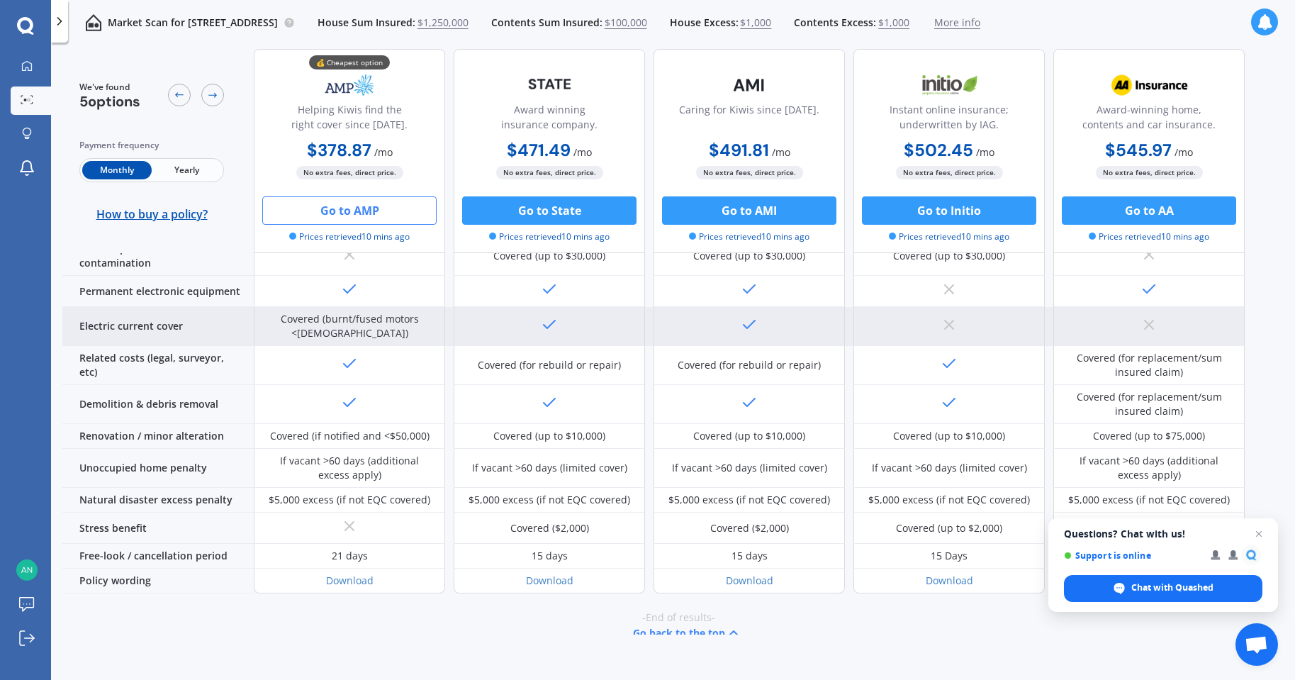
scroll to position [512, 0]
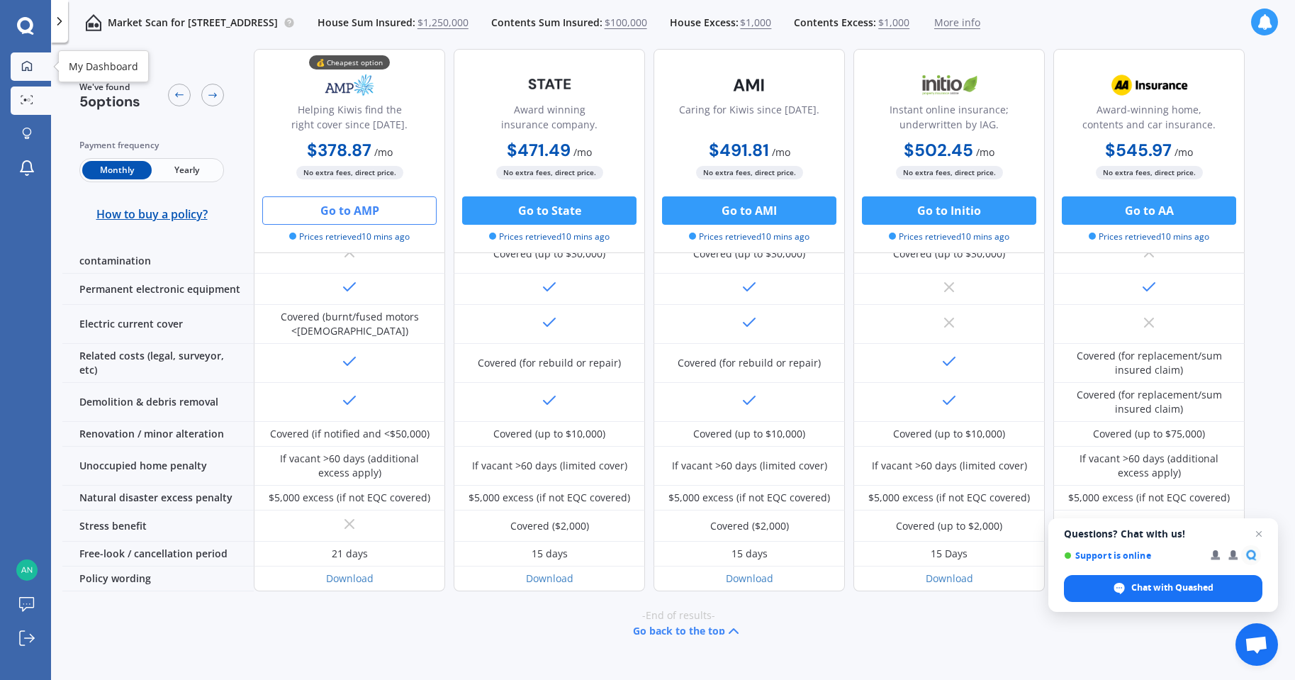
click at [35, 67] on div at bounding box center [26, 66] width 21 height 13
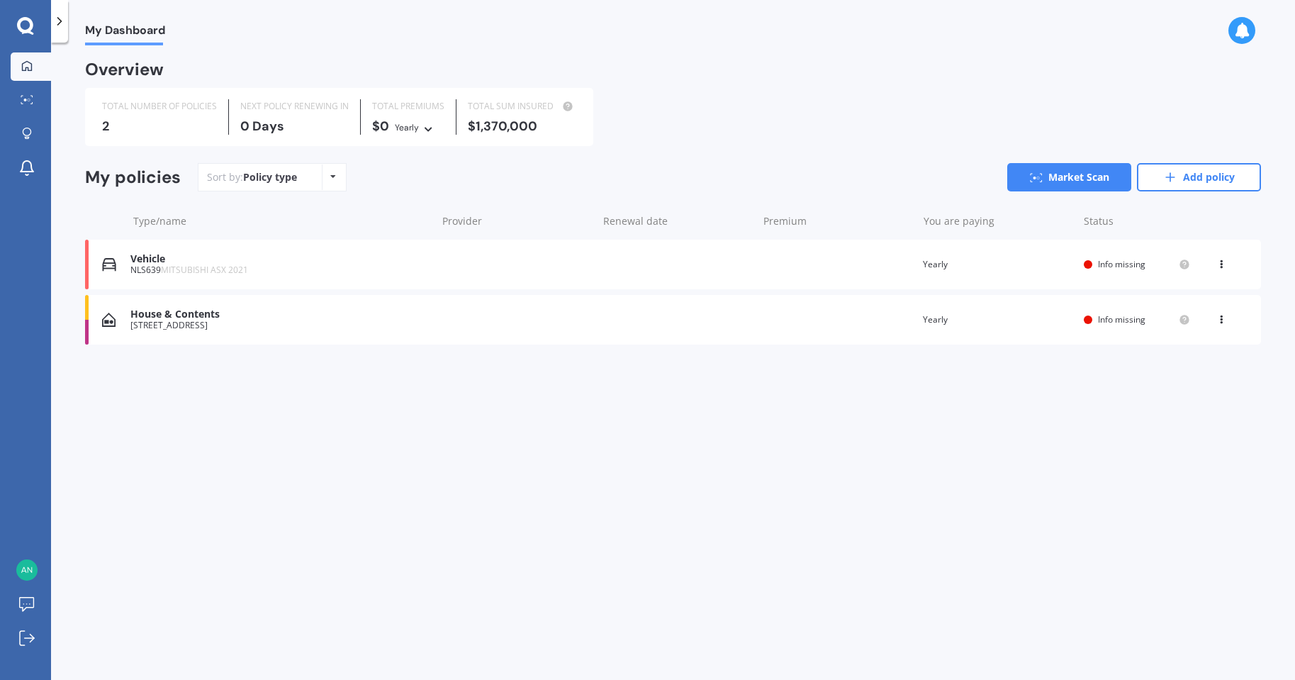
click at [697, 523] on div "My Dashboard Overview TOTAL NUMBER OF POLICIES 2 NEXT POLICY RENEWING [DATE] TO…" at bounding box center [673, 363] width 1244 height 637
click at [21, 19] on icon at bounding box center [25, 25] width 16 height 16
click at [66, 16] on icon at bounding box center [59, 21] width 14 height 14
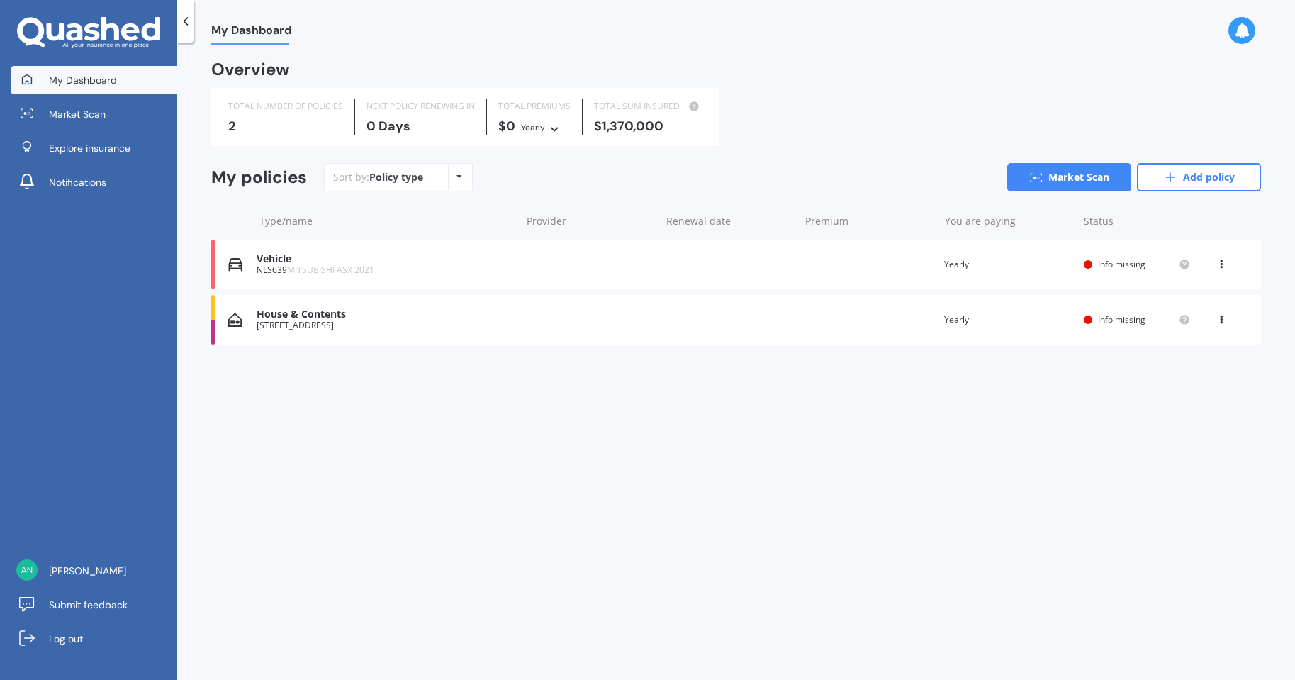
click at [77, 25] on icon at bounding box center [74, 32] width 16 height 18
click at [85, 24] on icon at bounding box center [88, 33] width 143 height 32
click at [69, 111] on span "Market Scan" at bounding box center [77, 114] width 57 height 14
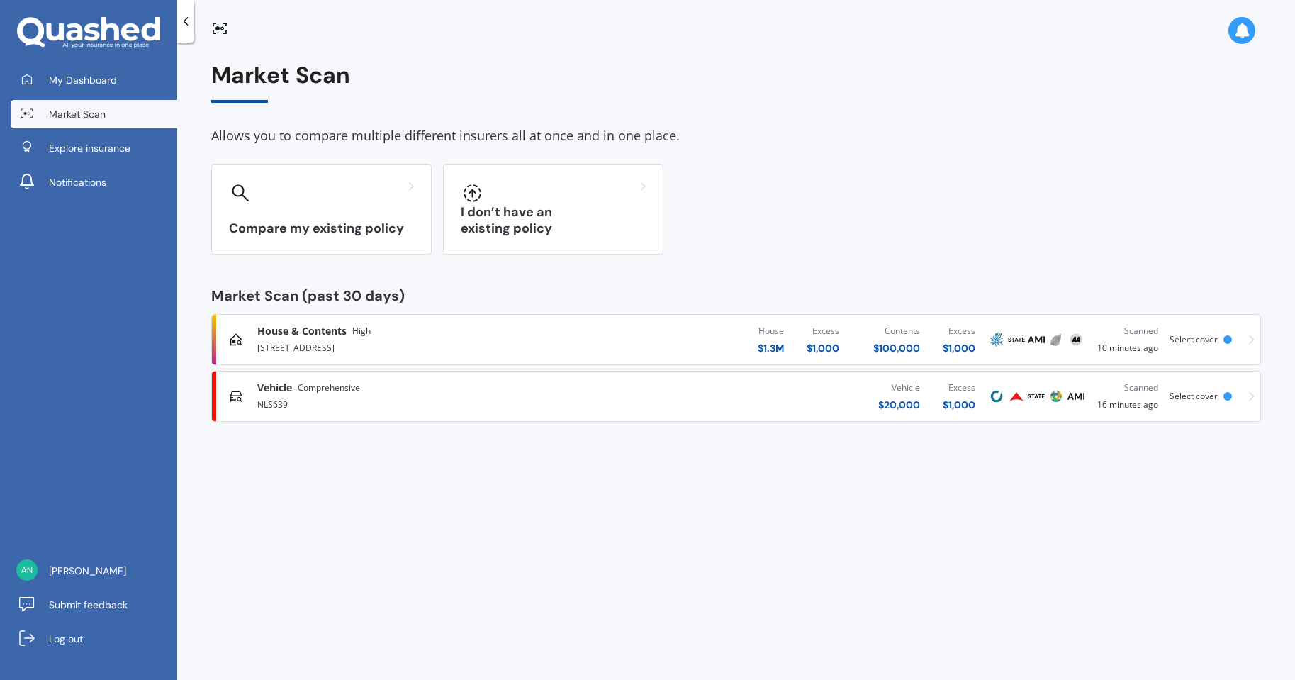
click at [1248, 397] on div "Vehicle Comprehensive NLS639 Vehicle $ 20,000 Excess $ 1,000 Scanned 16 minutes…" at bounding box center [736, 396] width 1037 height 43
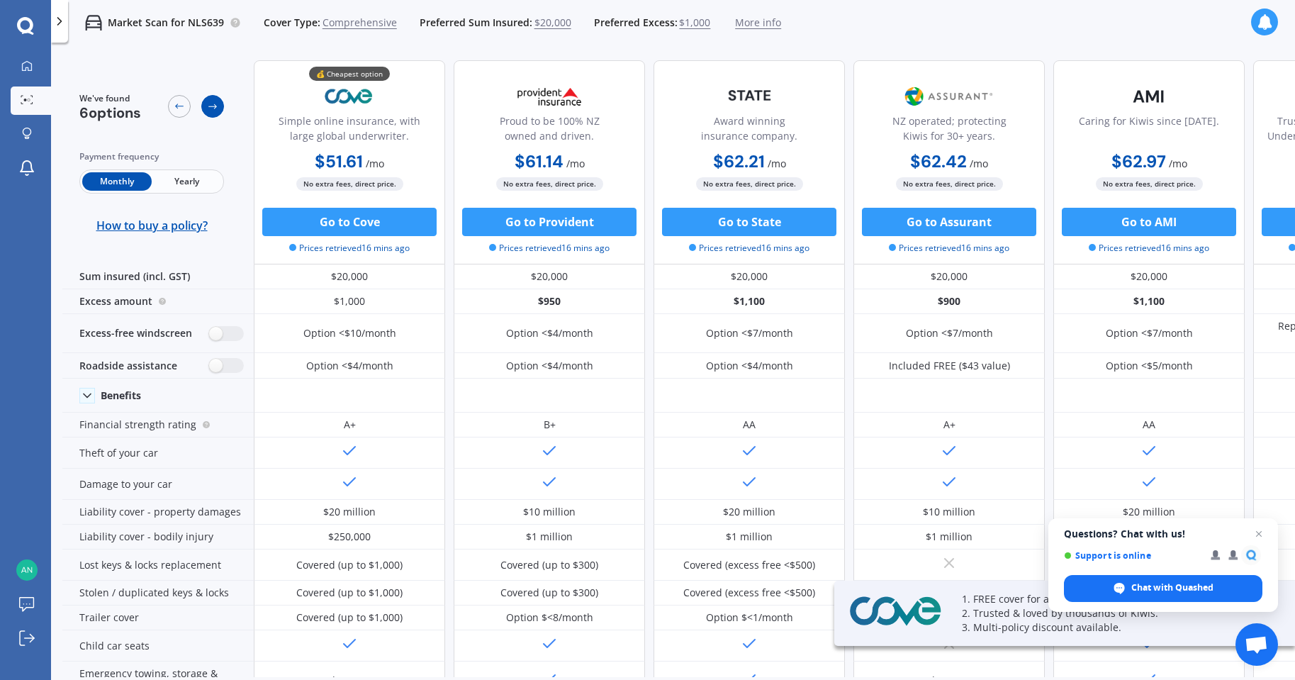
click at [209, 103] on icon at bounding box center [212, 106] width 11 height 11
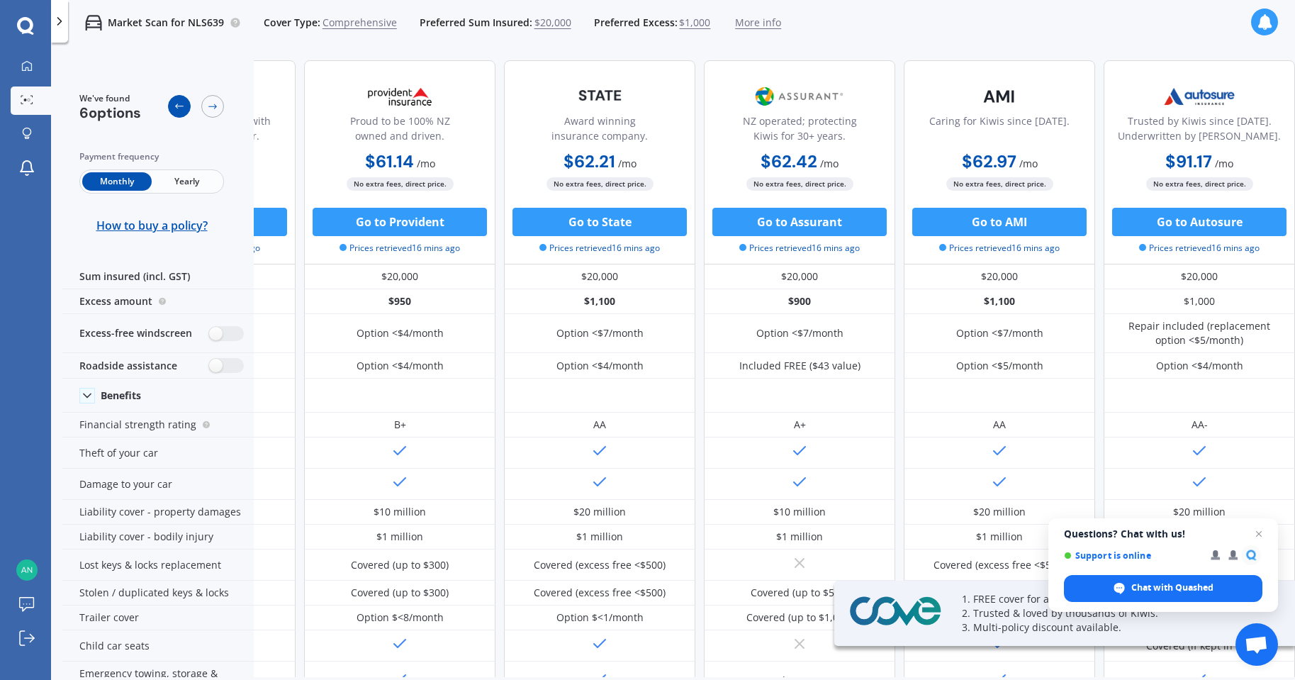
click at [177, 106] on icon at bounding box center [179, 106] width 9 height 5
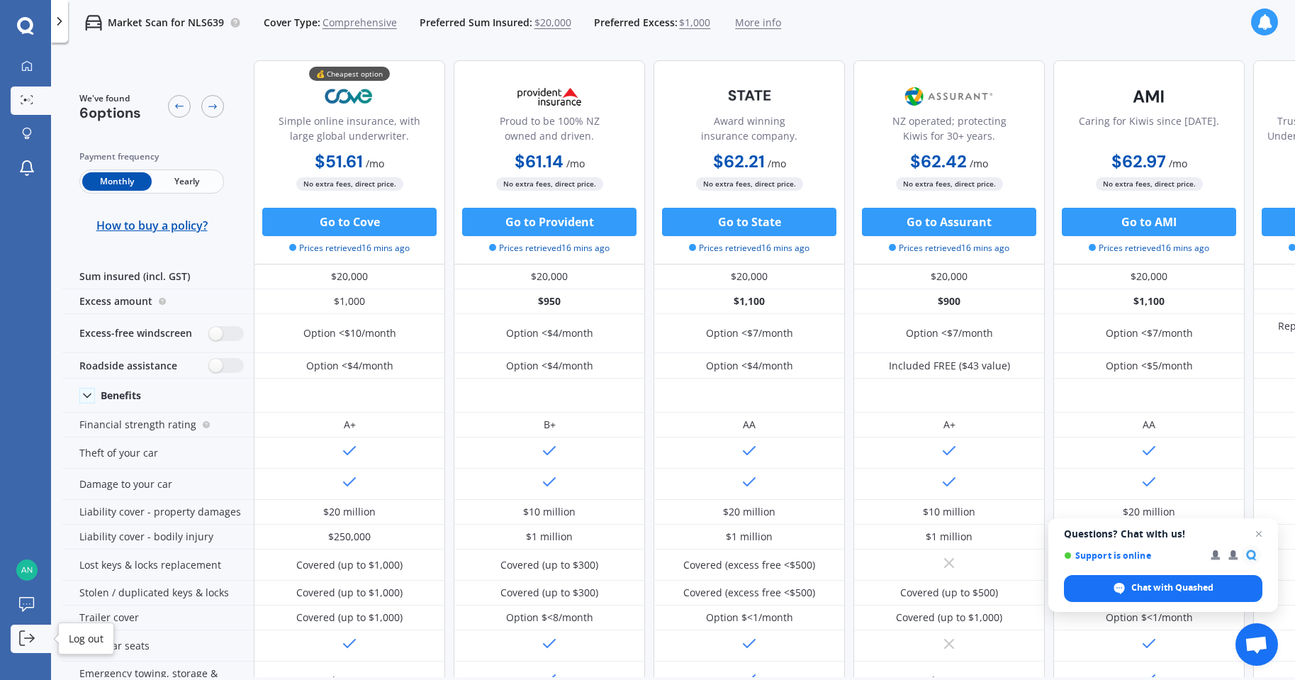
click at [25, 635] on icon at bounding box center [27, 638] width 16 height 16
